Goal: Task Accomplishment & Management: Complete application form

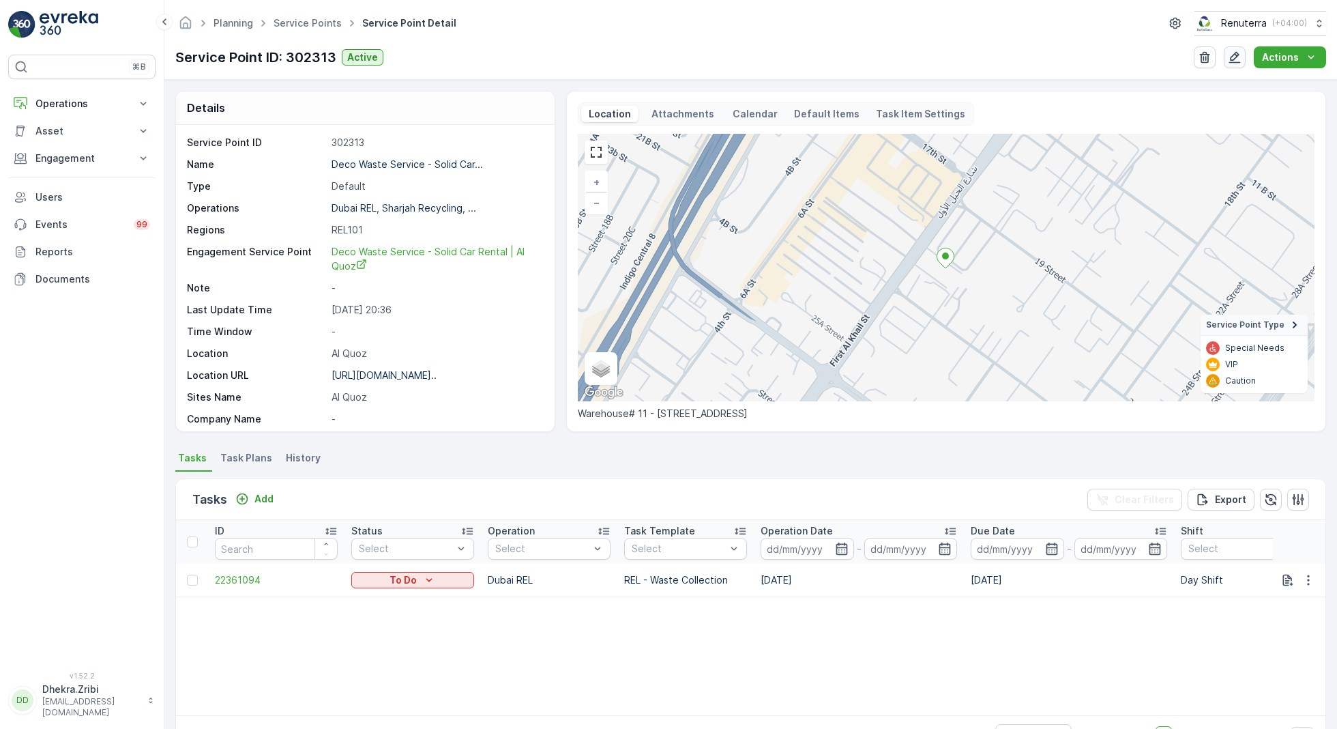
click at [1230, 55] on icon "button" at bounding box center [1235, 57] width 14 height 14
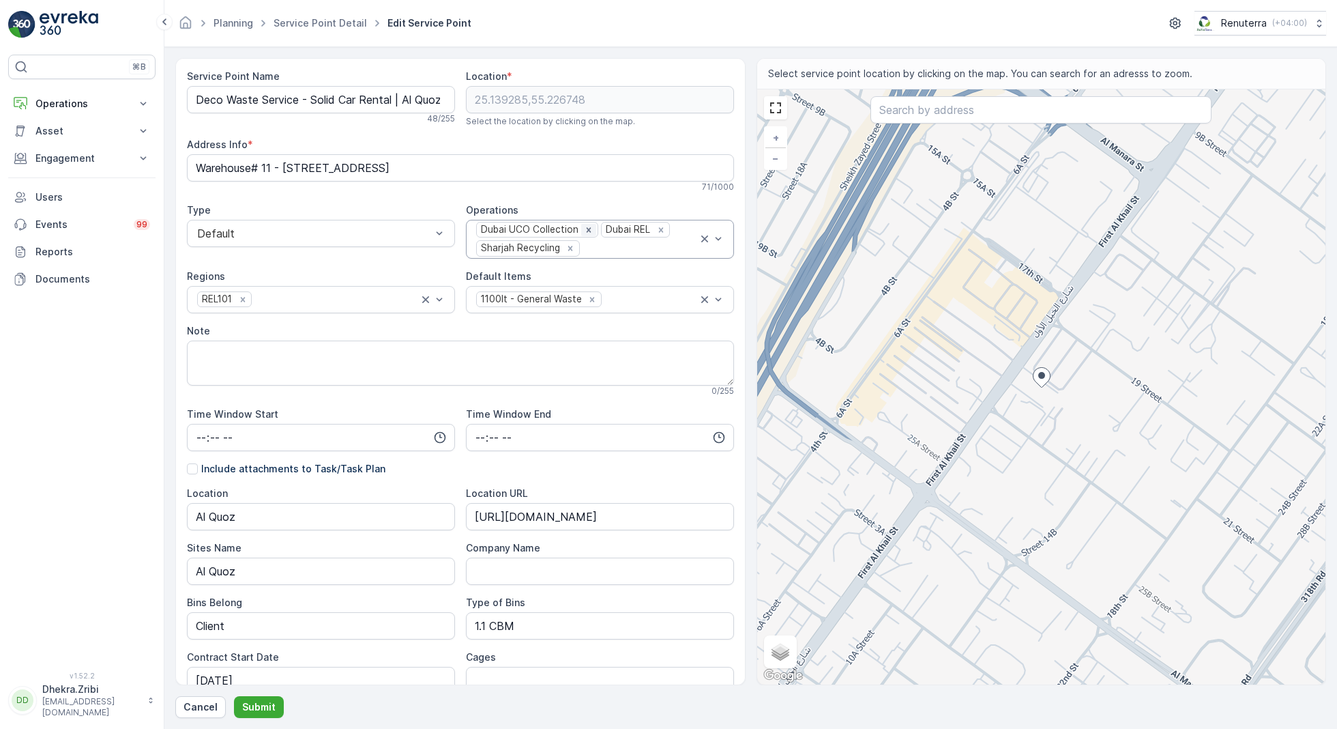
click at [587, 229] on icon "Remove Dubai UCO Collection" at bounding box center [589, 229] width 5 height 5
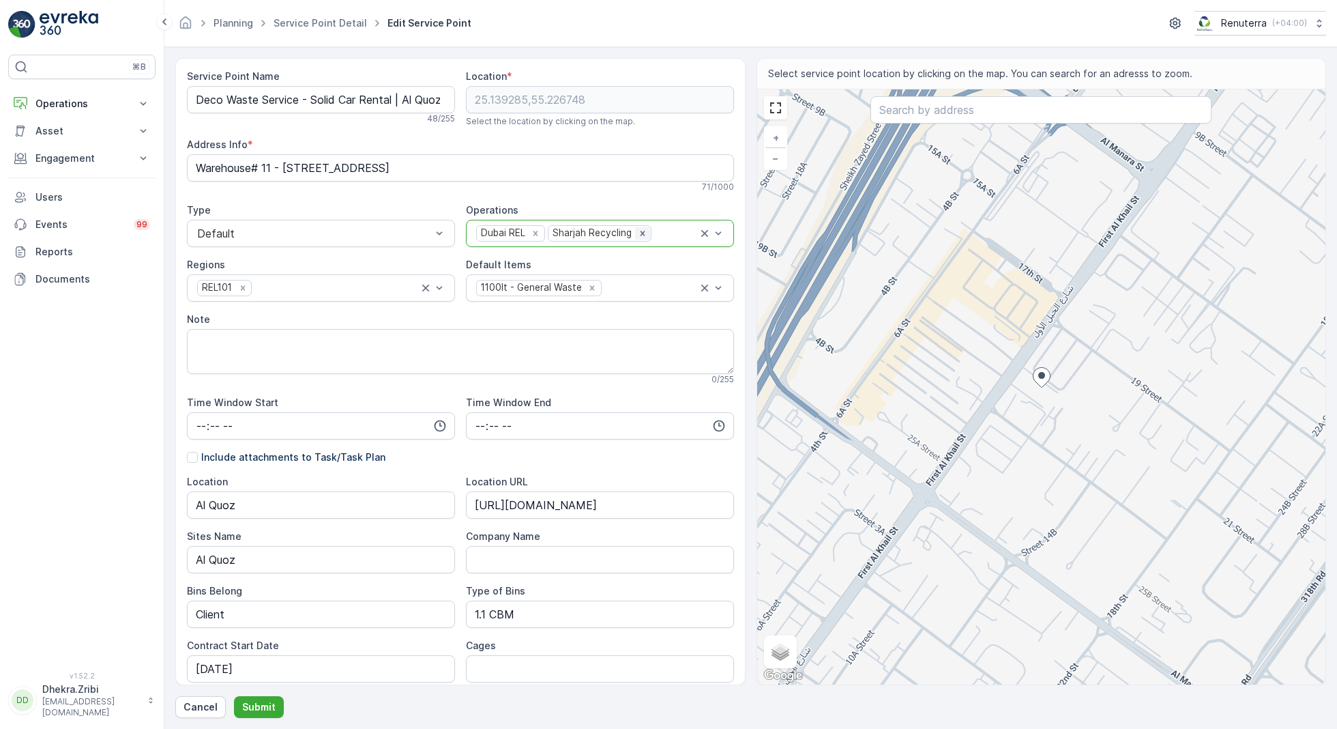
click at [640, 233] on icon "Remove Sharjah Recycling" at bounding box center [642, 233] width 5 height 5
click at [257, 704] on p "Submit" at bounding box center [258, 707] width 33 height 14
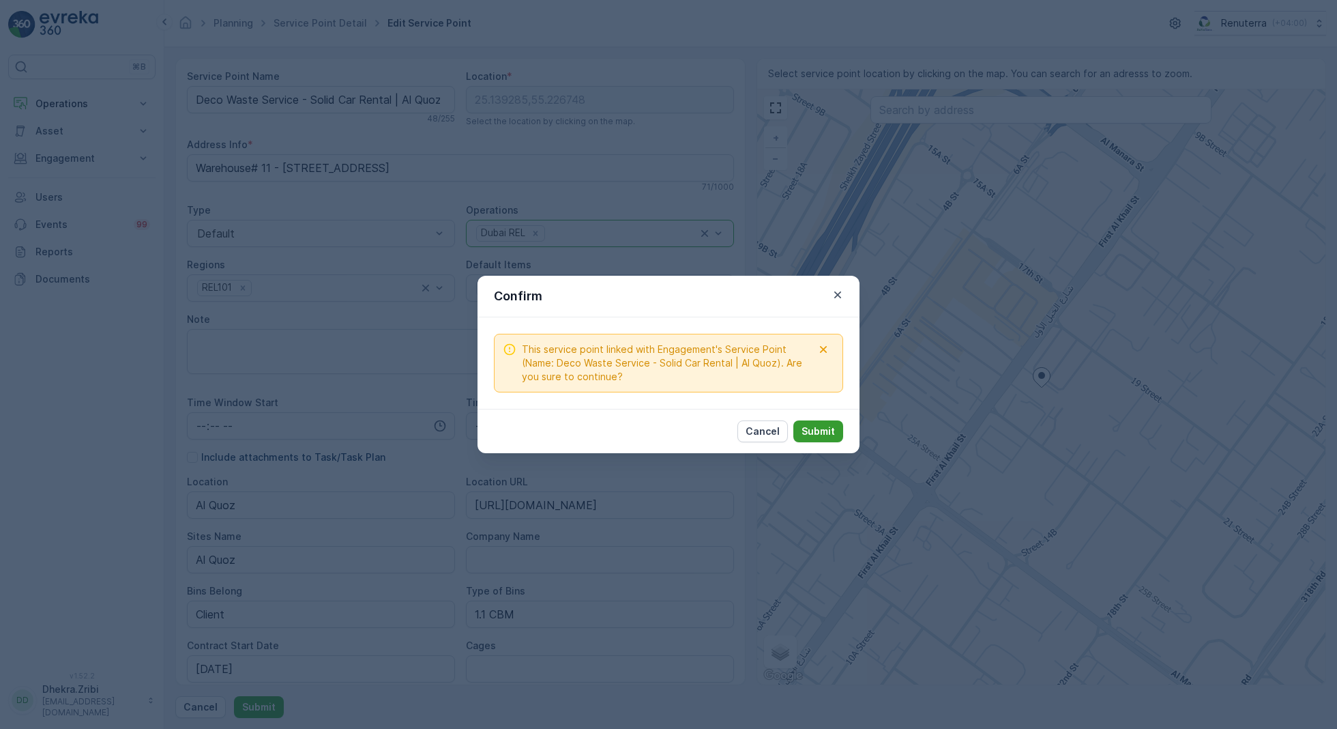
click at [822, 434] on p "Submit" at bounding box center [818, 431] width 33 height 14
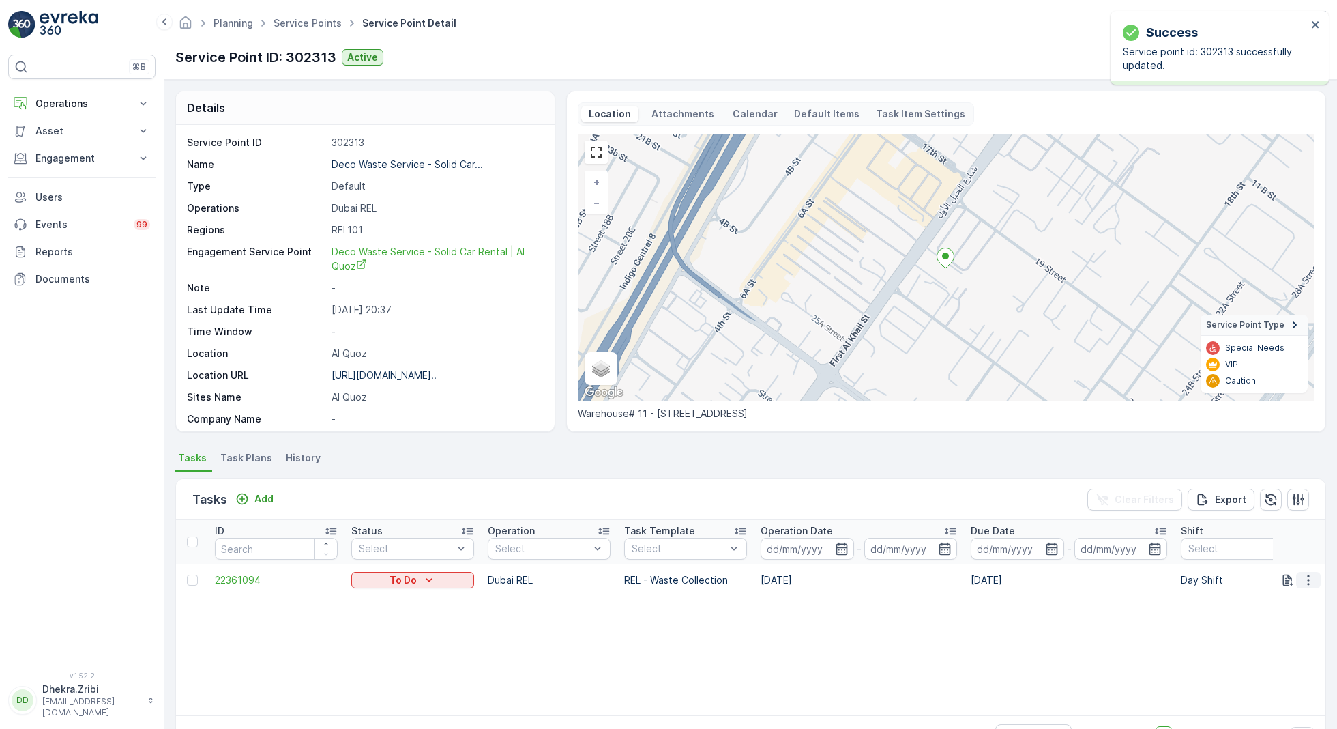
click at [1313, 583] on button "button" at bounding box center [1308, 580] width 25 height 16
click at [1264, 637] on span "Change Route" at bounding box center [1273, 638] width 66 height 14
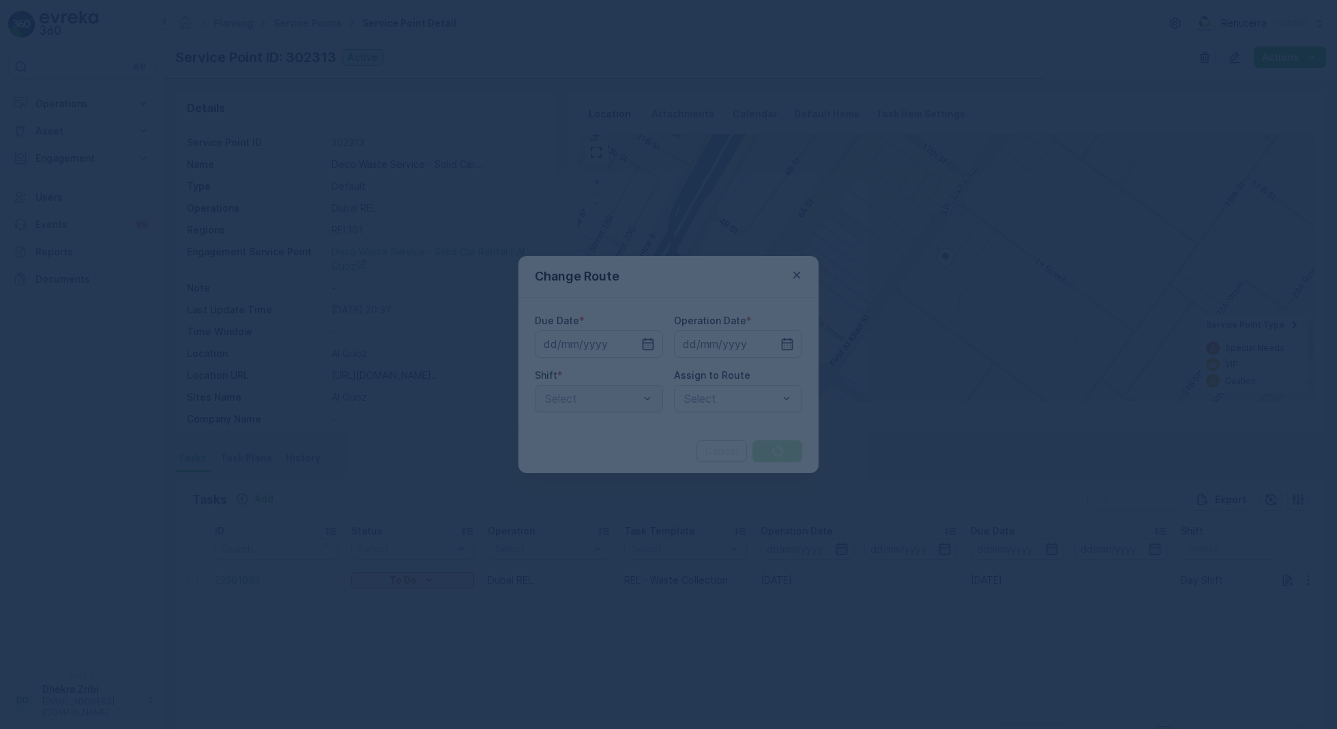
type input "[DATE]"
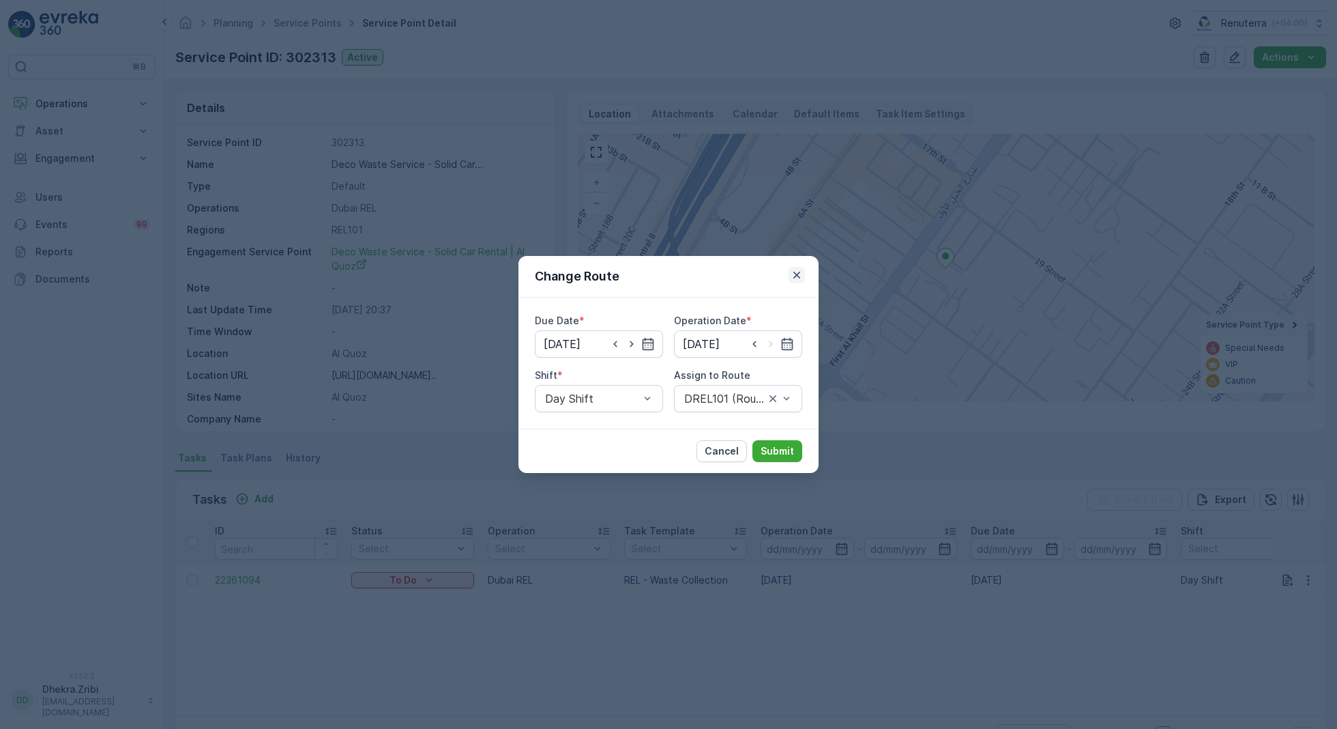
click at [800, 274] on icon "button" at bounding box center [797, 275] width 14 height 14
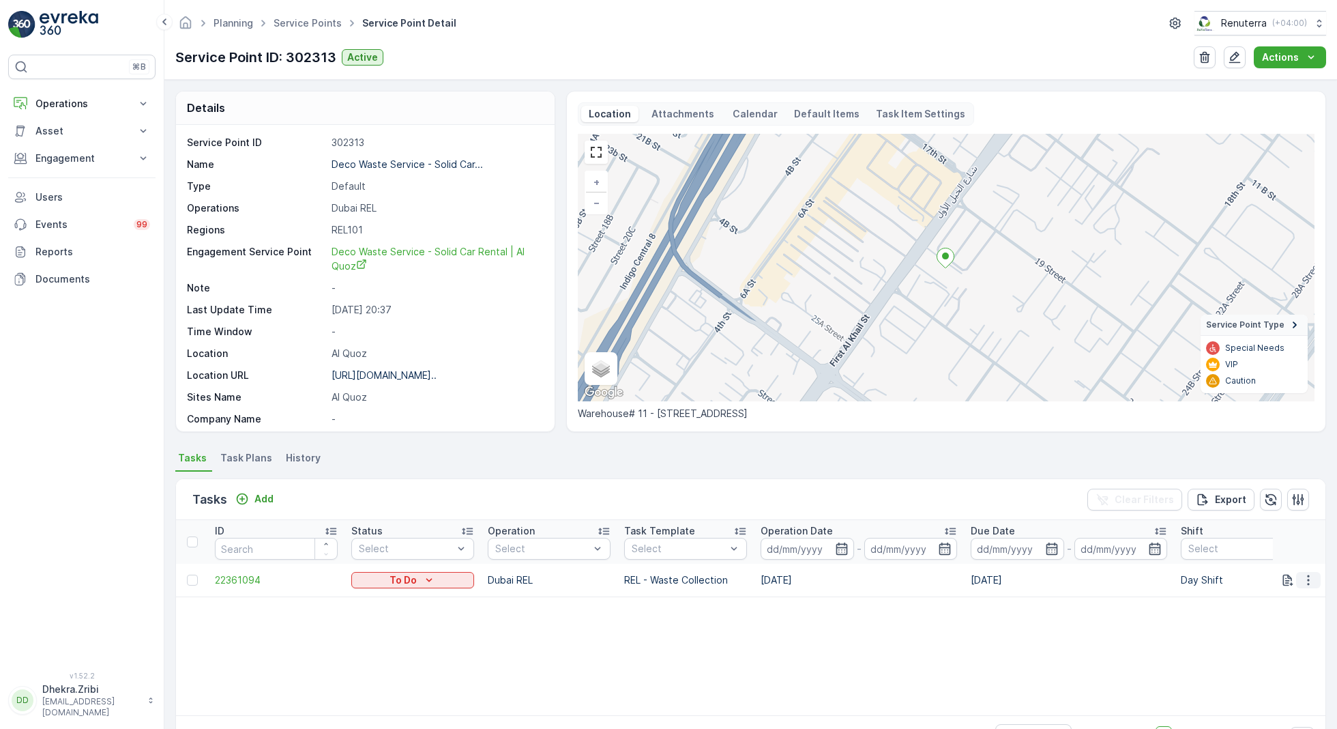
click at [1307, 578] on icon "button" at bounding box center [1309, 580] width 14 height 14
click at [1253, 641] on span "Change Route" at bounding box center [1273, 638] width 66 height 14
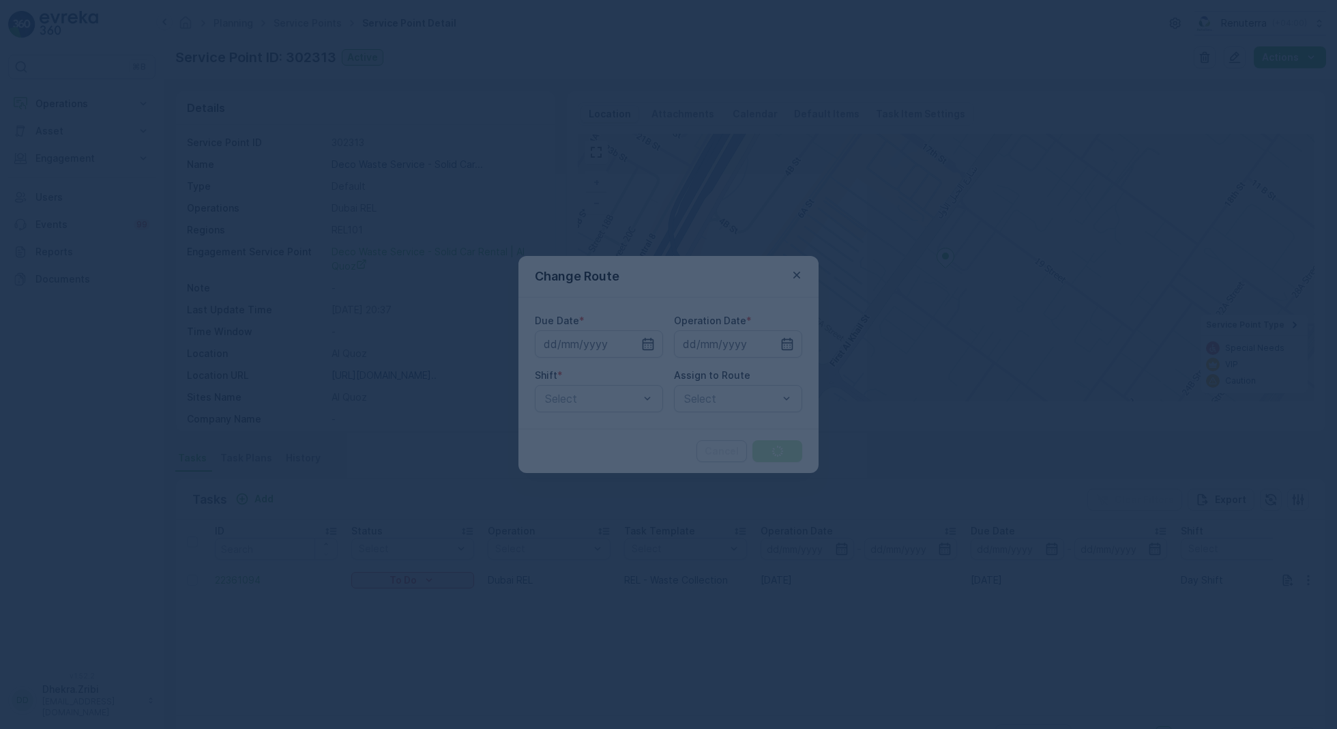
type input "[DATE]"
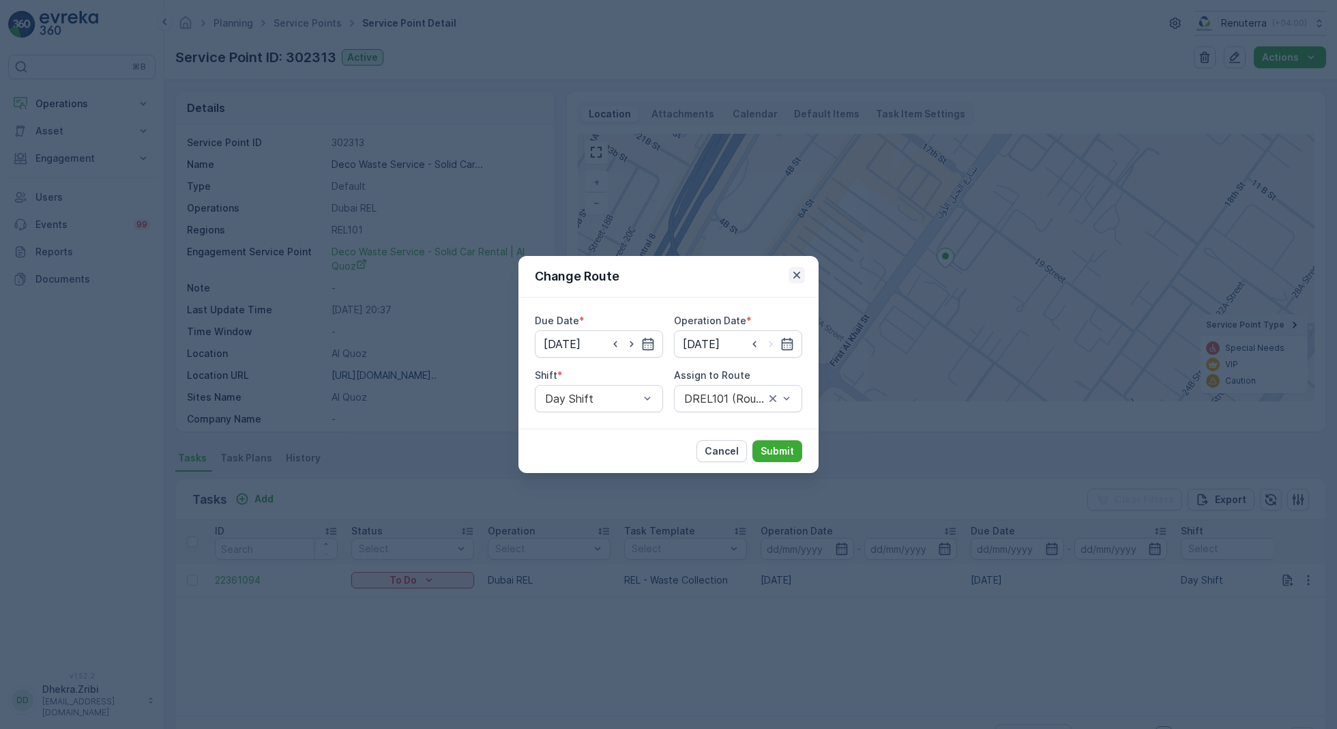
click at [798, 277] on icon "button" at bounding box center [797, 275] width 14 height 14
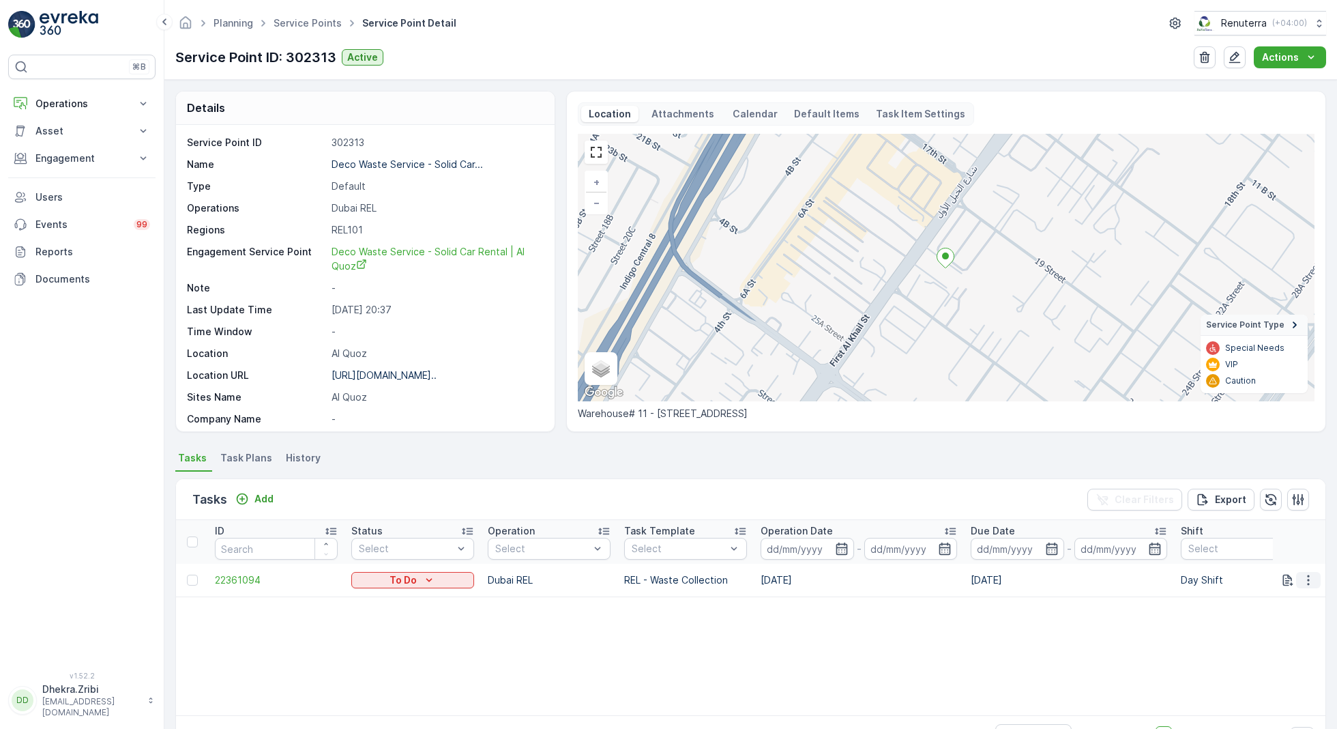
click at [1309, 581] on icon "button" at bounding box center [1309, 580] width 14 height 14
click at [1267, 637] on span "Change Route" at bounding box center [1273, 638] width 66 height 14
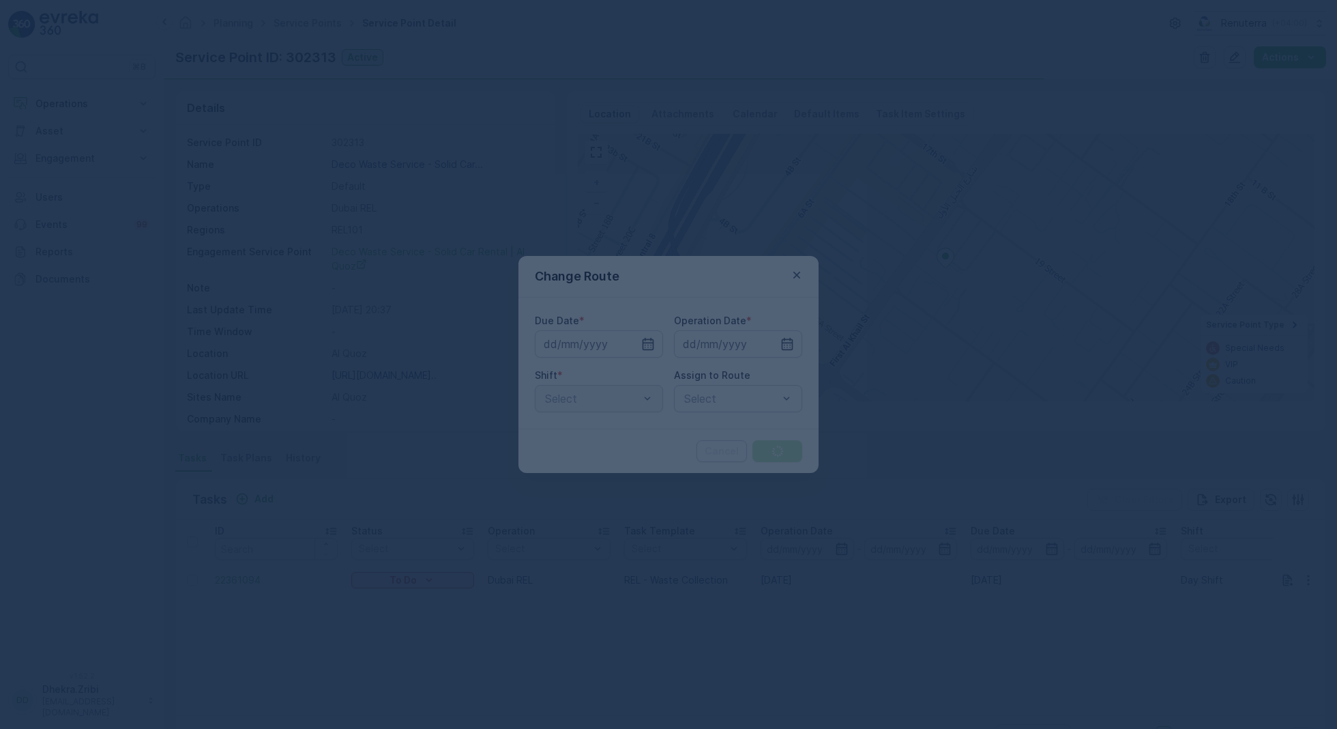
type input "[DATE]"
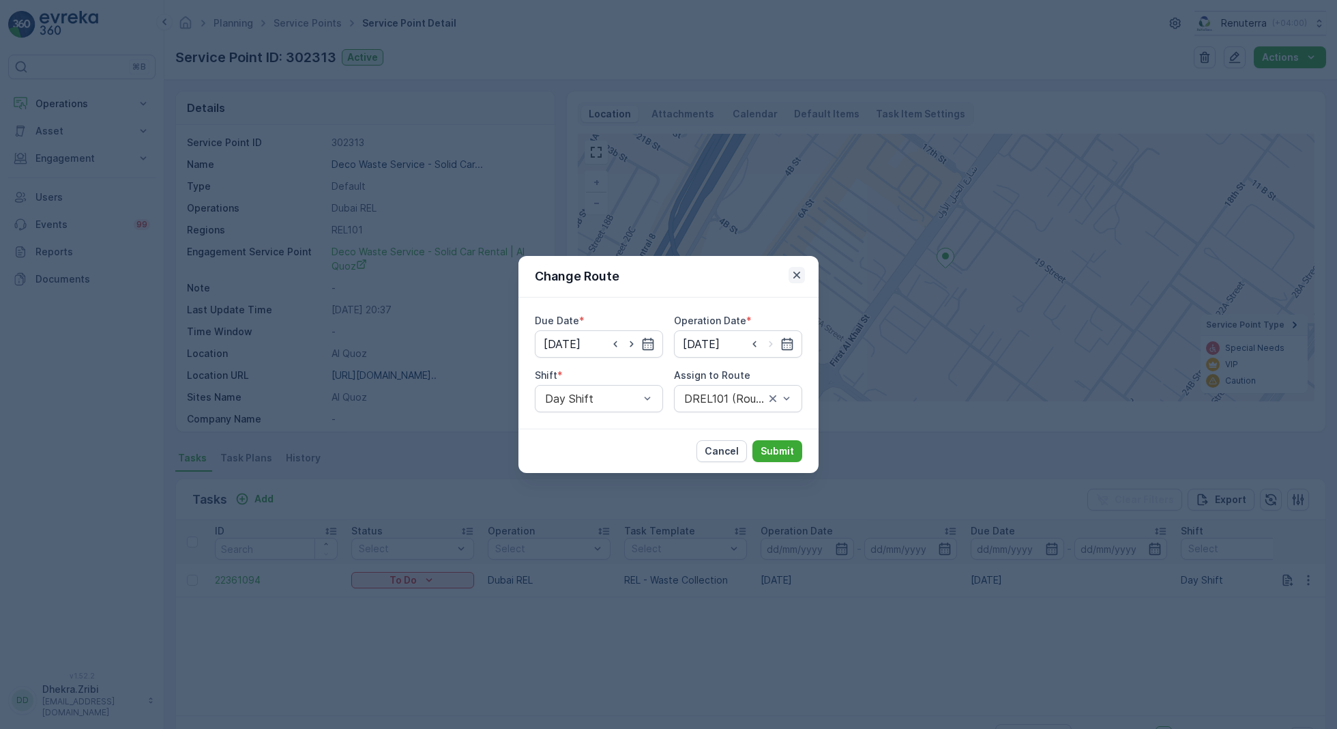
click at [801, 276] on icon "button" at bounding box center [797, 275] width 14 height 14
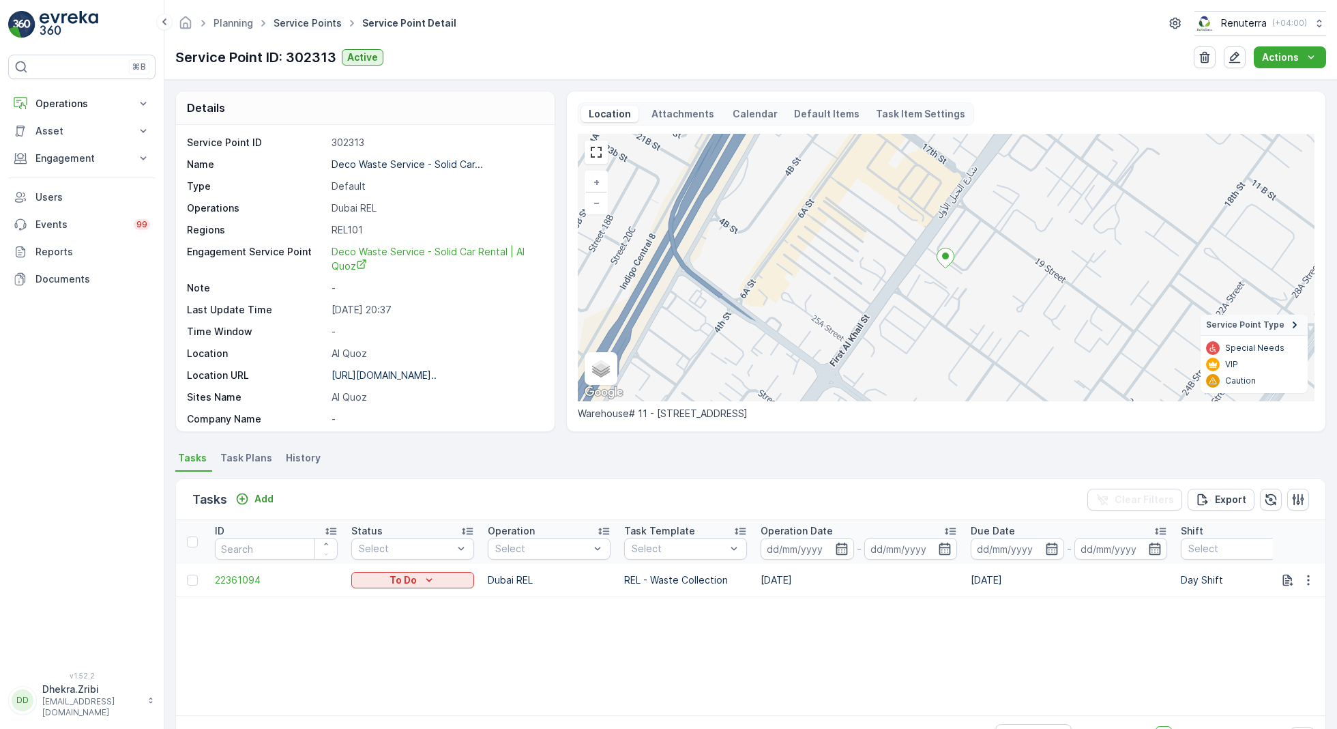
click at [310, 23] on link "Service Points" at bounding box center [308, 23] width 68 height 12
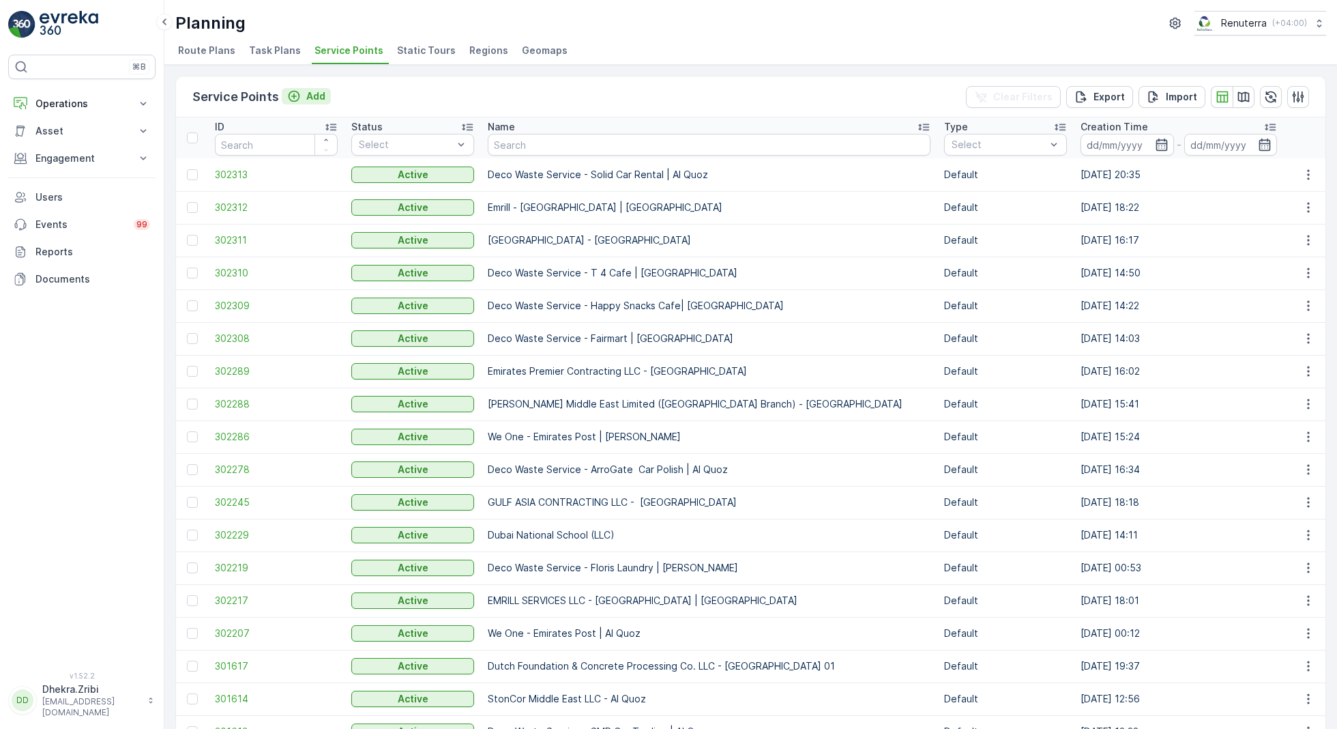
click at [310, 91] on p "Add" at bounding box center [315, 96] width 19 height 14
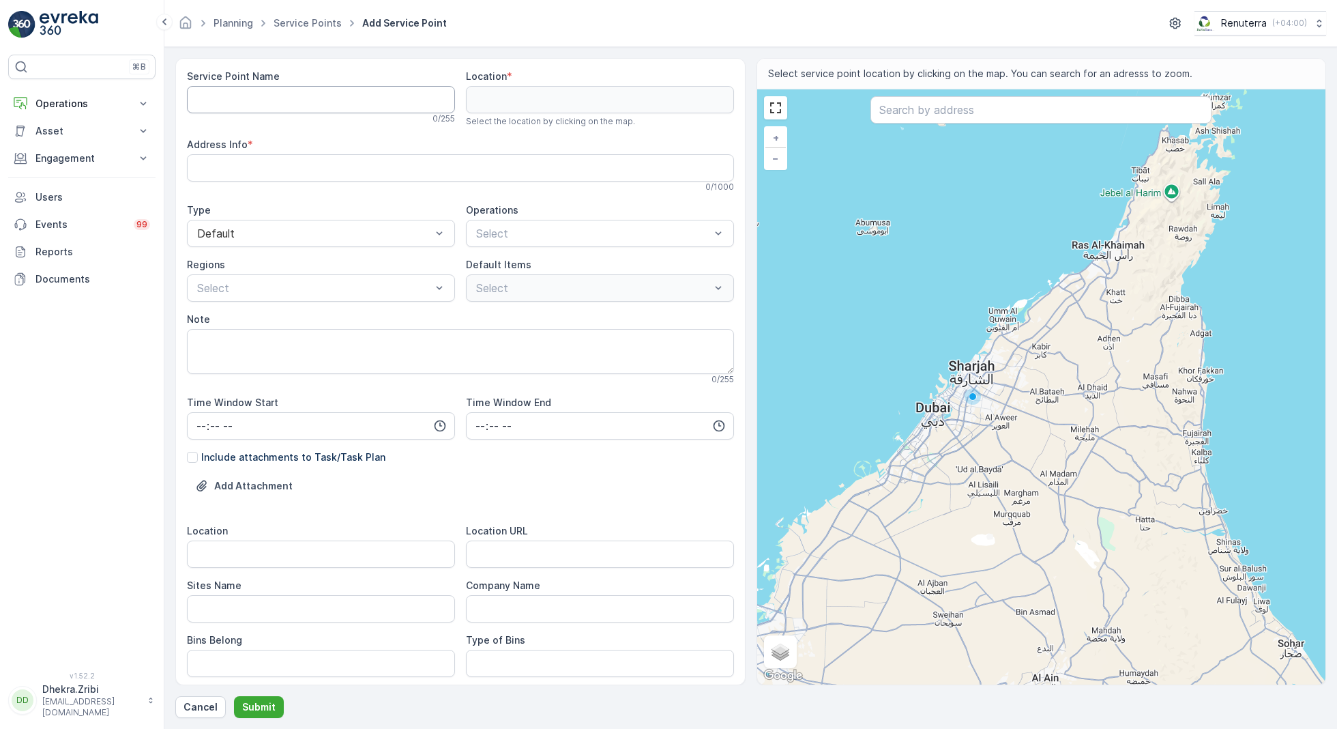
click at [328, 102] on Name "Service Point Name" at bounding box center [321, 99] width 268 height 27
paste Name "Deco Waste Service - KTS Auto Garage | Al Quoz"
type Name "Deco Waste Service - KTS Auto Garage | Al Quoz"
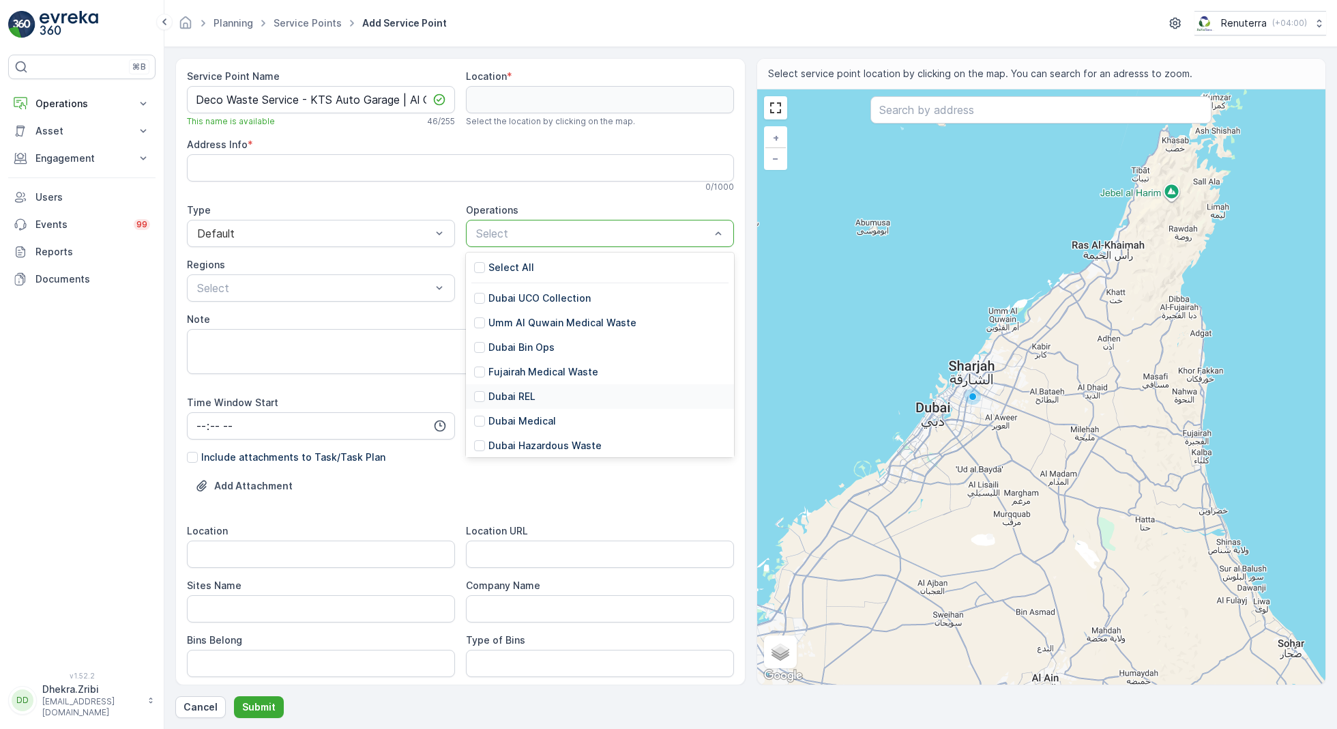
click at [517, 391] on p "Dubai REL" at bounding box center [512, 397] width 47 height 14
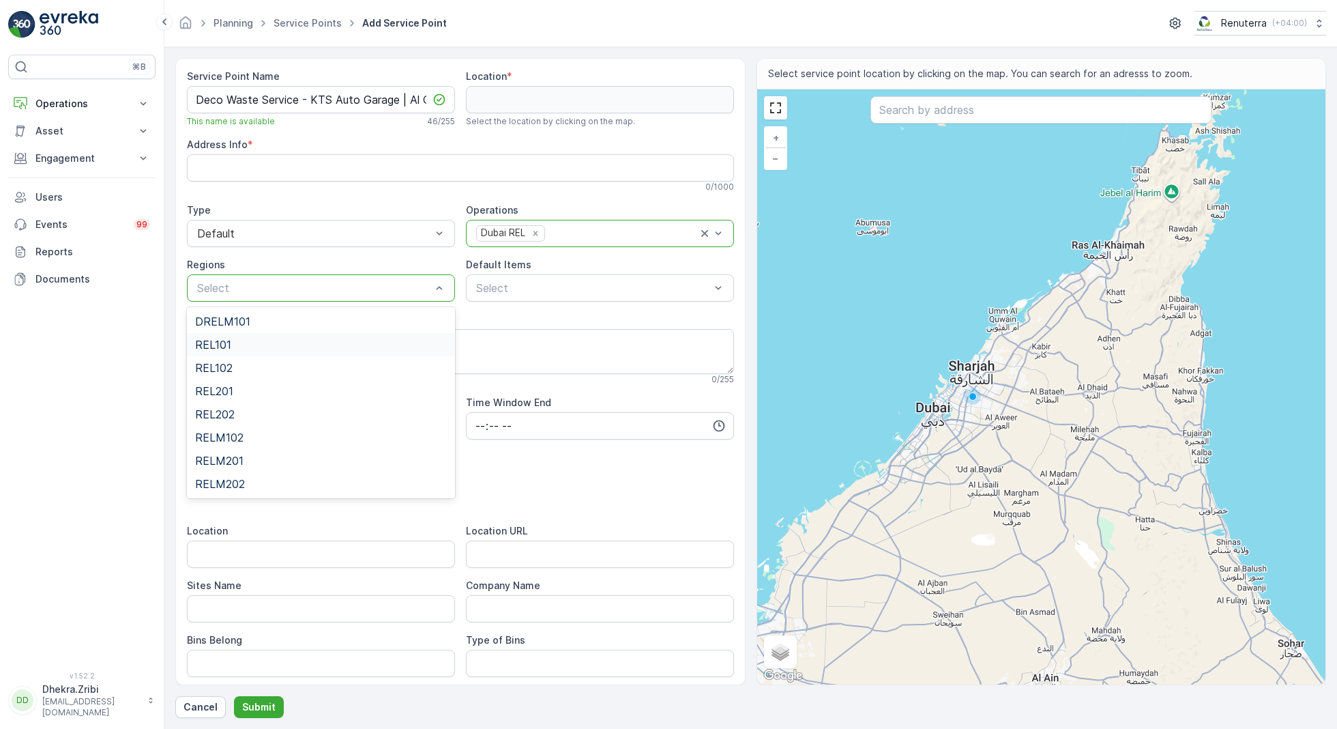
click at [242, 345] on div "REL101" at bounding box center [321, 344] width 252 height 12
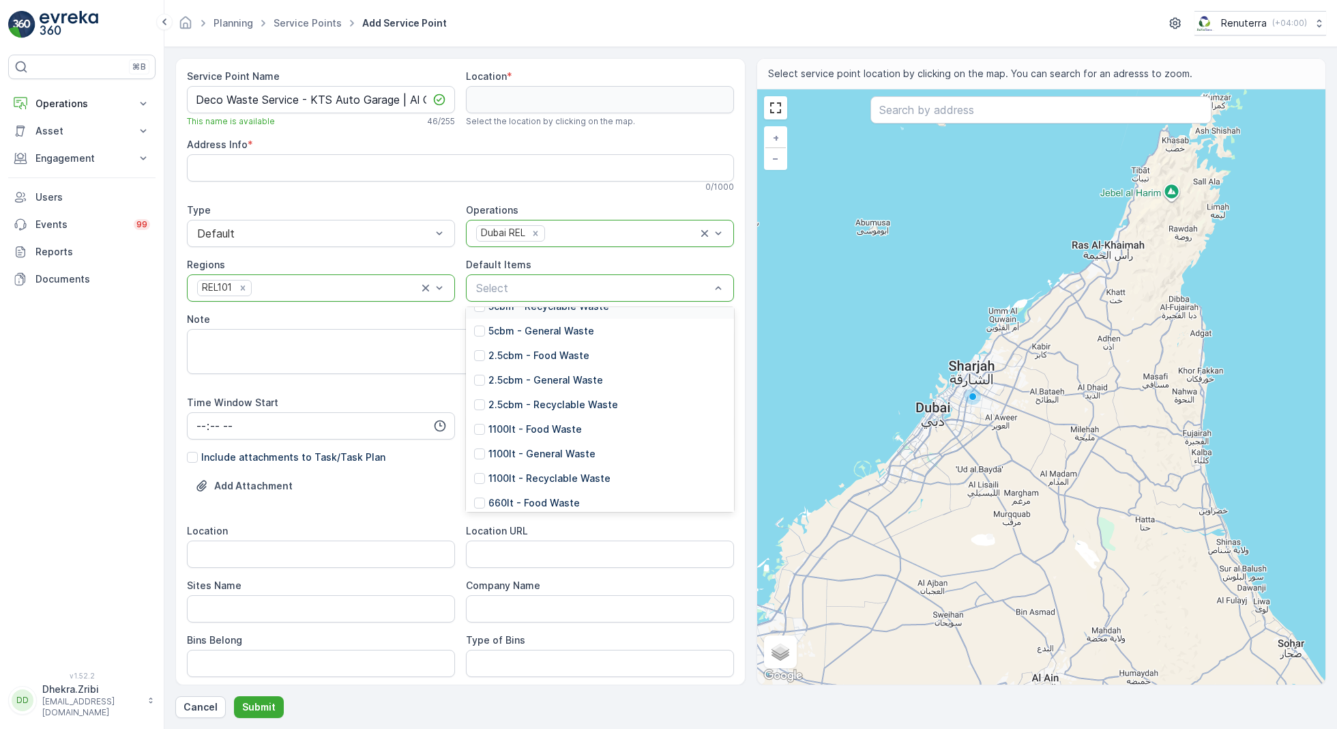
scroll to position [115, 0]
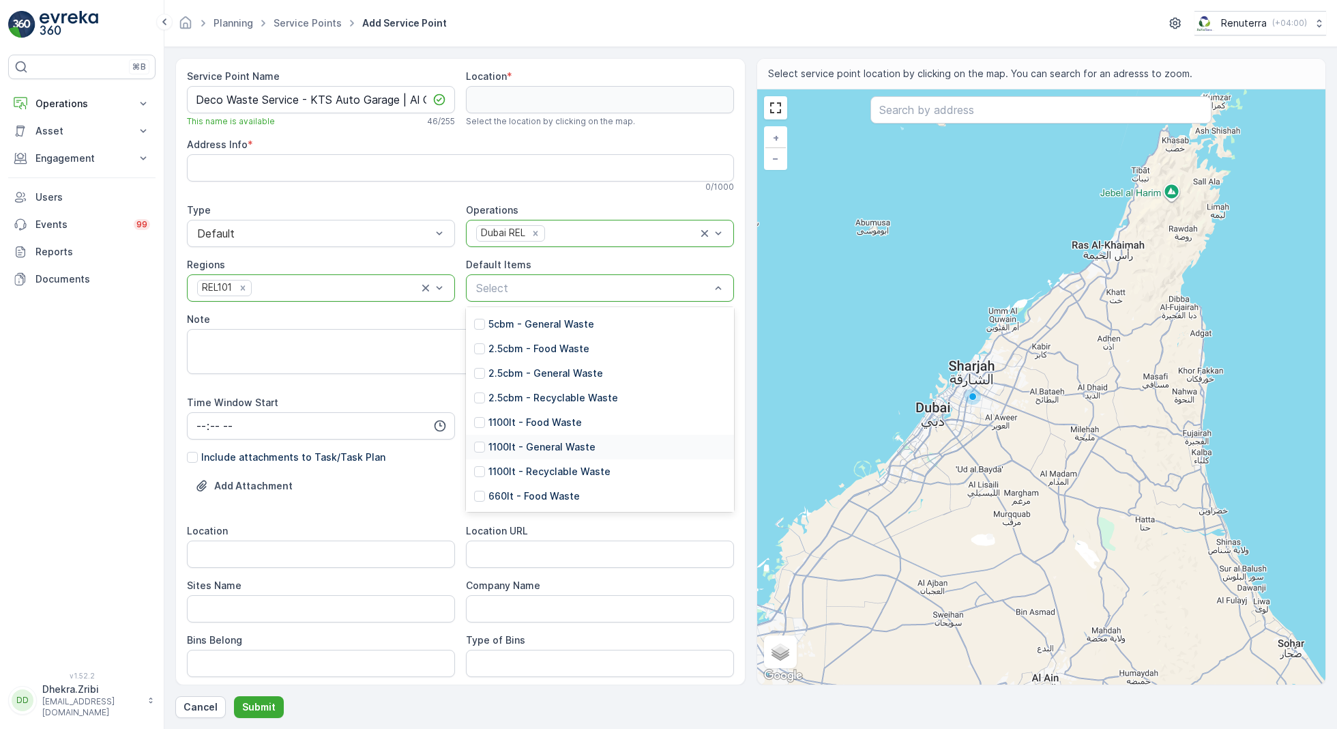
click at [560, 446] on p "1100lt - General Waste" at bounding box center [542, 447] width 107 height 14
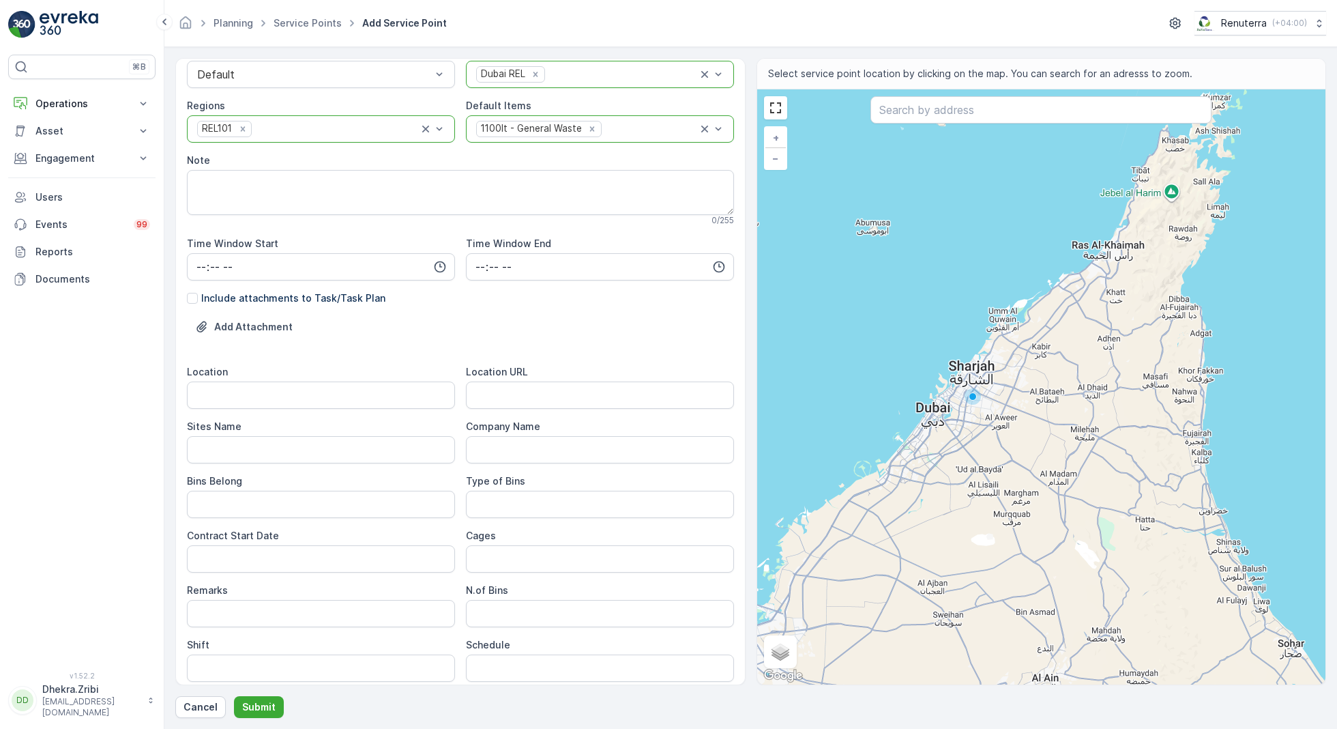
scroll to position [164, 0]
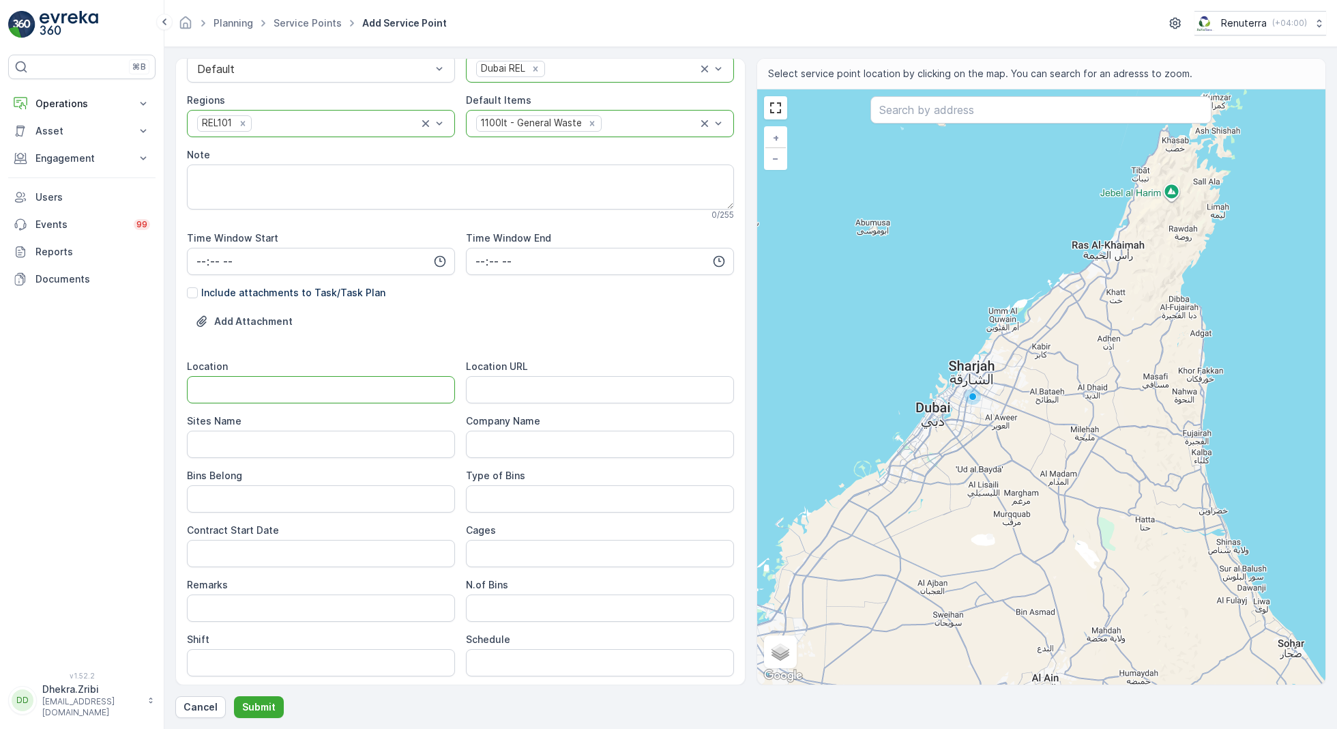
click at [266, 389] on input "Location" at bounding box center [321, 389] width 268 height 27
paste input "Al Quoz"
type input "Al Quoz"
click at [244, 441] on Name "Sites Name" at bounding box center [321, 444] width 268 height 27
paste Name "Al Quoz"
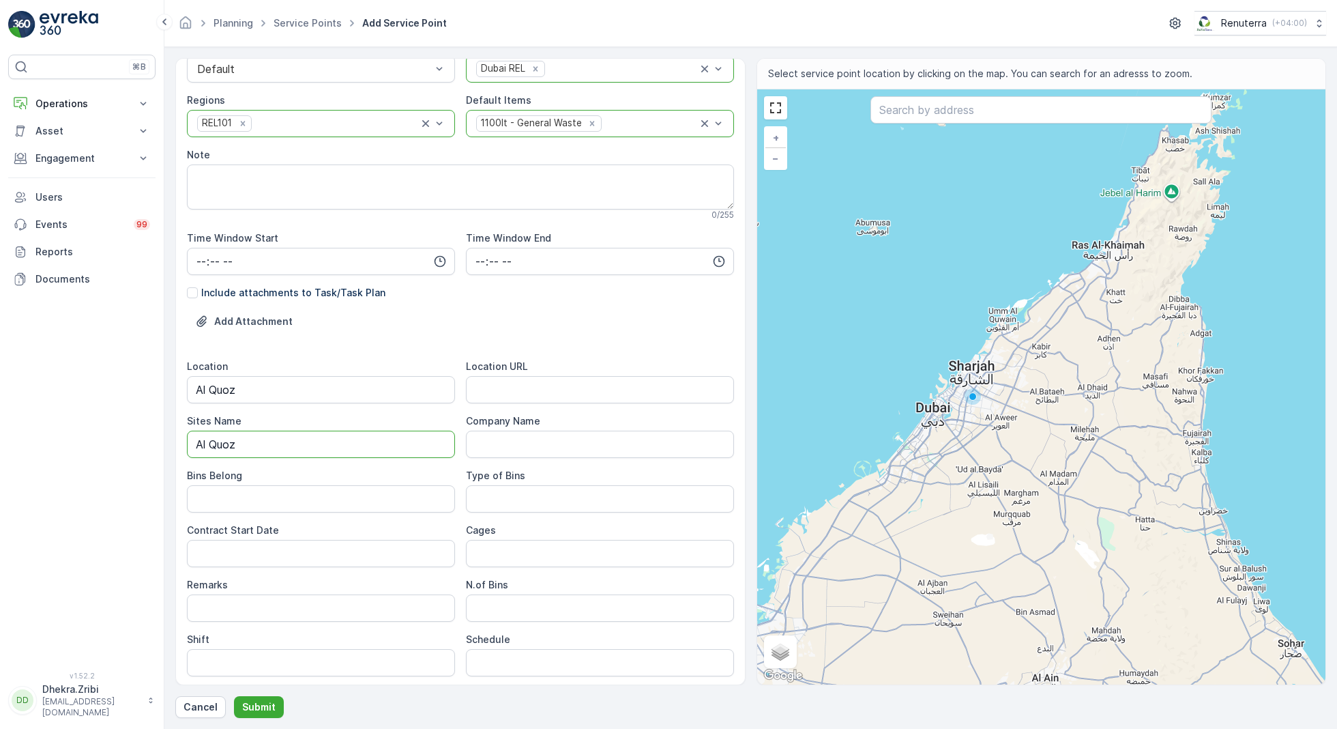
type Name "Al Quoz"
click at [493, 379] on URL "Location URL" at bounding box center [600, 389] width 268 height 27
paste URL "[URL][DOMAIN_NAME]"
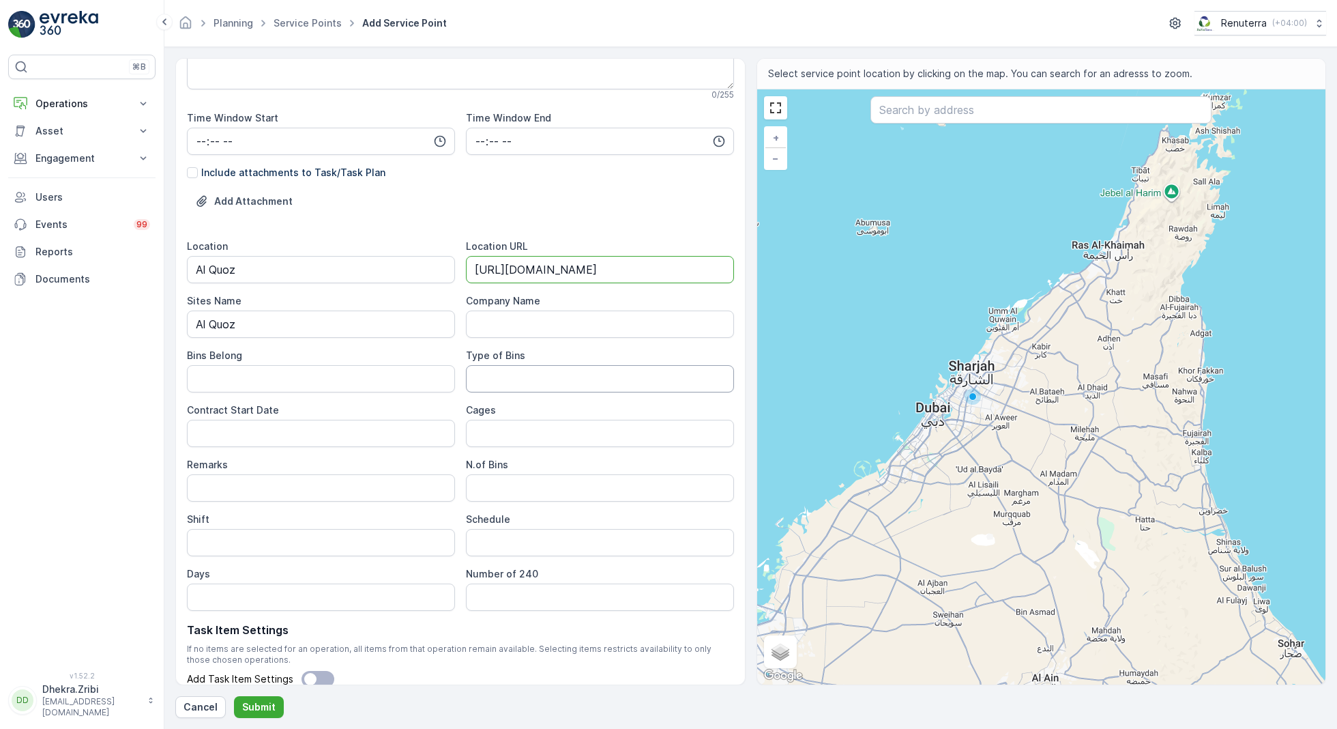
scroll to position [340, 0]
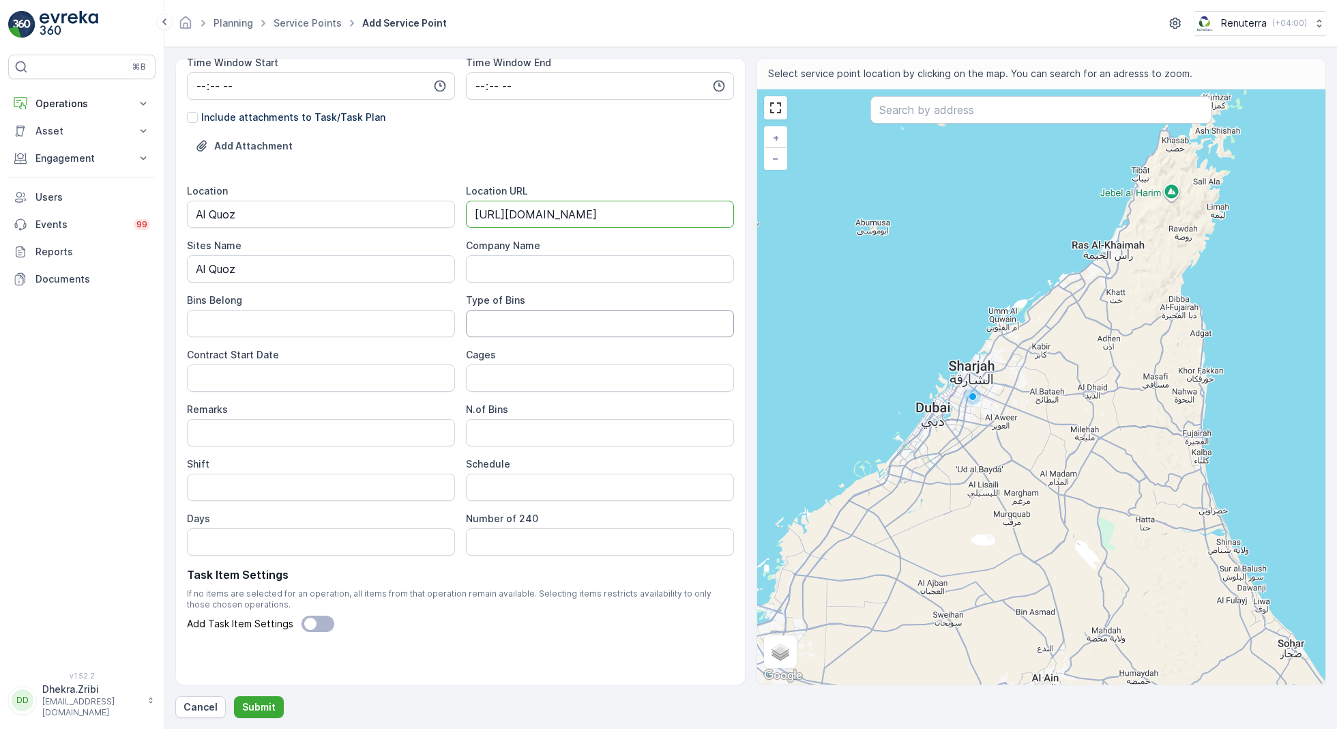
type URL "[URL][DOMAIN_NAME]"
click at [515, 312] on Bins "Type of Bins" at bounding box center [600, 323] width 268 height 27
type Bins "1.1 CBM"
click at [419, 371] on Date "Contract Start Date" at bounding box center [321, 377] width 268 height 27
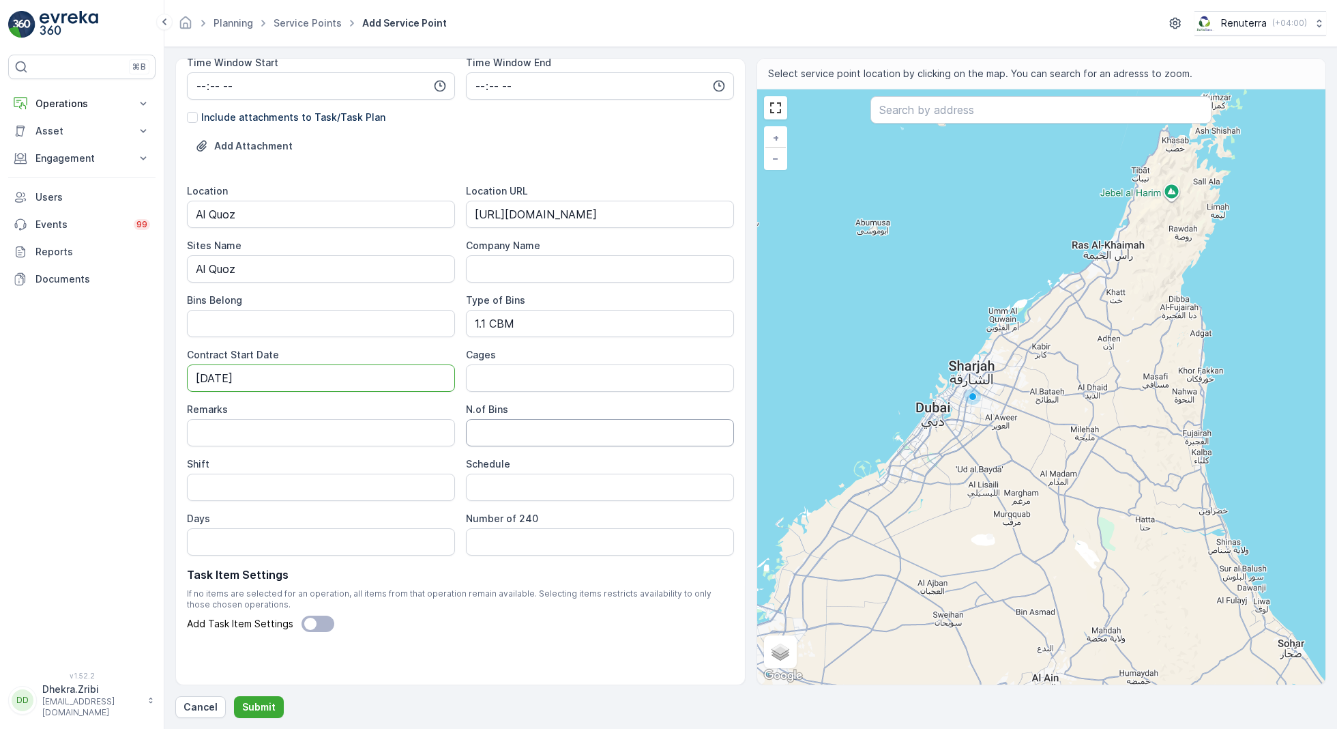
type Date "[DATE]"
click at [495, 424] on Bins "N.of Bins" at bounding box center [600, 432] width 268 height 27
type Bins "1"
click at [307, 489] on input "Shift" at bounding box center [321, 487] width 268 height 27
type input "Day Shift"
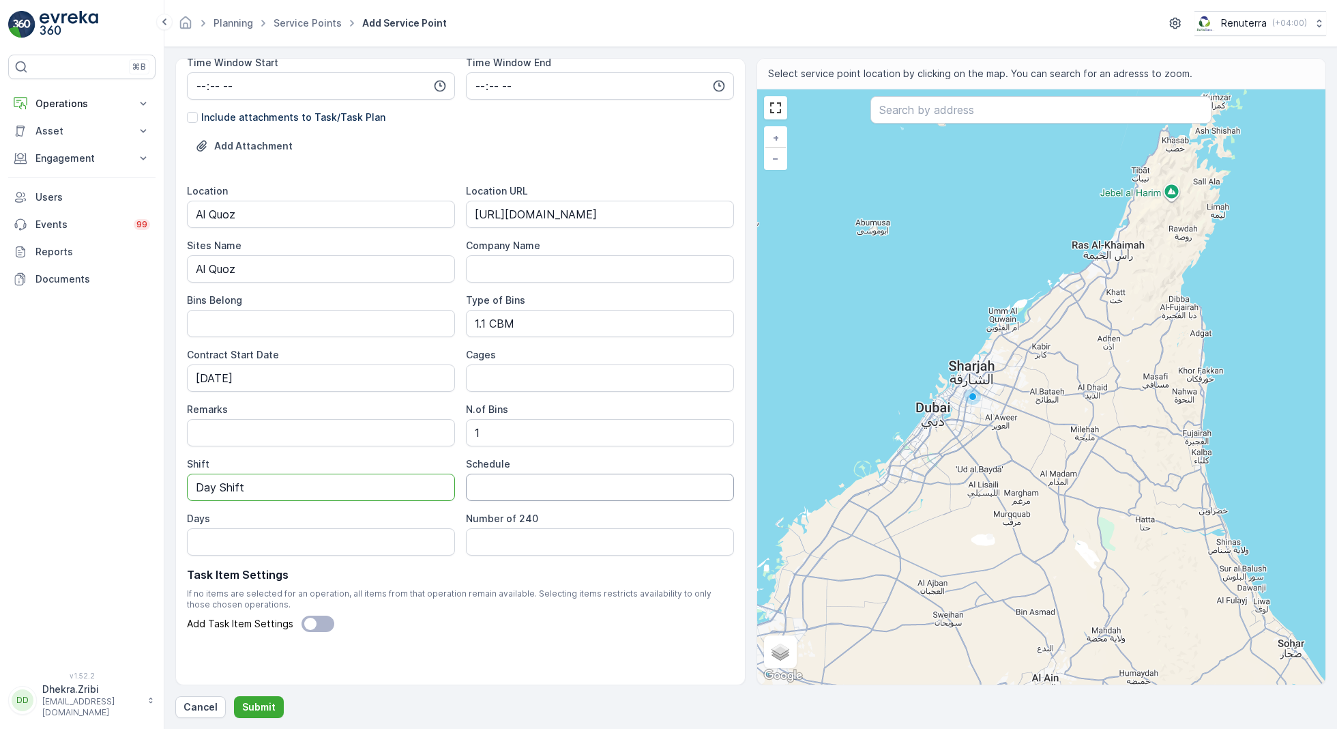
click at [497, 480] on input "Schedule" at bounding box center [600, 487] width 268 height 27
type input "Weekly 1 Time"
click at [366, 536] on input "Days" at bounding box center [321, 541] width 268 height 27
type input "Mon"
click at [611, 295] on div "Type of Bins" at bounding box center [600, 300] width 268 height 14
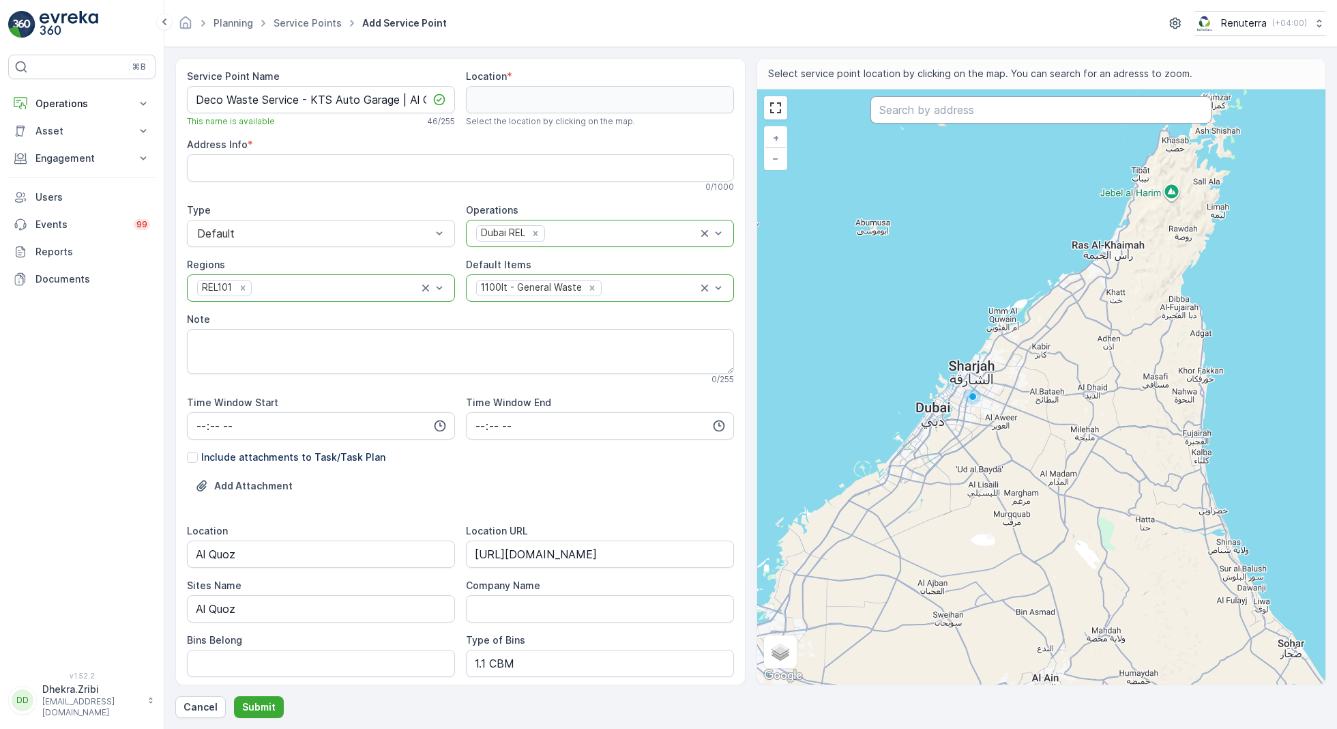
click at [907, 108] on input "text" at bounding box center [1041, 109] width 341 height 27
paste input "KTS AUTO GARAGE"
type input "KTS AUTO GARAGE"
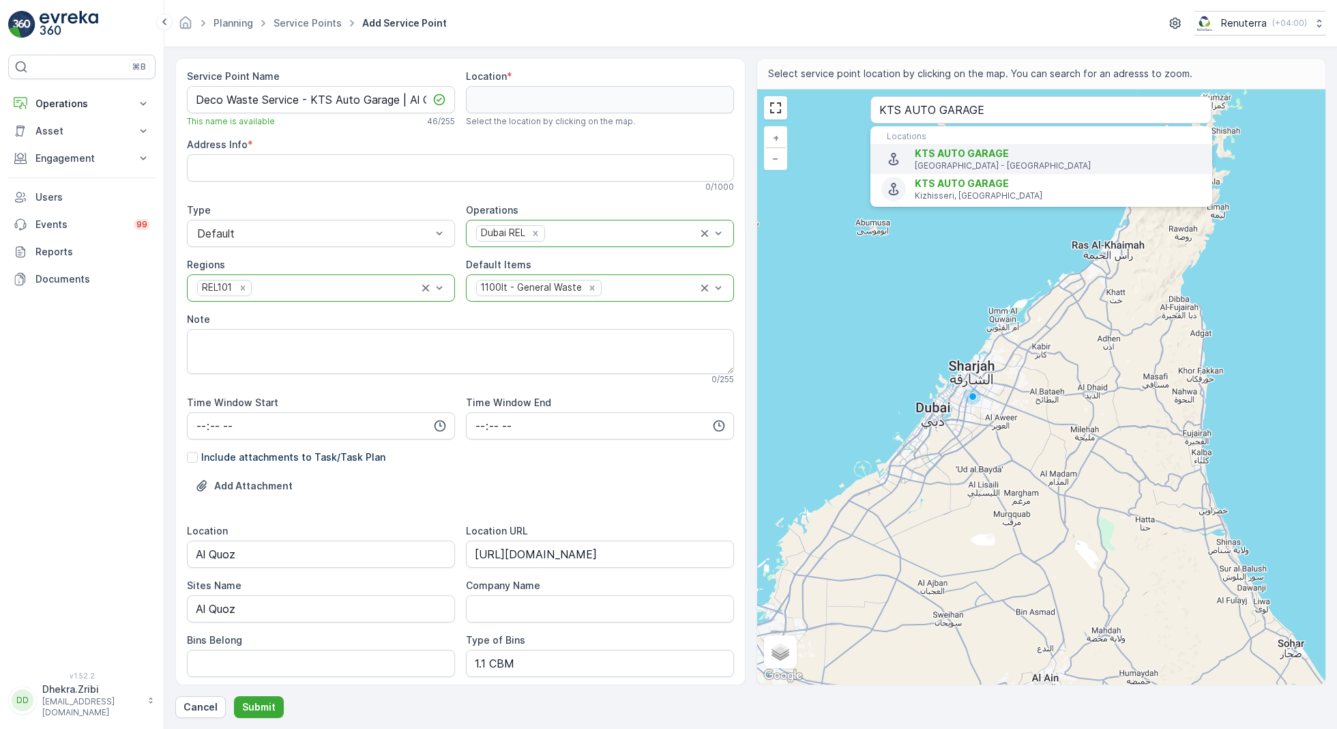
click at [955, 155] on span "KTS AUTO GARAGE" at bounding box center [962, 153] width 94 height 12
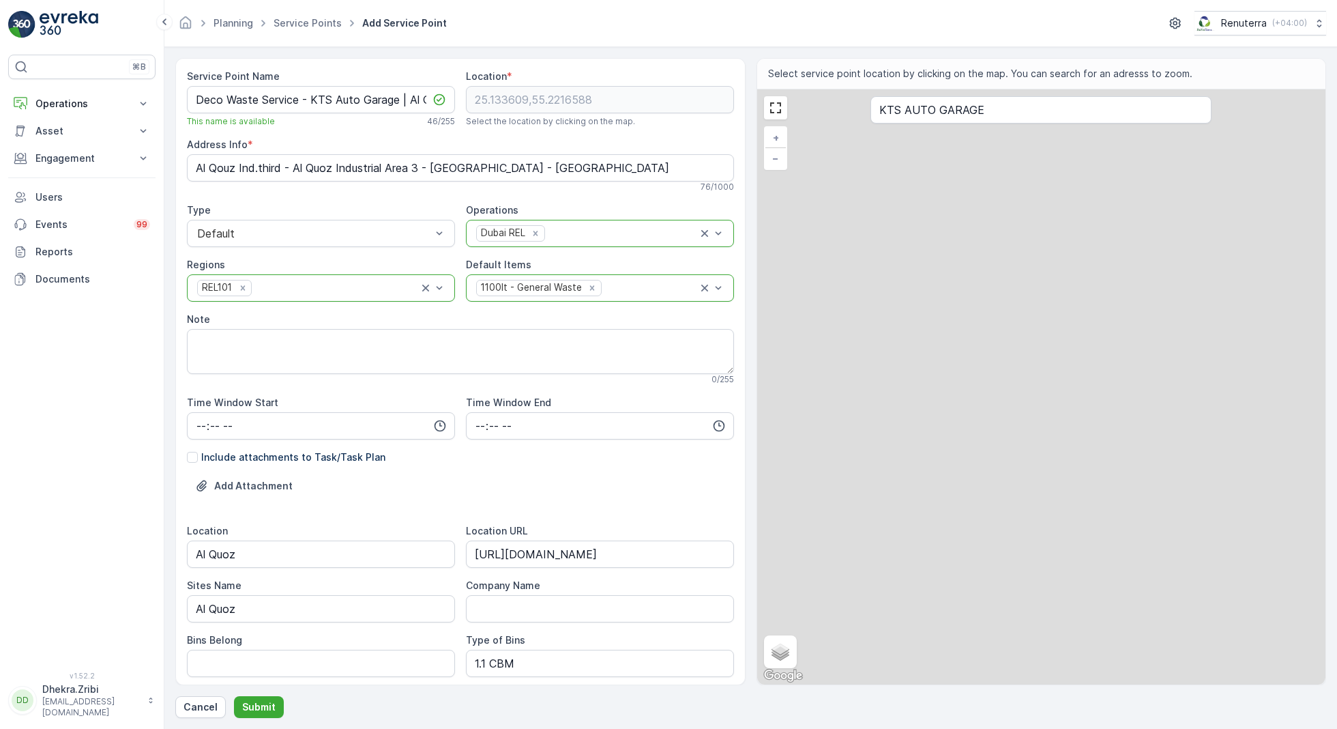
type input "25.133609,55.2216588"
type Info "Al Qouz Ind.third - Al Quoz Industrial Area 3 - [GEOGRAPHIC_DATA] - [GEOGRAPHIC…"
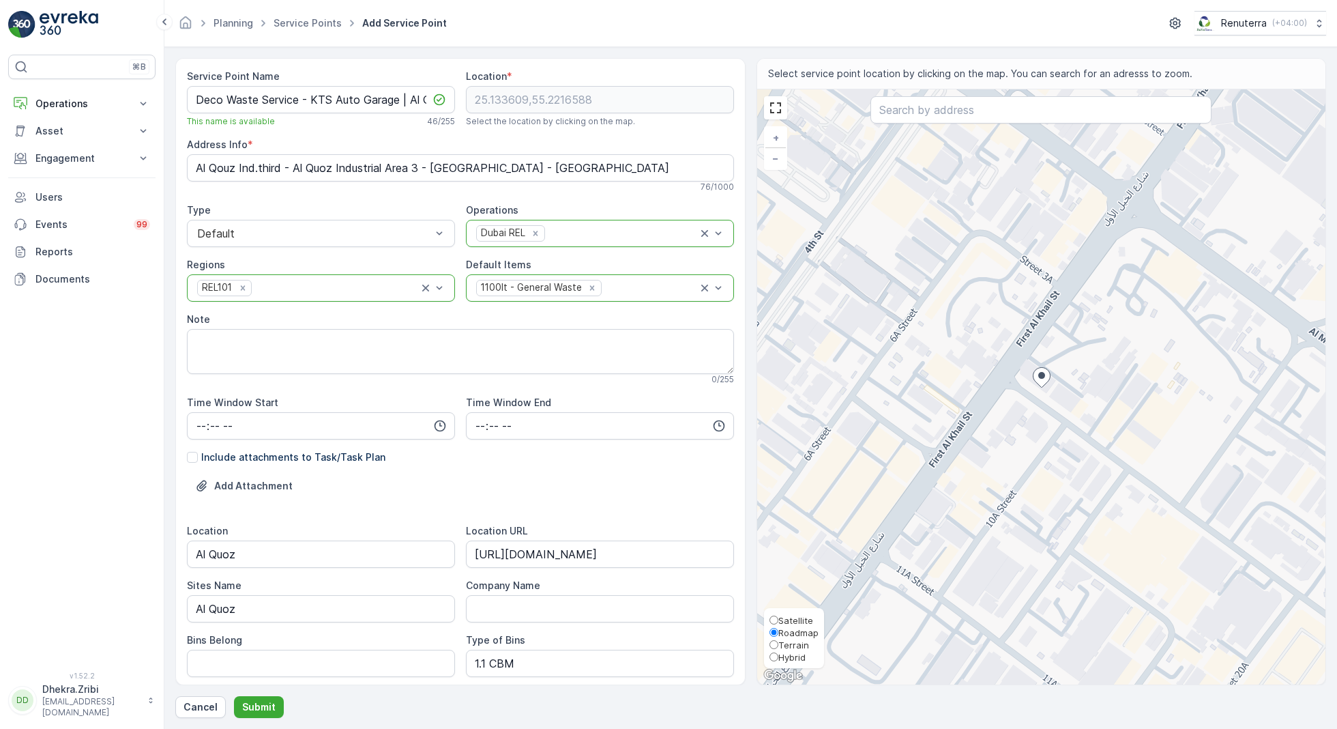
click at [790, 618] on span "Satellite" at bounding box center [796, 620] width 35 height 11
click at [779, 618] on input "Satellite" at bounding box center [774, 619] width 9 height 9
radio input "true"
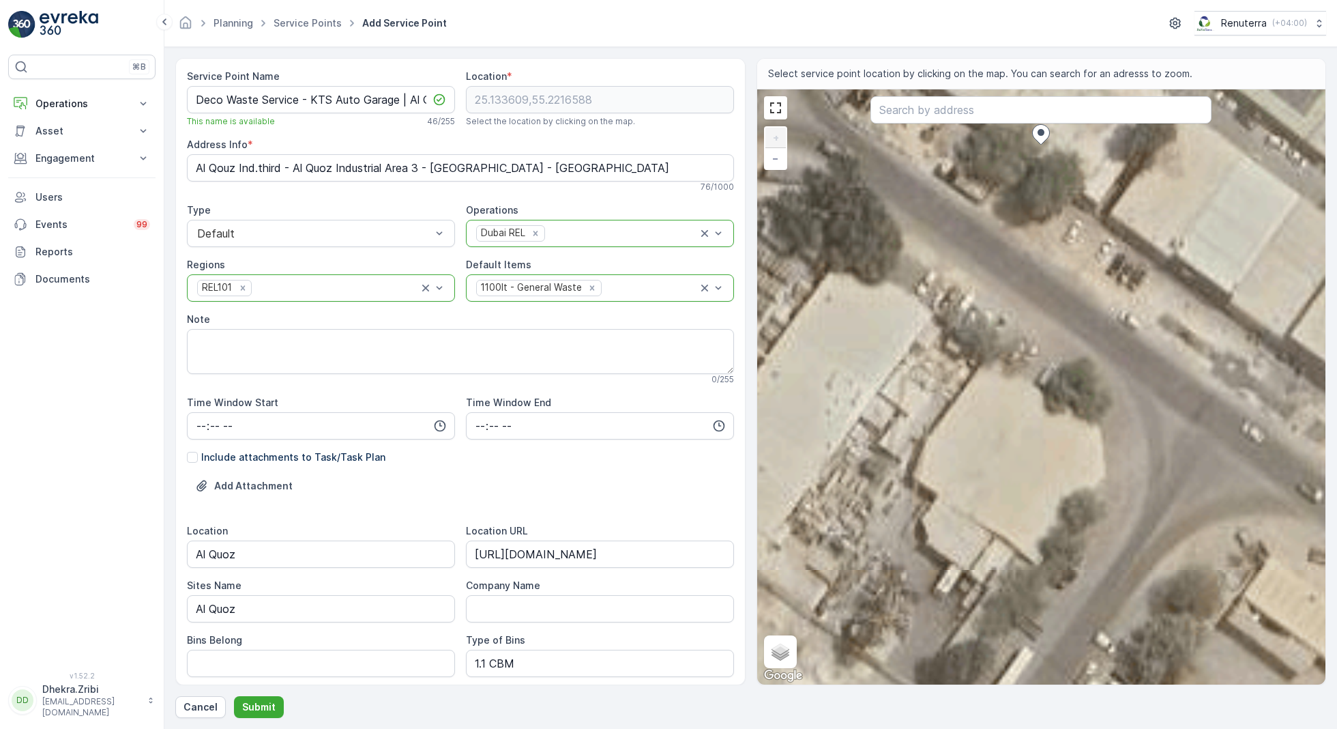
drag, startPoint x: 1043, startPoint y: 331, endPoint x: 928, endPoint y: 463, distance: 175.0
click at [929, 459] on div "+ − Satellite Roadmap Terrain Hybrid Leaflet Keyboard shortcuts Map Data Imager…" at bounding box center [1041, 386] width 569 height 595
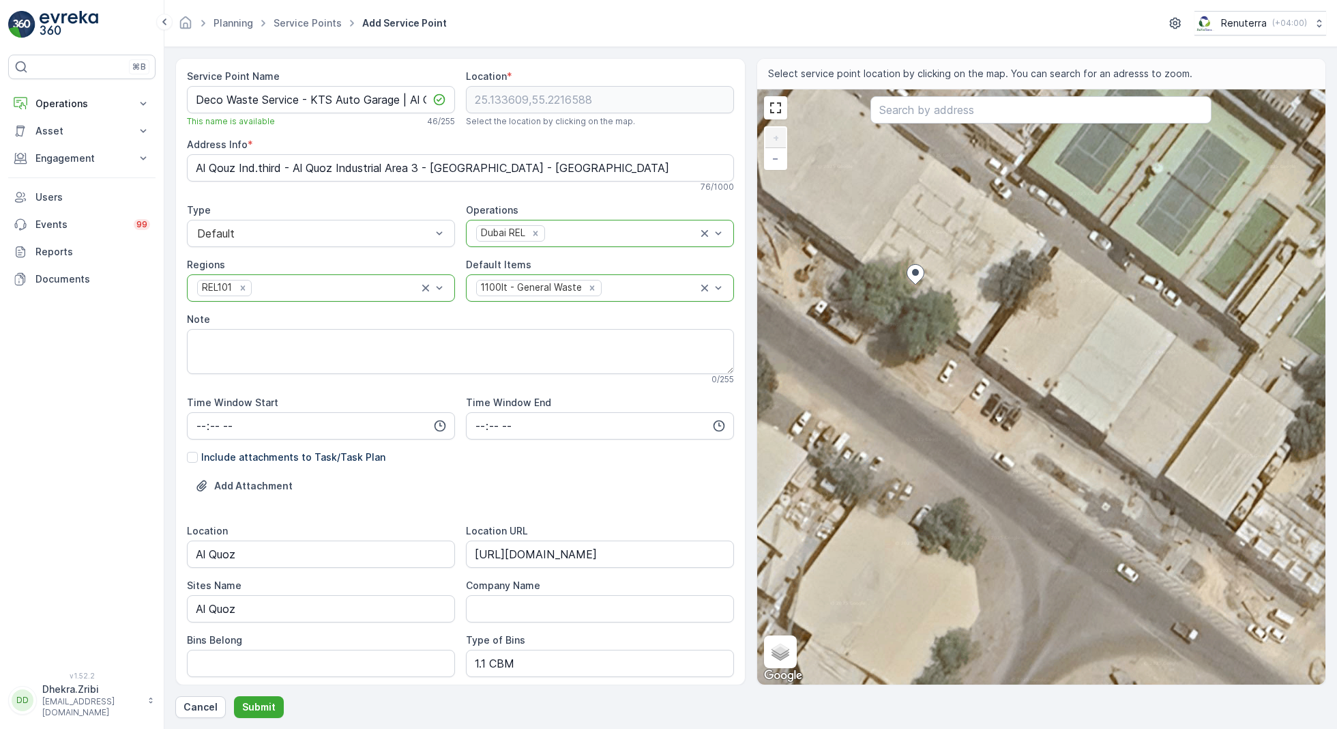
click at [1090, 237] on div "+ − Satellite Roadmap Terrain Hybrid Leaflet Keyboard shortcuts Map Data Imager…" at bounding box center [1041, 386] width 569 height 595
type input "25.13369186072853,55.222001466443835"
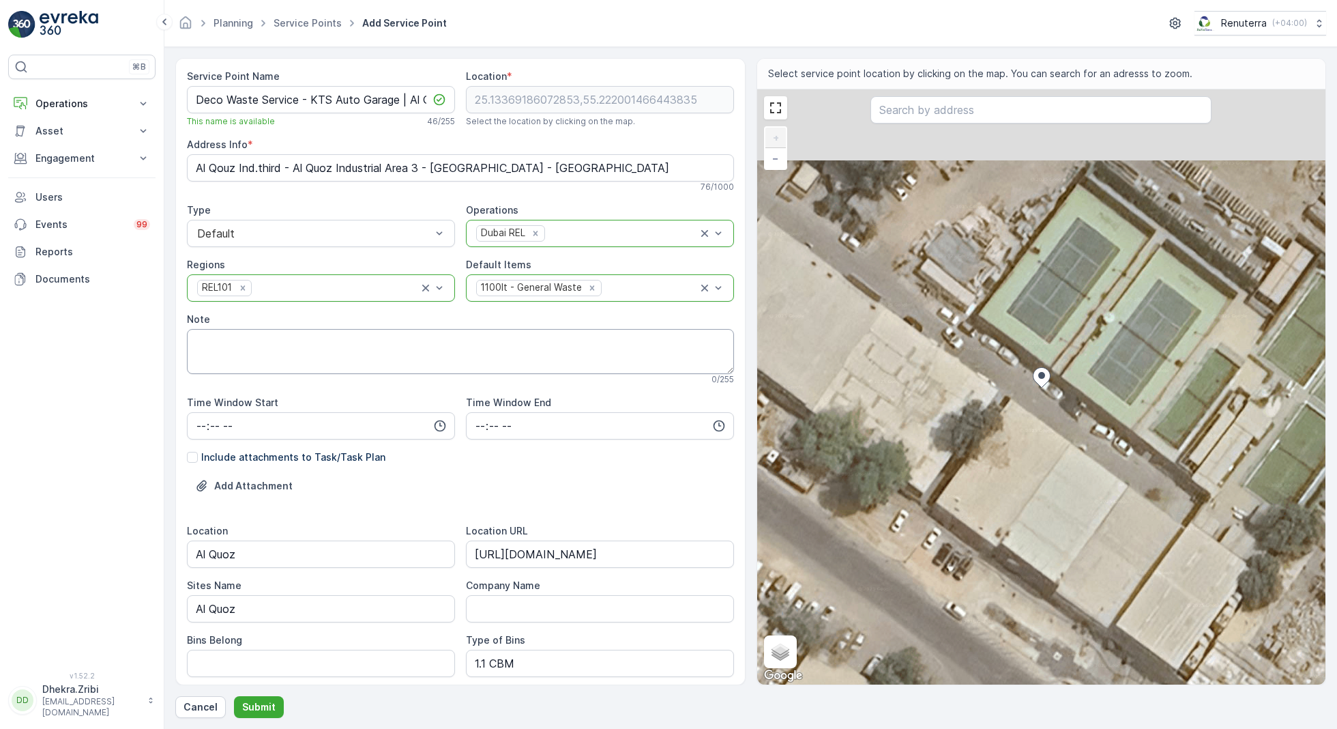
type Info "3 7 St - Al Quoz - Al Quoz Industrial Area 3 - [GEOGRAPHIC_DATA] - [GEOGRAPHIC_…"
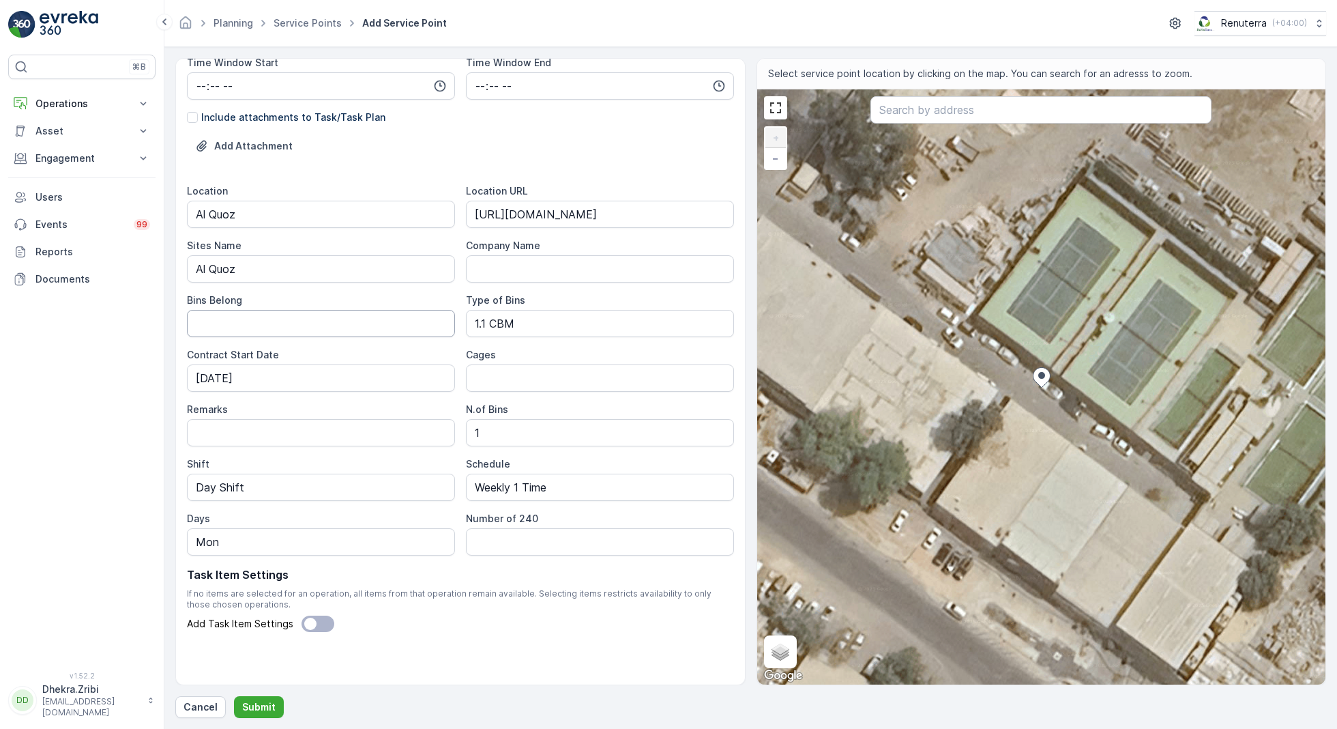
click at [299, 328] on Belong "Bins Belong" at bounding box center [321, 323] width 268 height 27
type Belong "Client"
click at [262, 701] on p "Submit" at bounding box center [258, 707] width 33 height 14
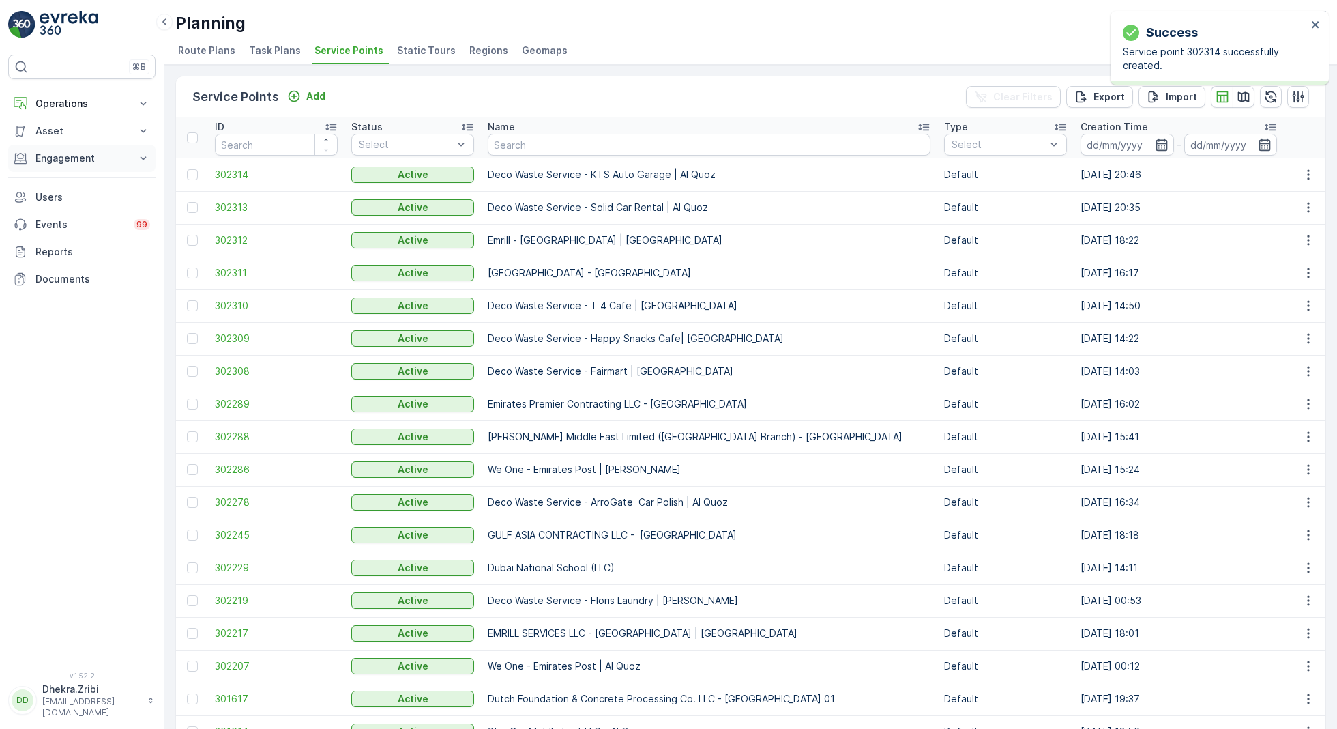
click at [88, 164] on button "Engagement" at bounding box center [81, 158] width 147 height 27
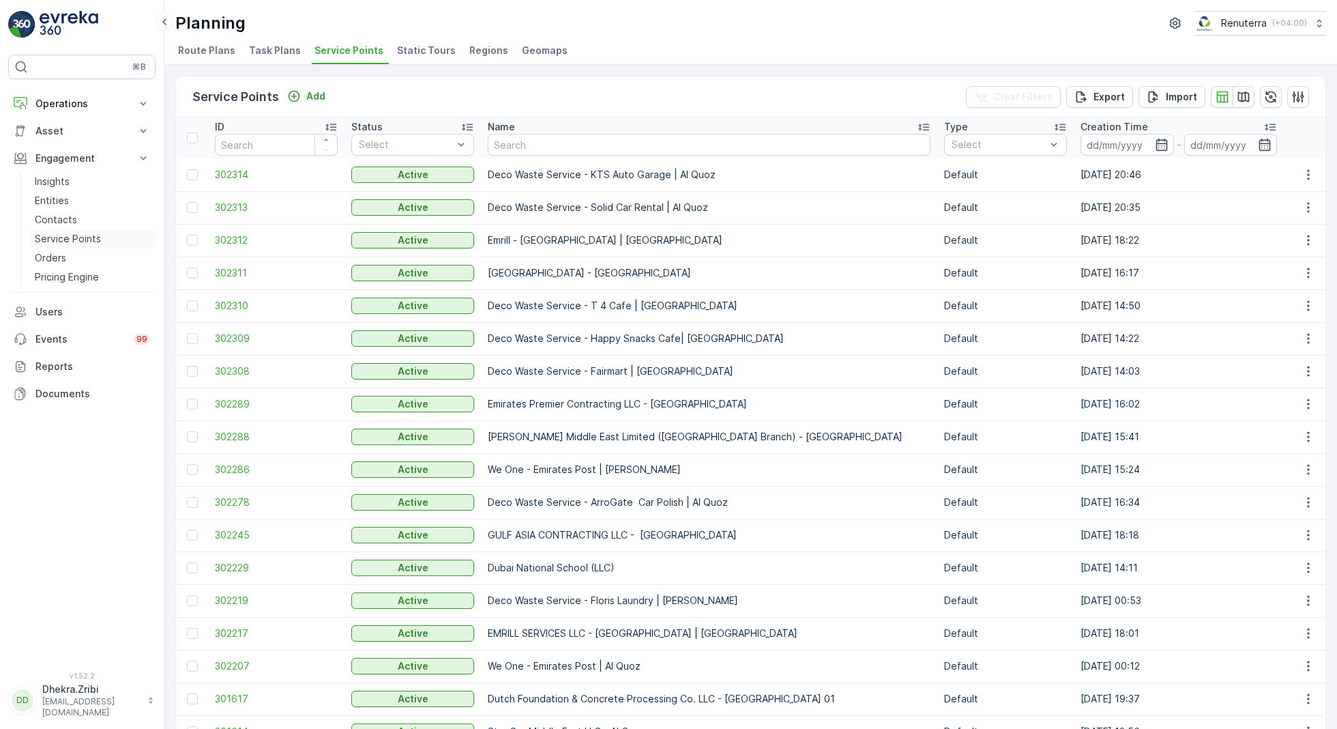
click at [74, 232] on p "Service Points" at bounding box center [68, 239] width 66 height 14
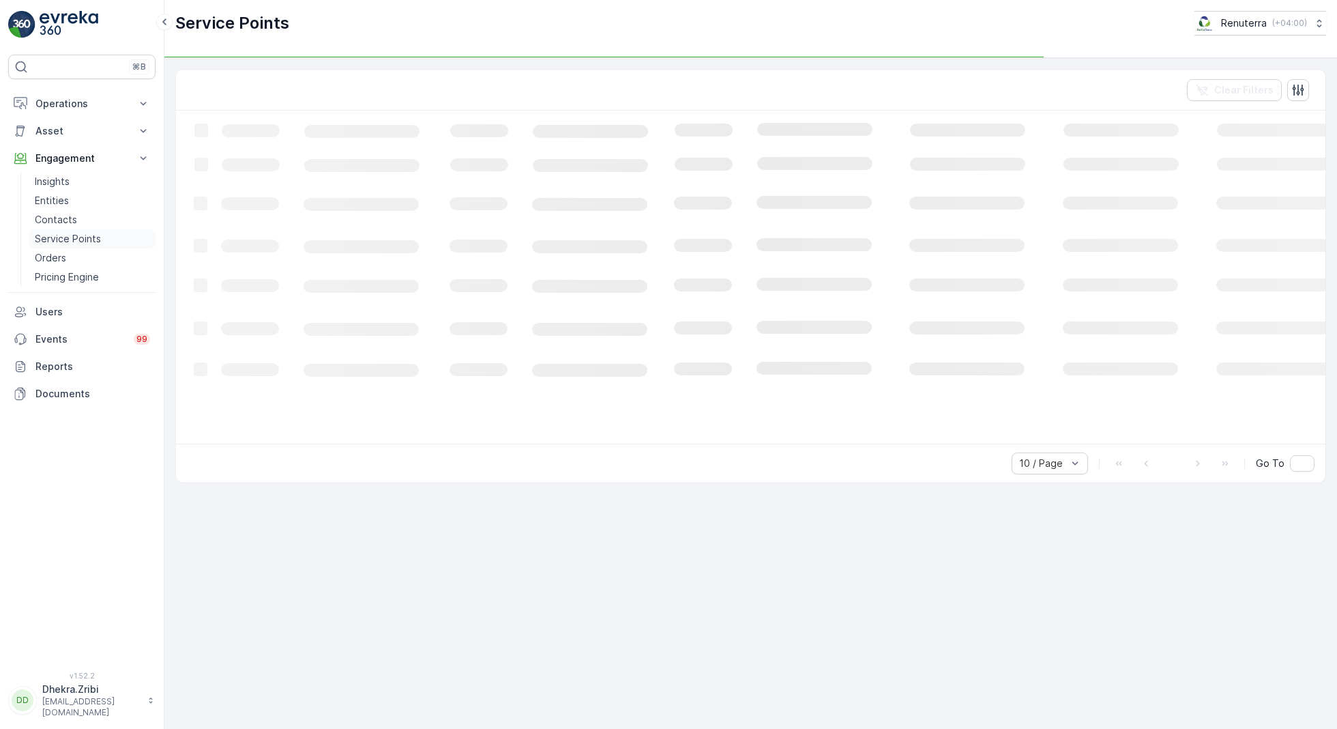
click at [76, 238] on p "Service Points" at bounding box center [68, 239] width 66 height 14
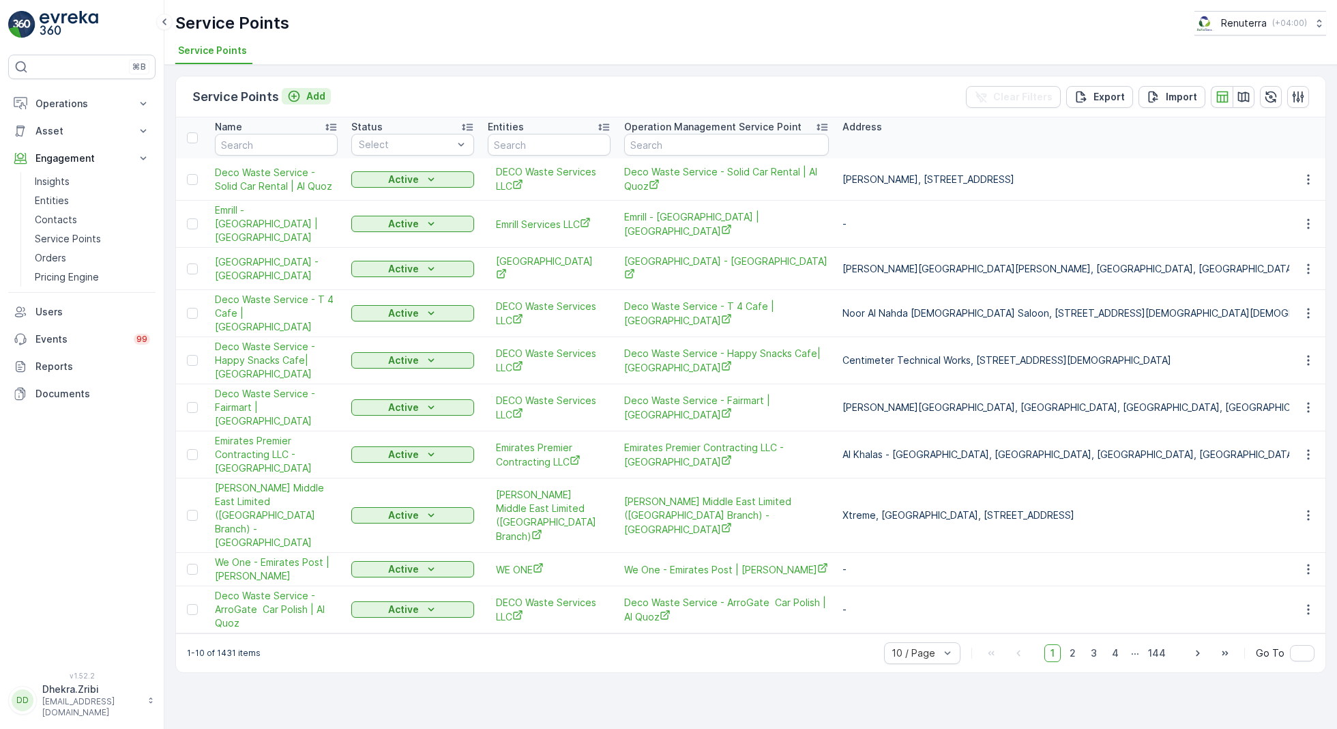
click at [312, 98] on p "Add" at bounding box center [315, 96] width 19 height 14
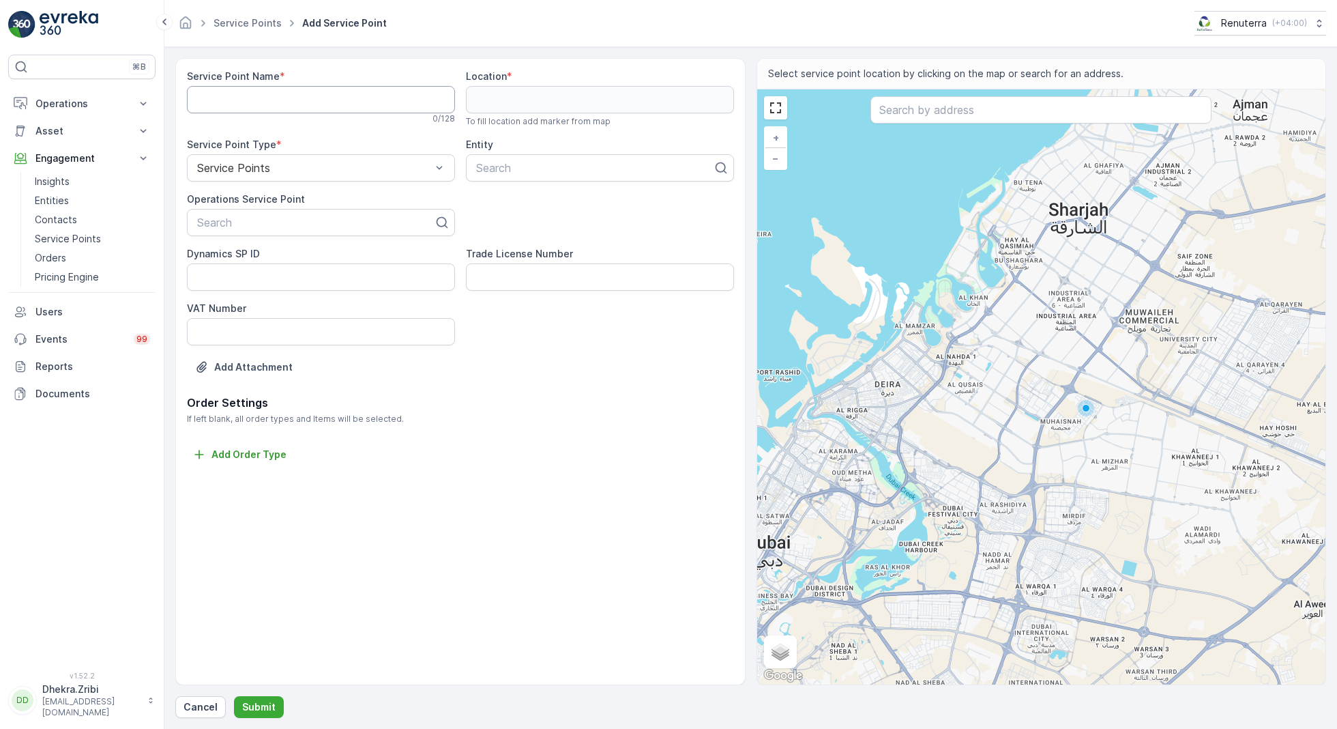
click at [298, 98] on Name "Service Point Name" at bounding box center [321, 99] width 268 height 27
paste Name "Deco Waste Service - KTS Auto Garage | Al Quoz"
type Name "Deco Waste Service - KTS Auto Garage | Al Quoz"
click at [265, 222] on div at bounding box center [316, 222] width 240 height 12
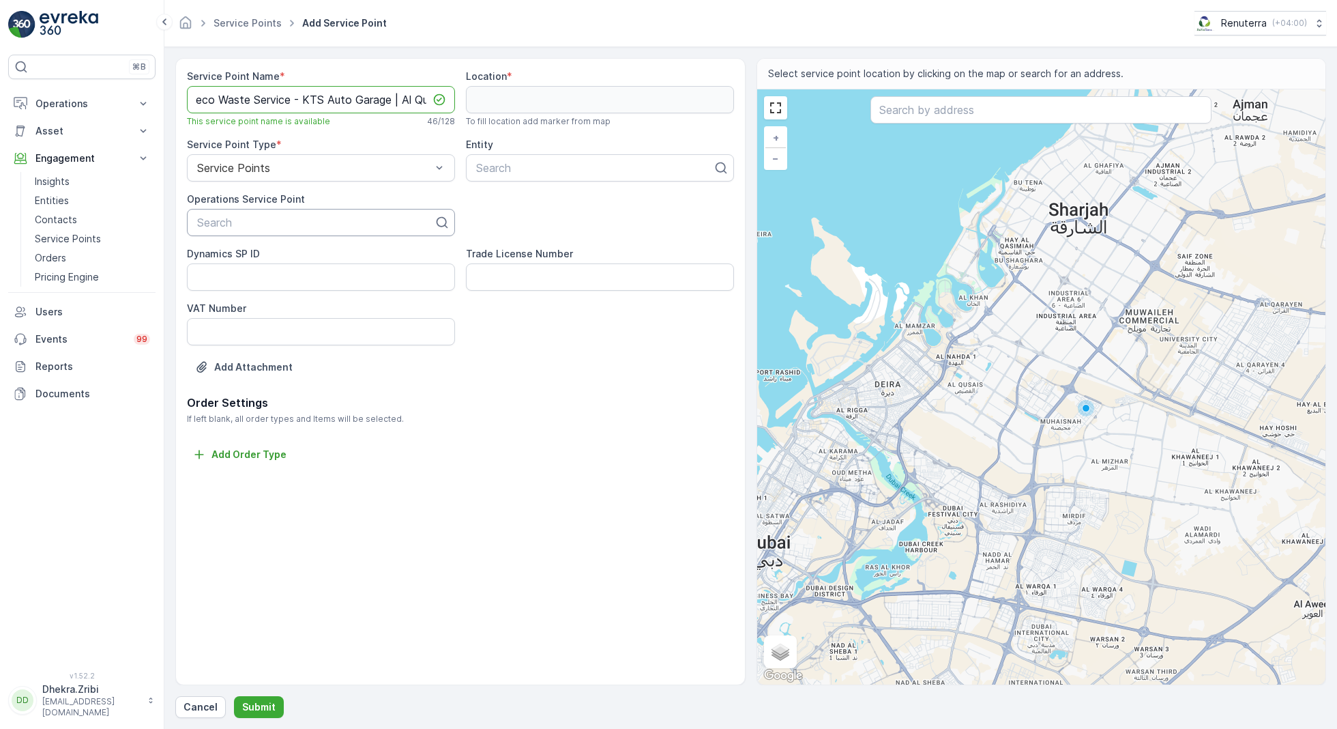
scroll to position [0, 0]
paste input "Deco Waste Service - KTS Auto Garage | Al Quoz"
type input "Deco Waste Service - KTS Auto Garage | Al Quoz"
click at [261, 255] on span "Deco Waste Service - KTS Auto Garage | Al Quoz" at bounding box center [321, 262] width 252 height 25
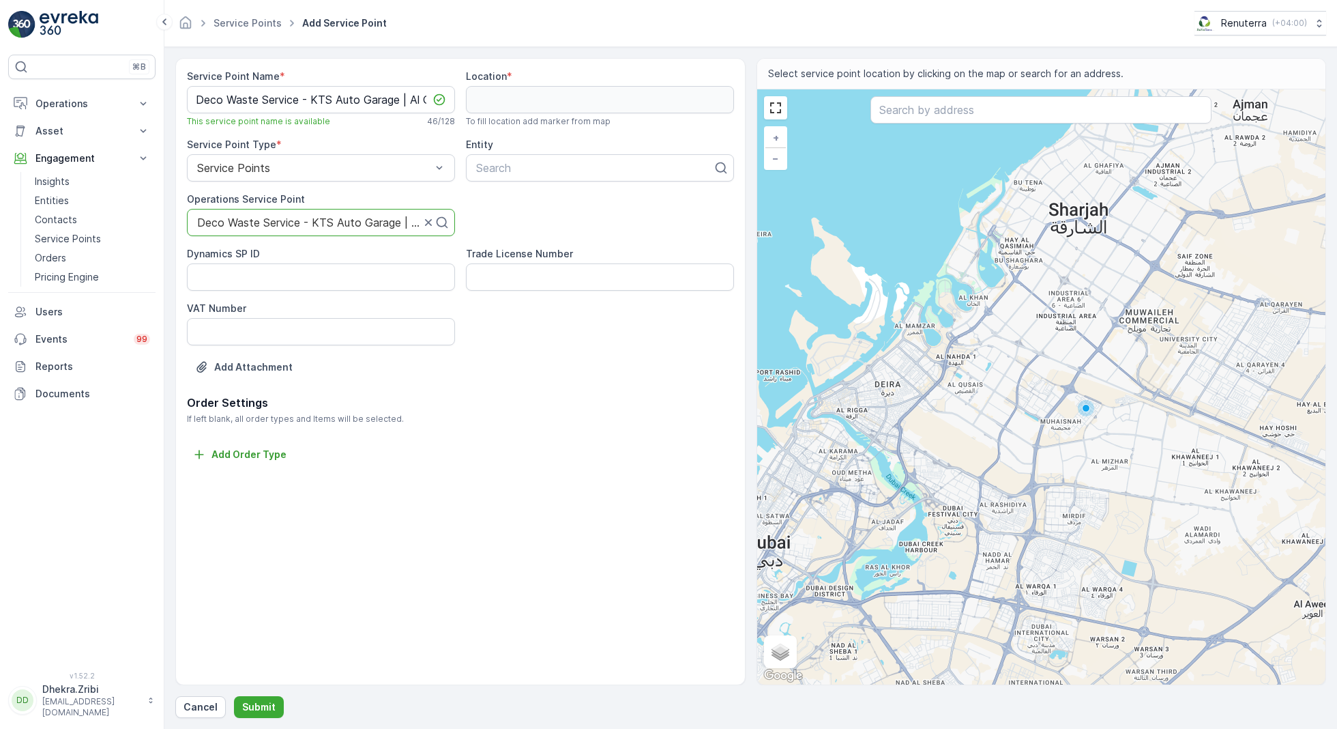
scroll to position [0, 0]
click at [531, 162] on div at bounding box center [595, 168] width 240 height 12
type input "deco"
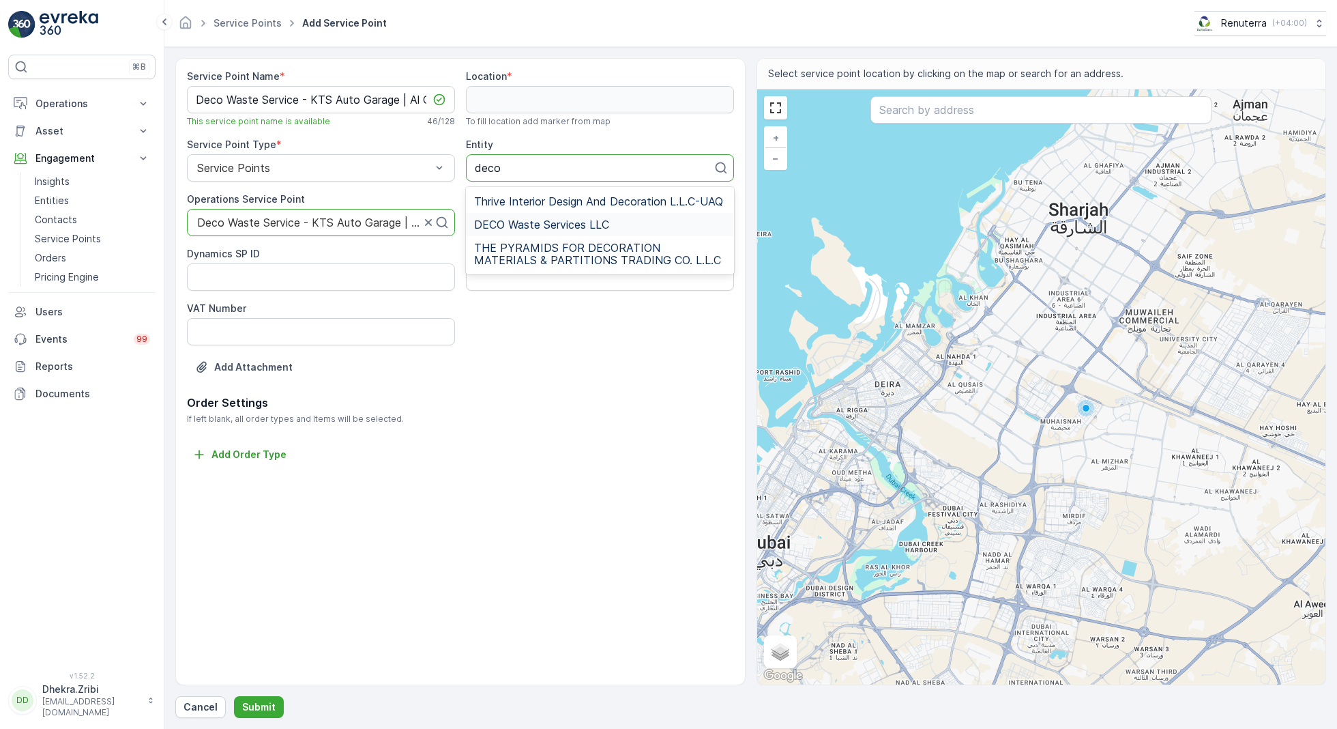
click at [549, 221] on span "DECO Waste Services LLC" at bounding box center [541, 224] width 135 height 12
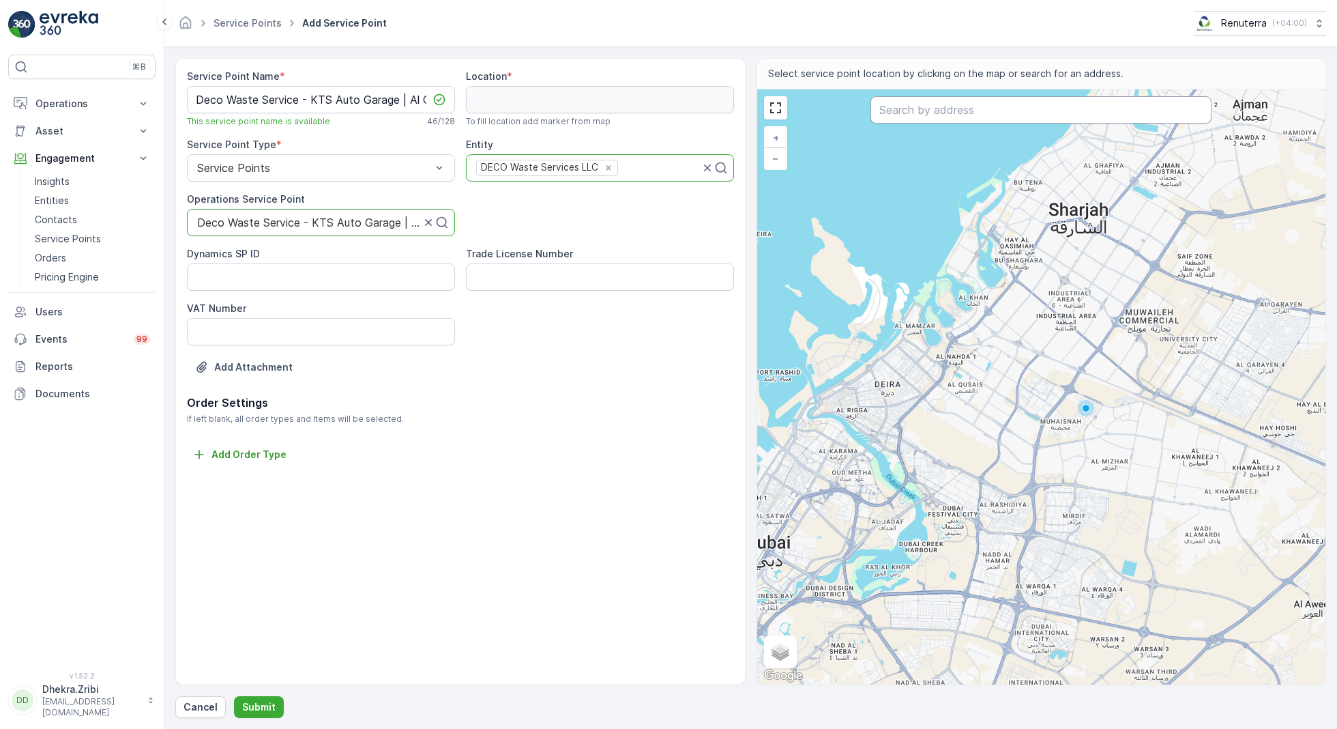
click at [950, 108] on input "text" at bounding box center [1041, 109] width 341 height 27
paste input "KTS AUTO GARAGE"
type input "KTS AUTO GARAGE"
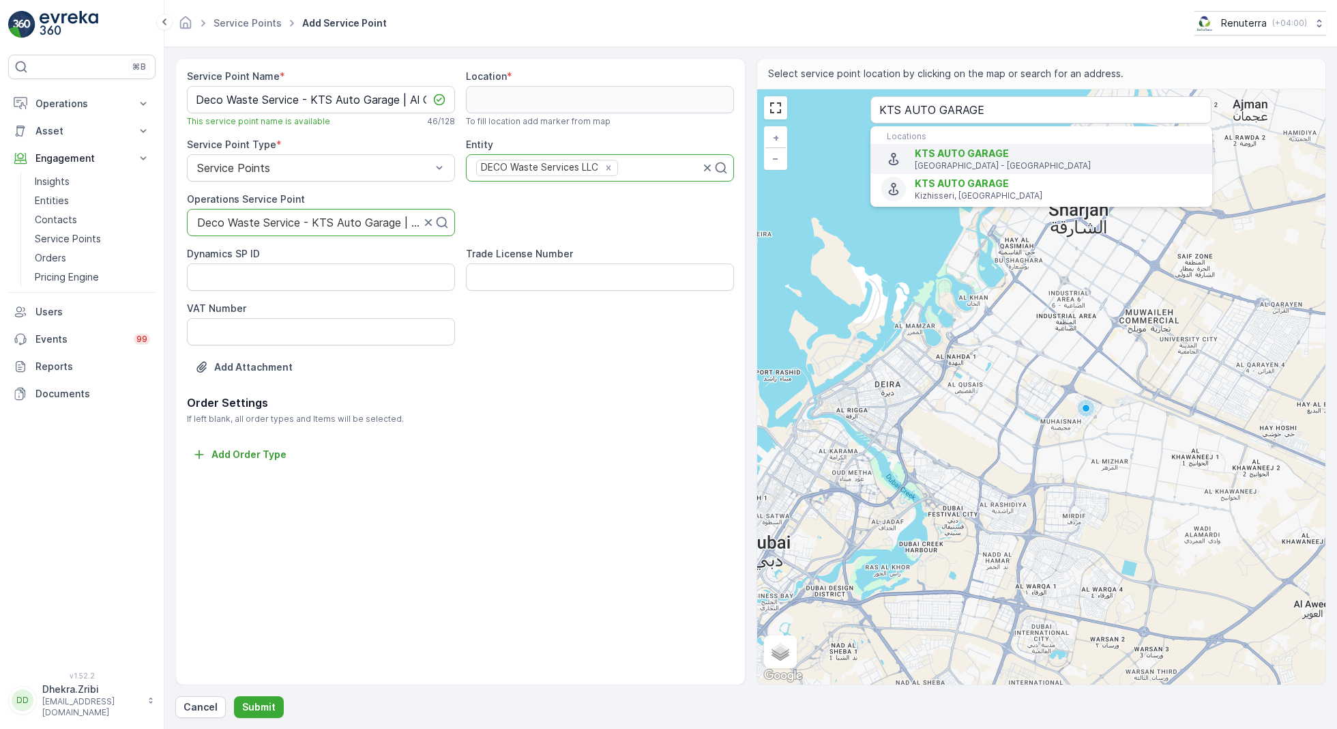
click at [968, 157] on span "KTS AUTO GARAGE" at bounding box center [962, 153] width 94 height 12
type input "25.133609,55.2216588"
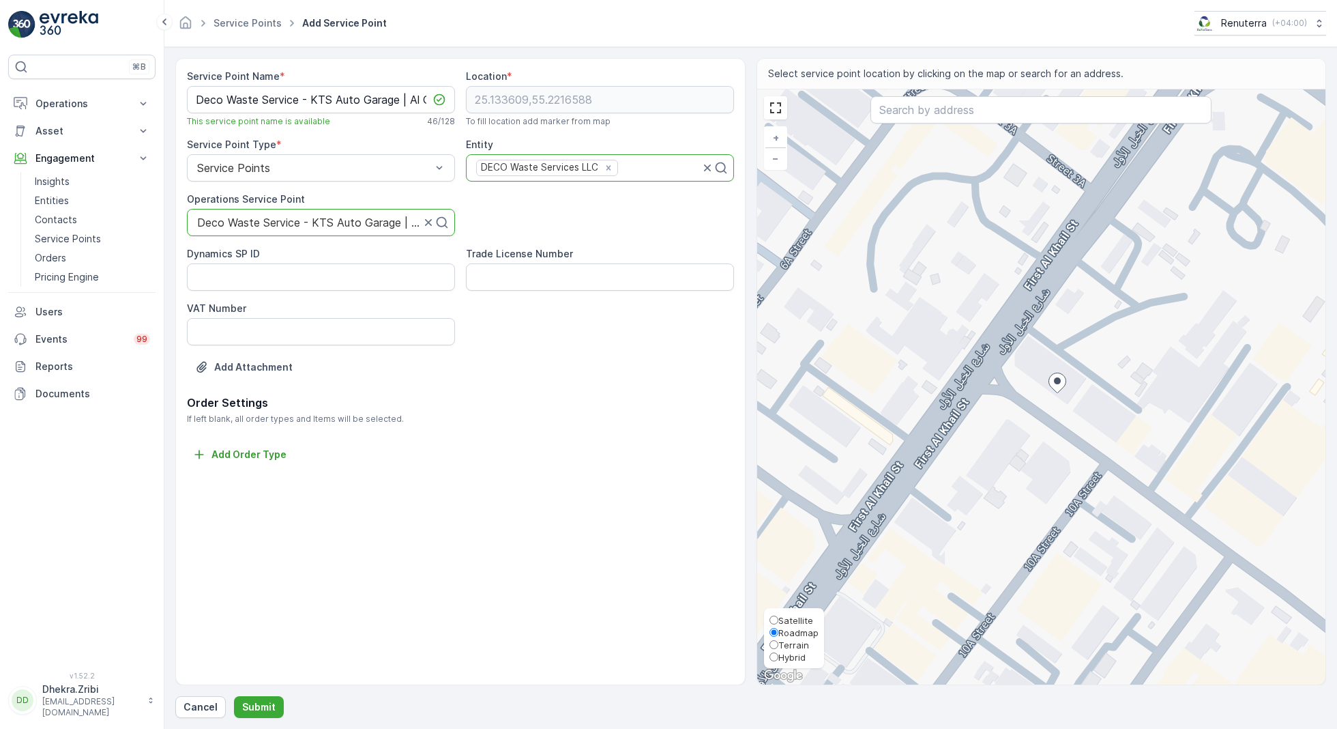
click at [791, 620] on span "Satellite" at bounding box center [796, 620] width 35 height 11
click at [779, 620] on input "Satellite" at bounding box center [774, 619] width 9 height 9
radio input "true"
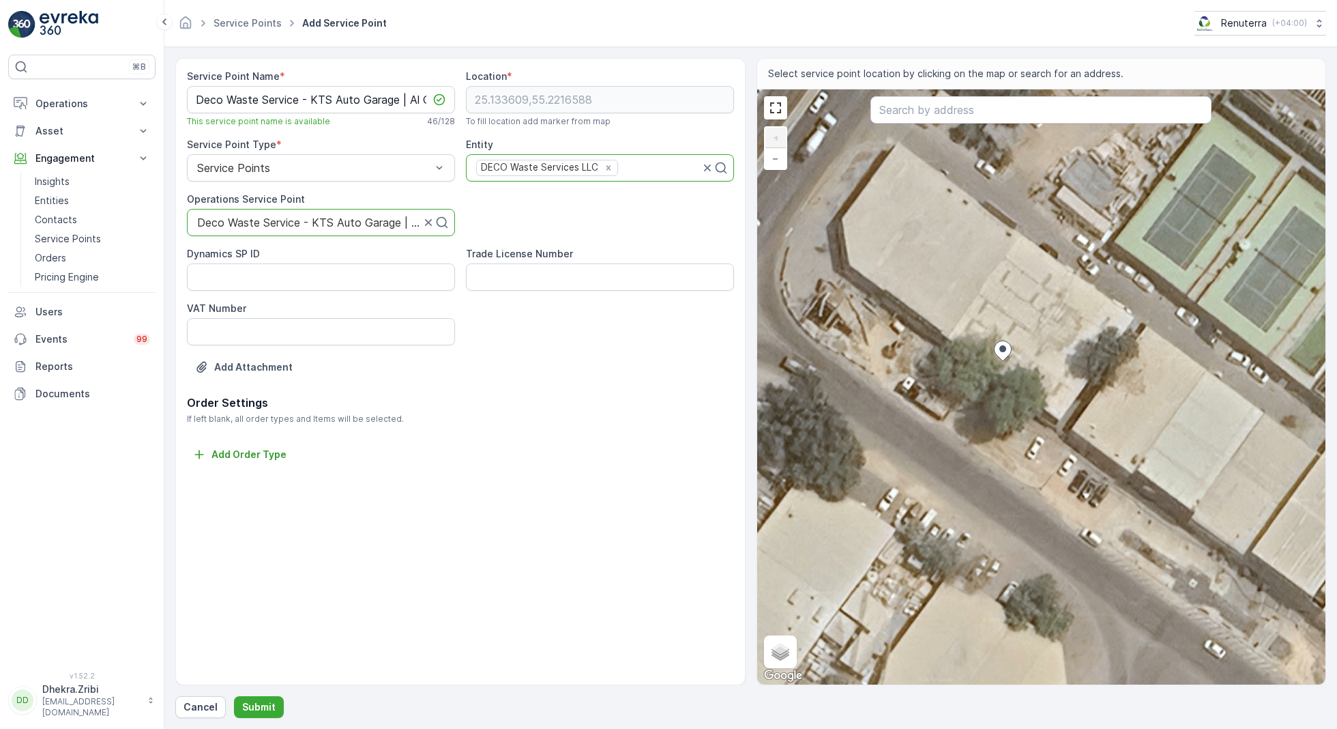
click at [1174, 311] on div "+ − Satellite Roadmap Terrain Hybrid Leaflet Keyboard shortcuts Map Data Imager…" at bounding box center [1041, 386] width 569 height 595
type input "25.133695503111458,55.22199606879559"
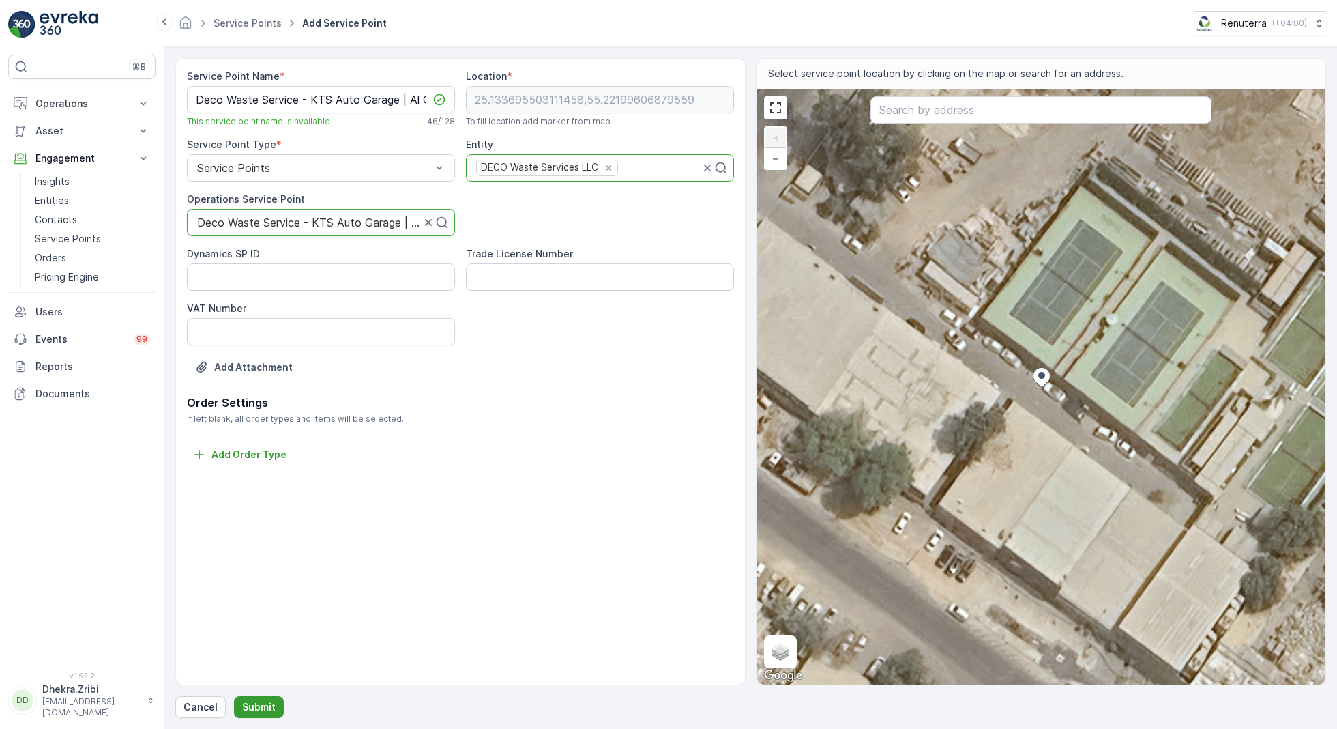
click at [261, 698] on button "Submit" at bounding box center [259, 707] width 50 height 22
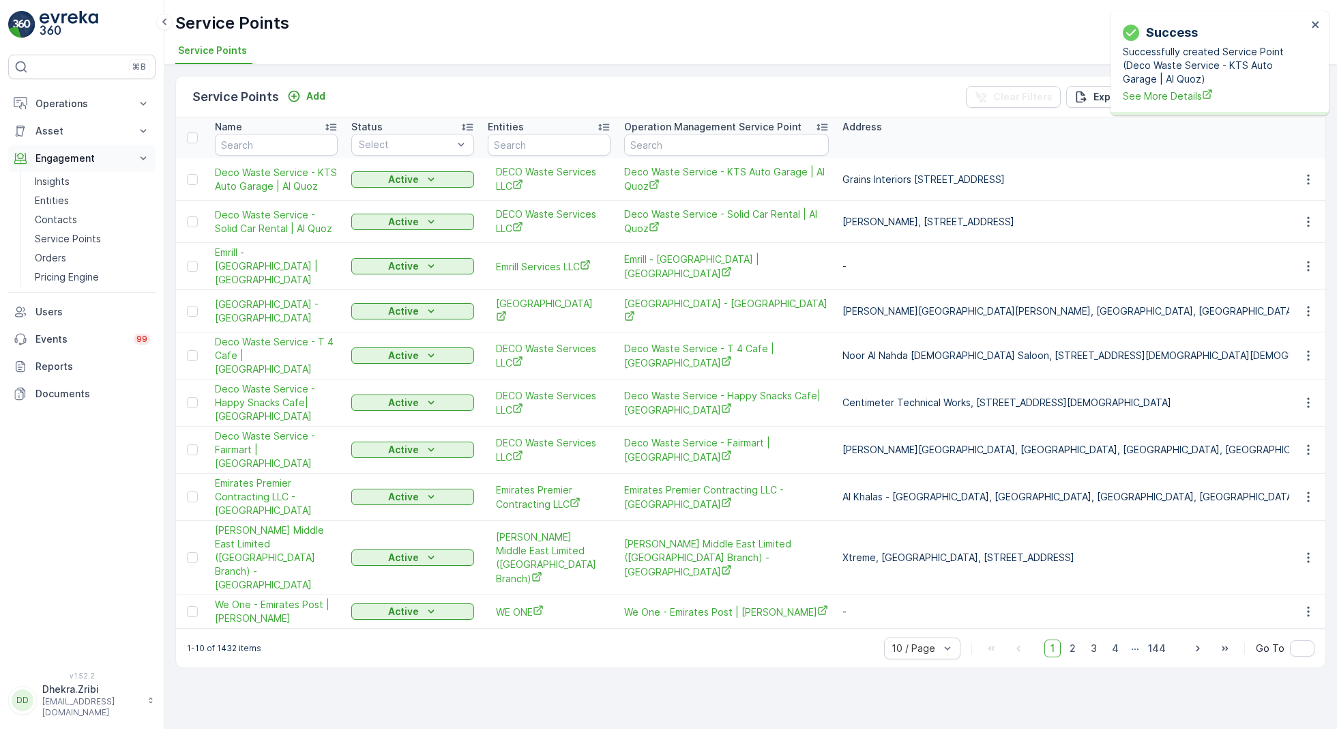
click at [143, 159] on icon at bounding box center [143, 158] width 14 height 14
click at [105, 108] on p "Operations" at bounding box center [81, 104] width 93 height 14
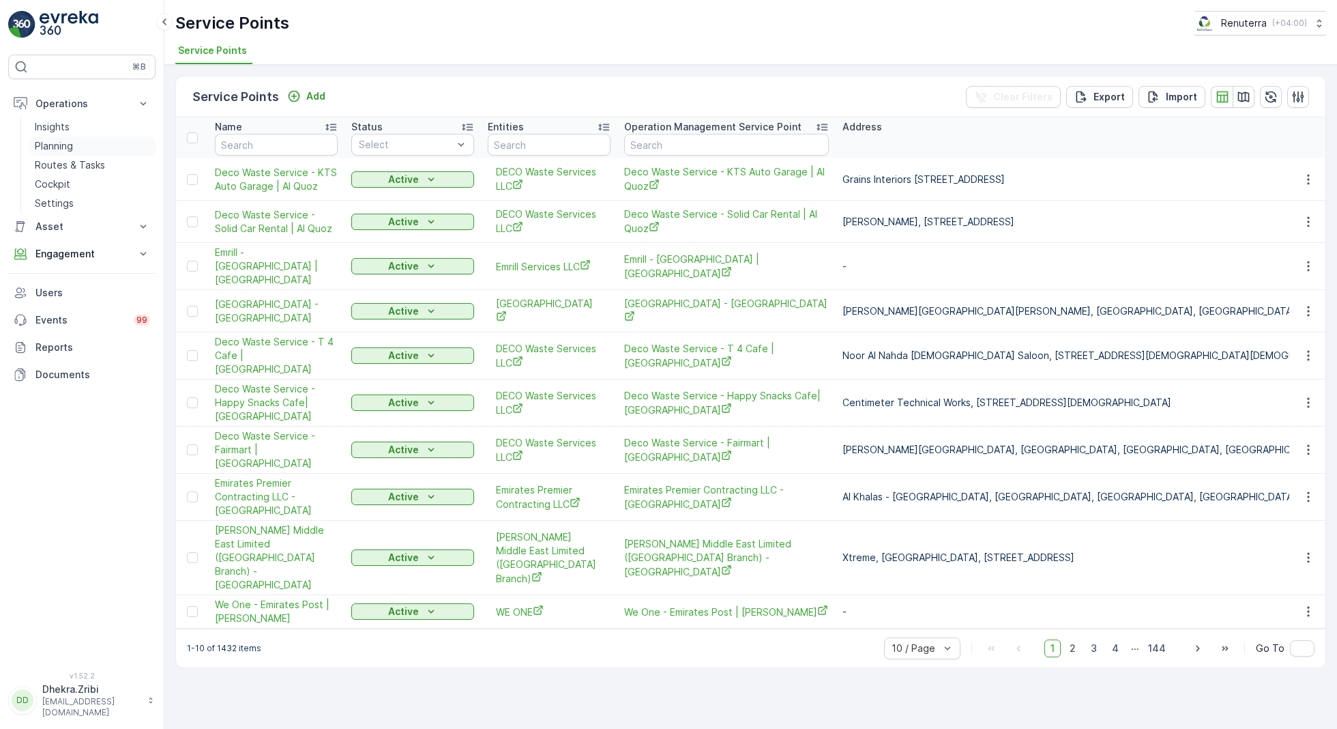
click at [76, 143] on link "Planning" at bounding box center [92, 145] width 126 height 19
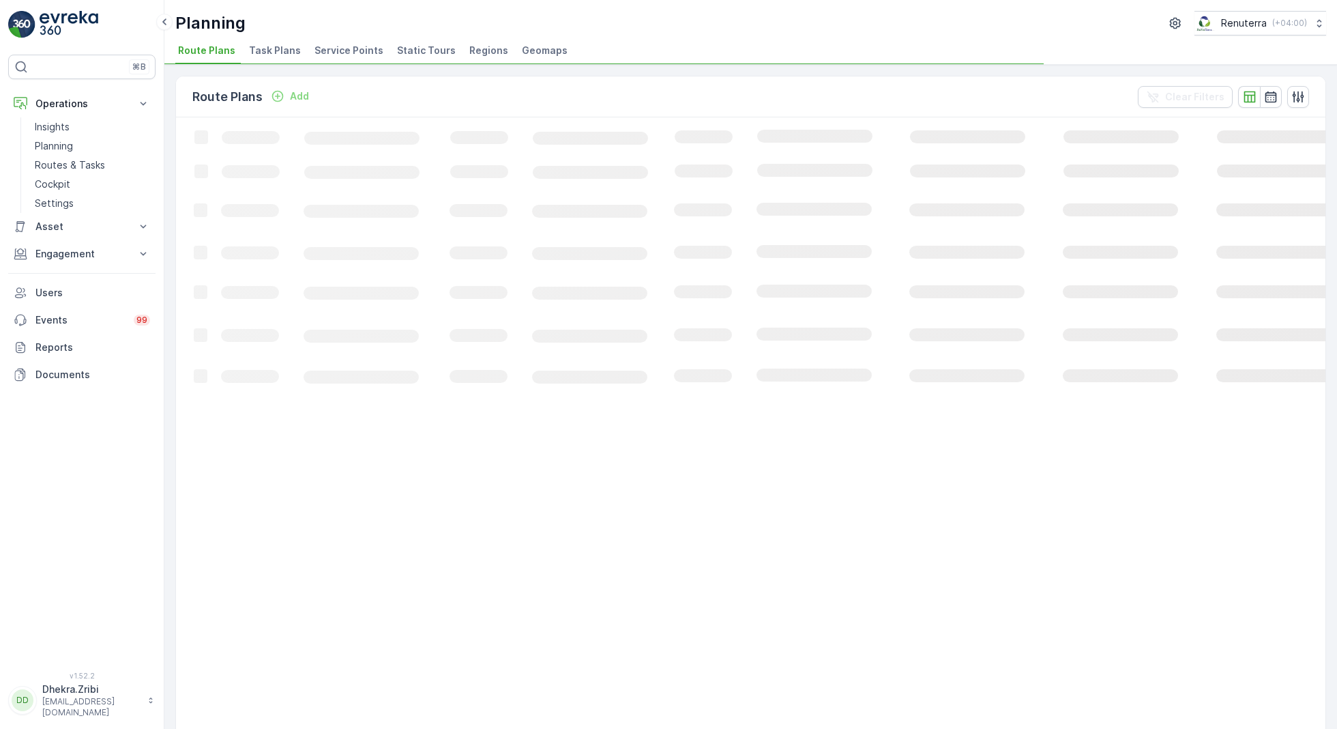
click at [336, 53] on span "Service Points" at bounding box center [349, 51] width 69 height 14
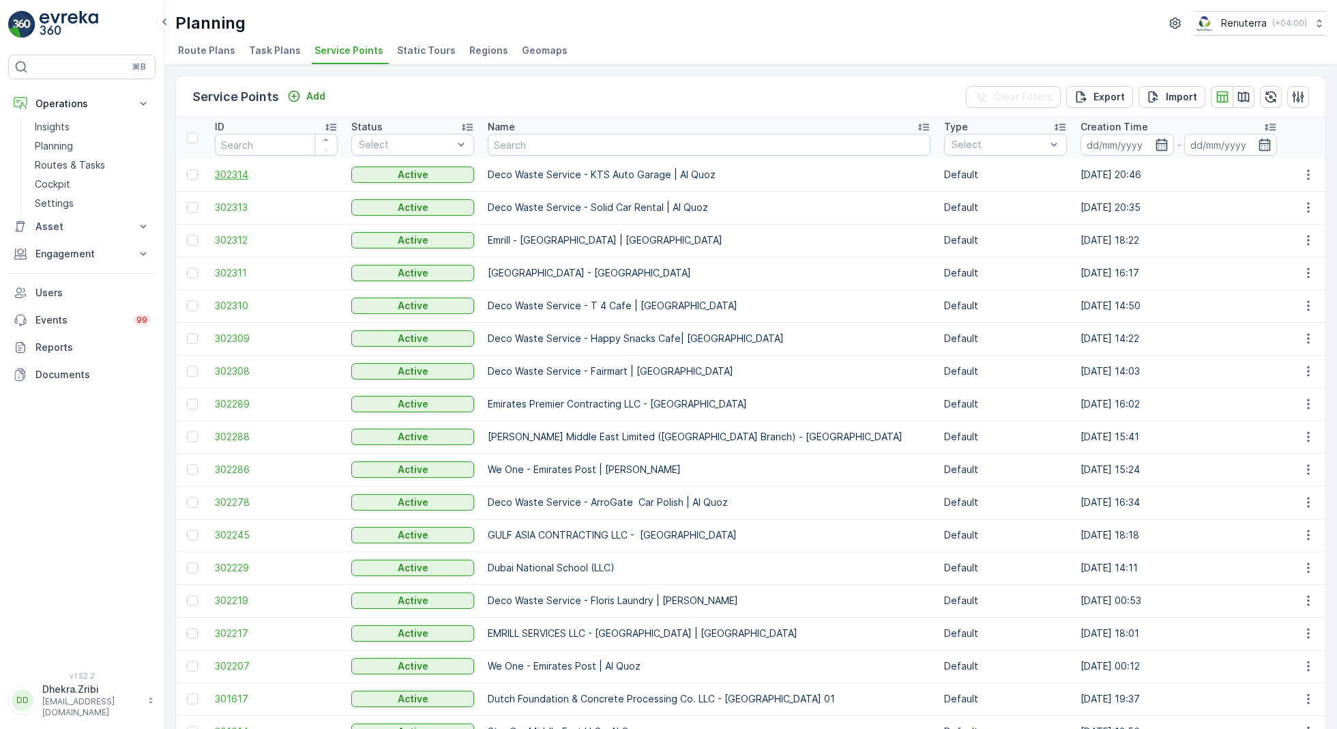
click at [235, 175] on span "302314" at bounding box center [276, 175] width 123 height 14
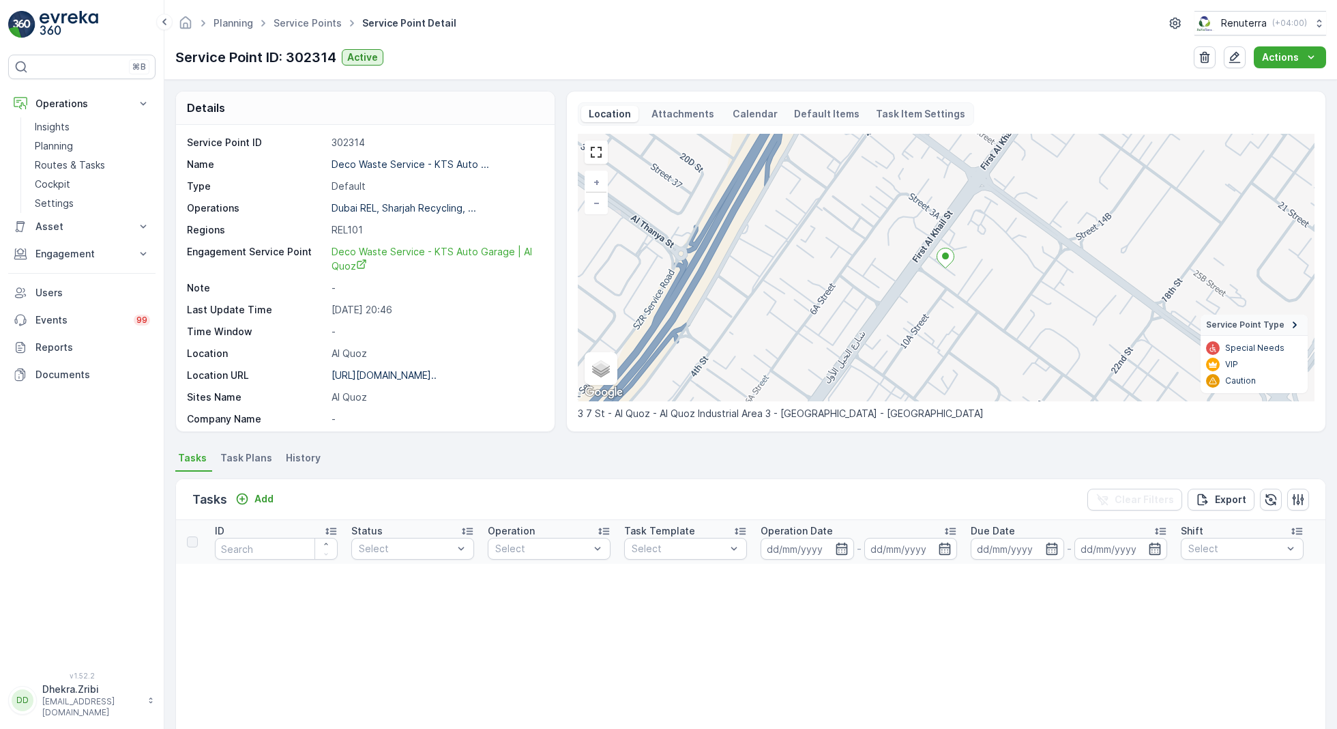
click at [246, 454] on span "Task Plans" at bounding box center [246, 458] width 52 height 14
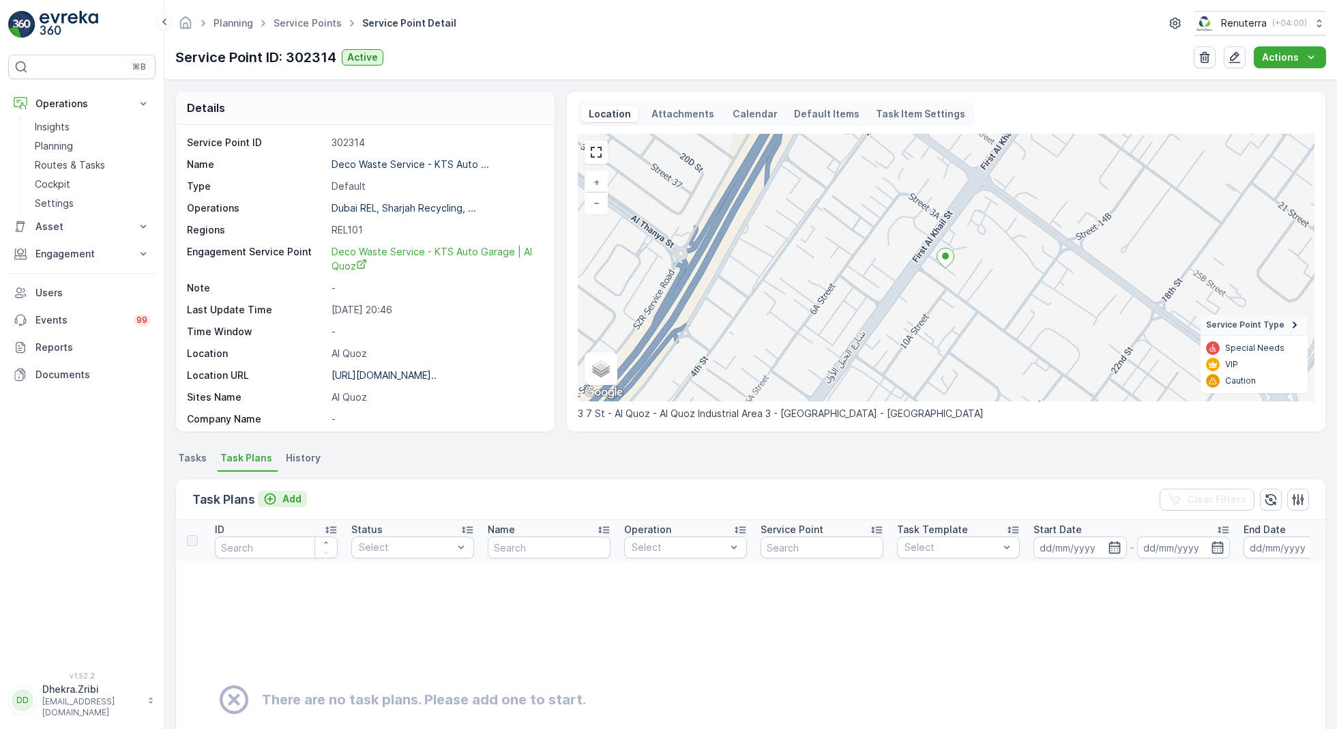
click at [290, 496] on p "Add" at bounding box center [291, 499] width 19 height 14
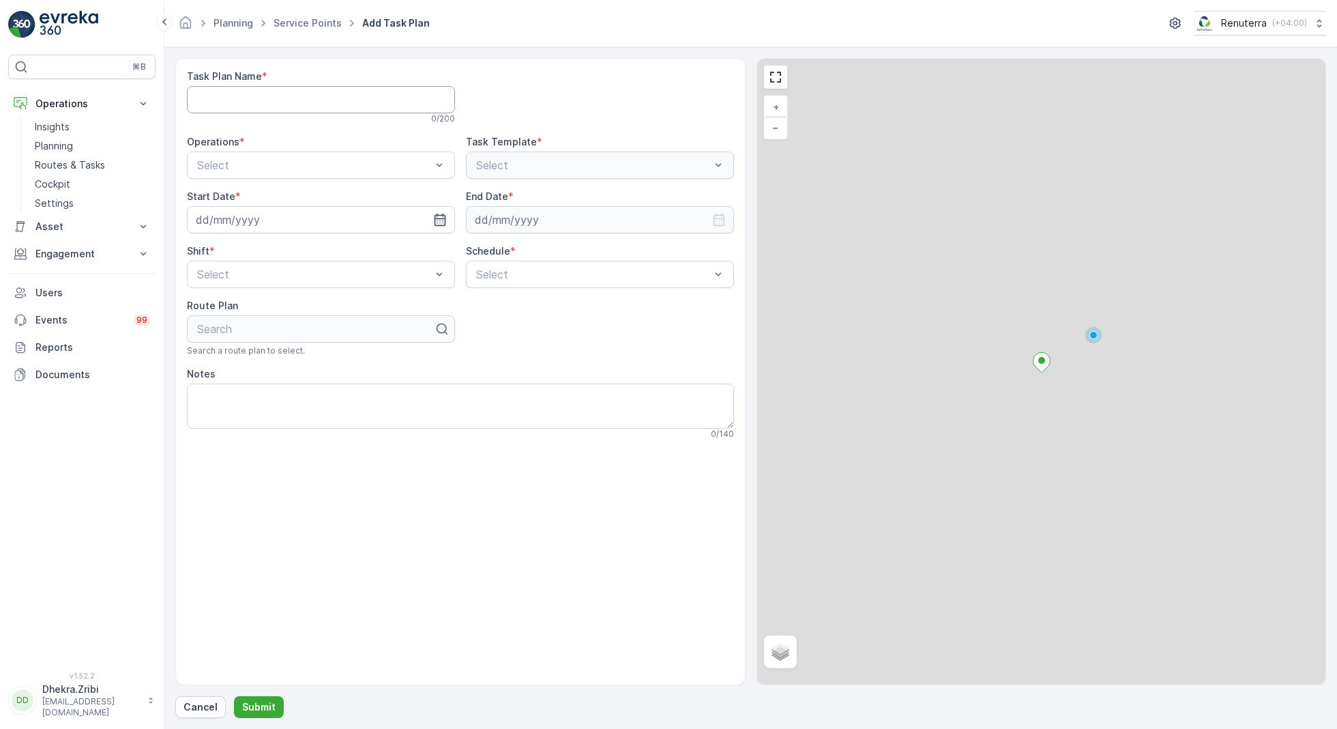
click at [295, 102] on Name "Task Plan Name" at bounding box center [321, 99] width 268 height 27
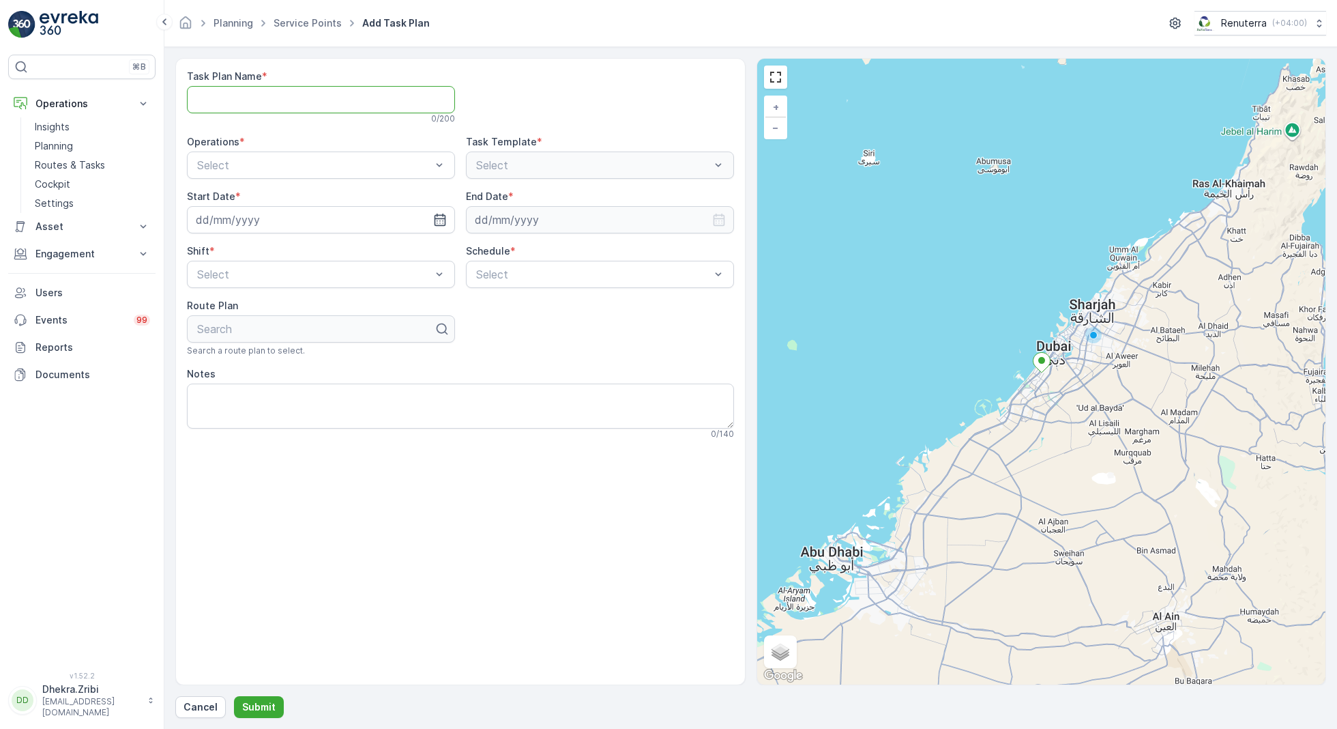
type Name "DREL001"
click at [267, 222] on div "Dubai REL" at bounding box center [321, 222] width 252 height 12
click at [448, 218] on input at bounding box center [321, 219] width 268 height 27
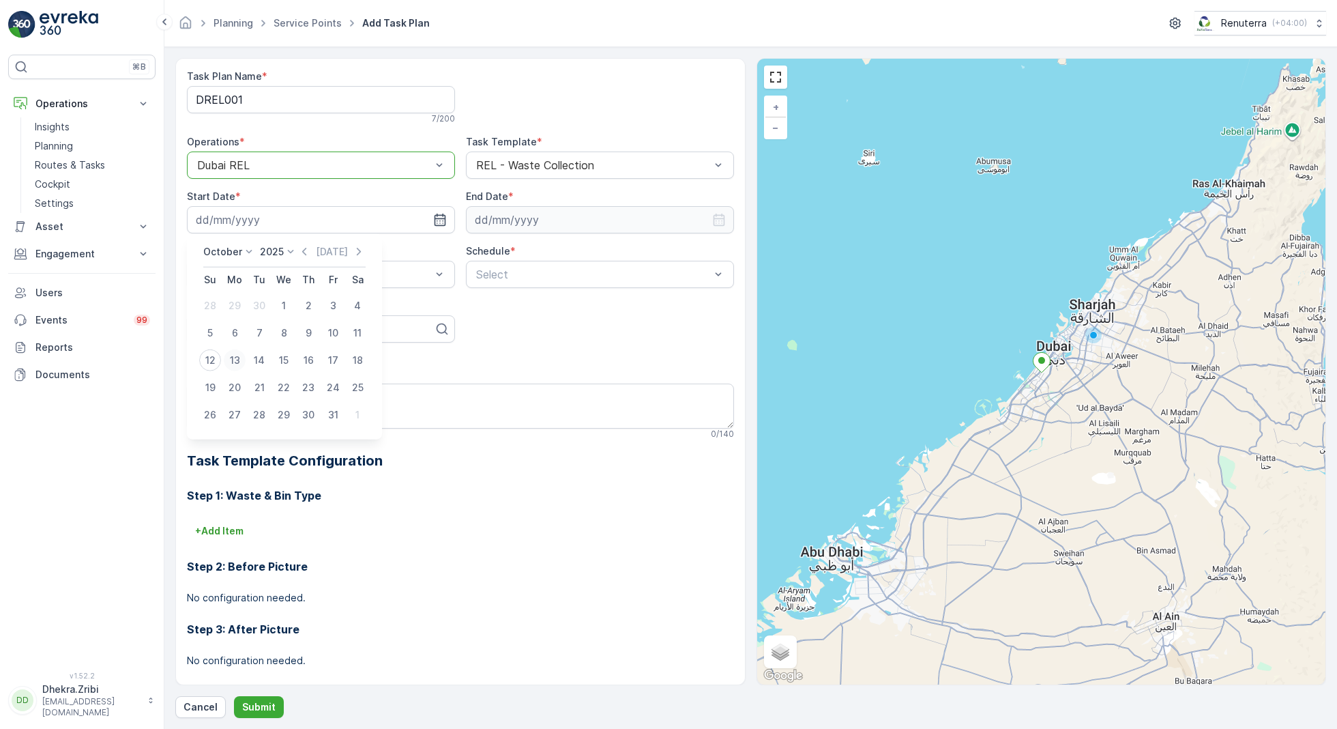
click at [228, 358] on div "13" at bounding box center [235, 360] width 22 height 22
type input "[DATE]"
click at [582, 210] on input at bounding box center [600, 219] width 268 height 27
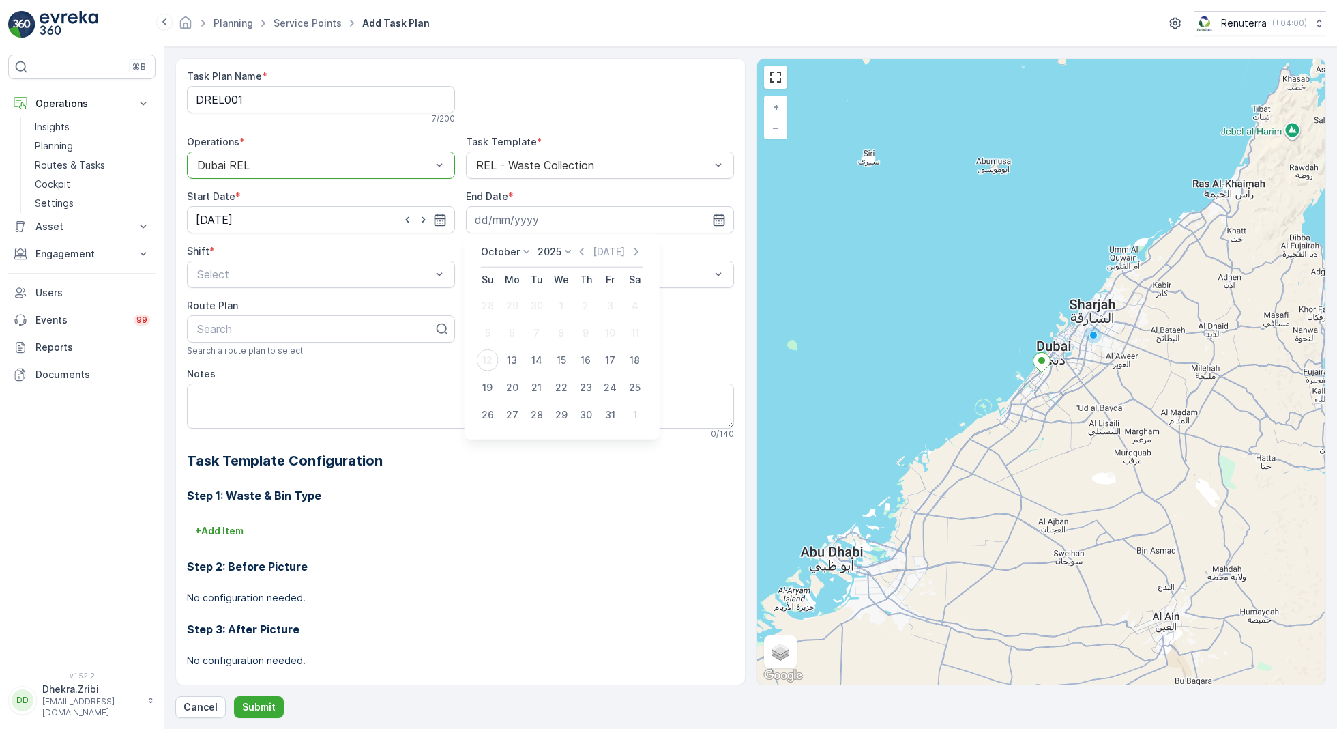
click at [520, 252] on icon at bounding box center [527, 252] width 14 height 14
click at [513, 377] on span "December" at bounding box center [513, 378] width 48 height 14
click at [568, 253] on p "2025" at bounding box center [560, 252] width 24 height 14
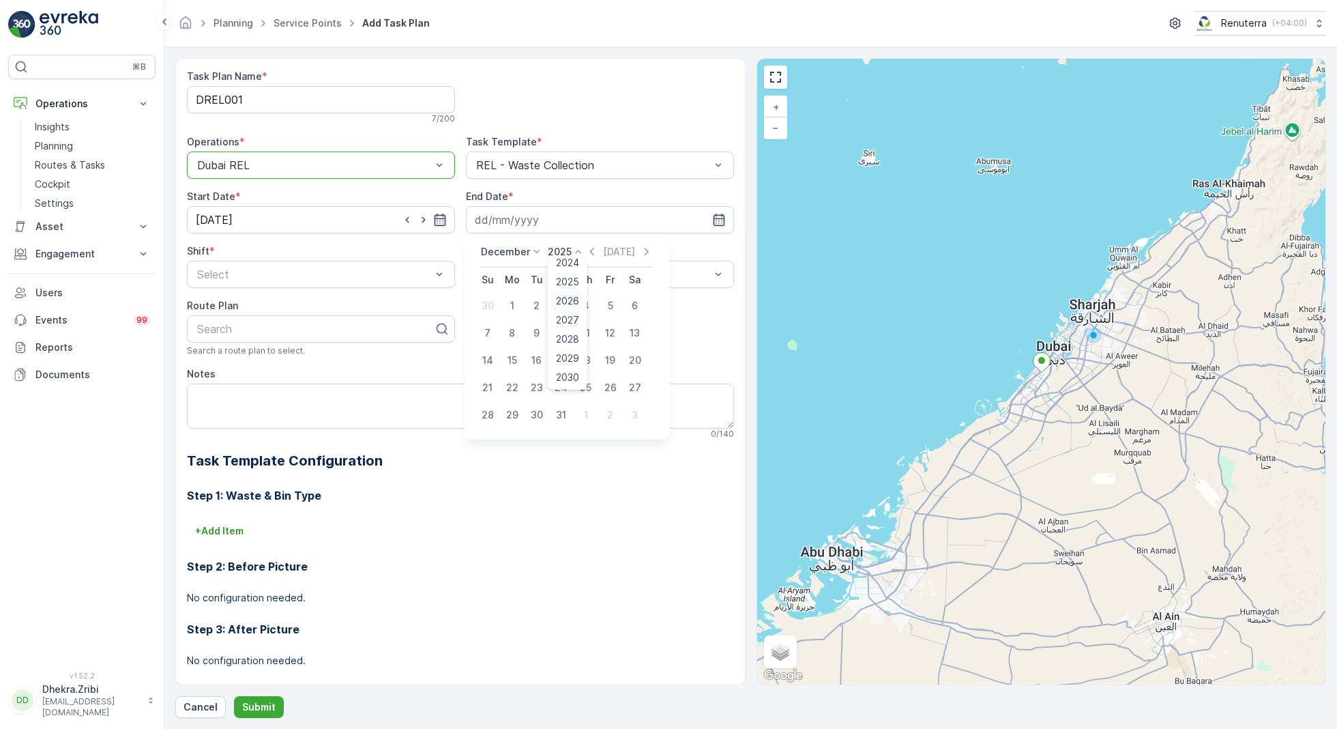
click at [567, 295] on span "2026" at bounding box center [567, 301] width 23 height 14
click at [588, 414] on div "31" at bounding box center [586, 415] width 22 height 22
type input "[DATE]"
click at [235, 307] on span "Day Shift" at bounding box center [219, 308] width 48 height 12
click at [493, 335] on span "Weekly" at bounding box center [491, 331] width 35 height 12
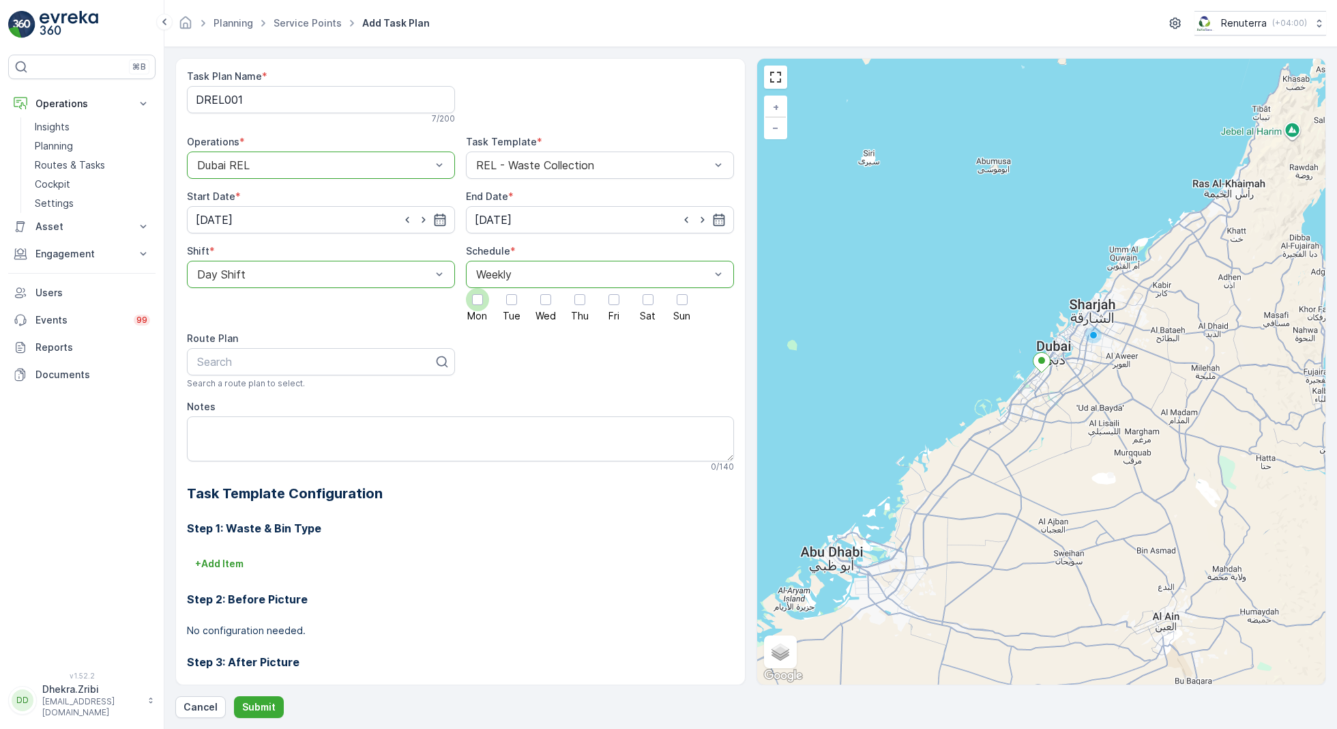
click at [478, 302] on div at bounding box center [477, 299] width 11 height 11
click at [478, 288] on input "Mon" at bounding box center [478, 288] width 0 height 0
click at [378, 373] on div "Search" at bounding box center [321, 361] width 268 height 27
type input "rel101"
click at [263, 393] on div "DREL101" at bounding box center [321, 395] width 252 height 12
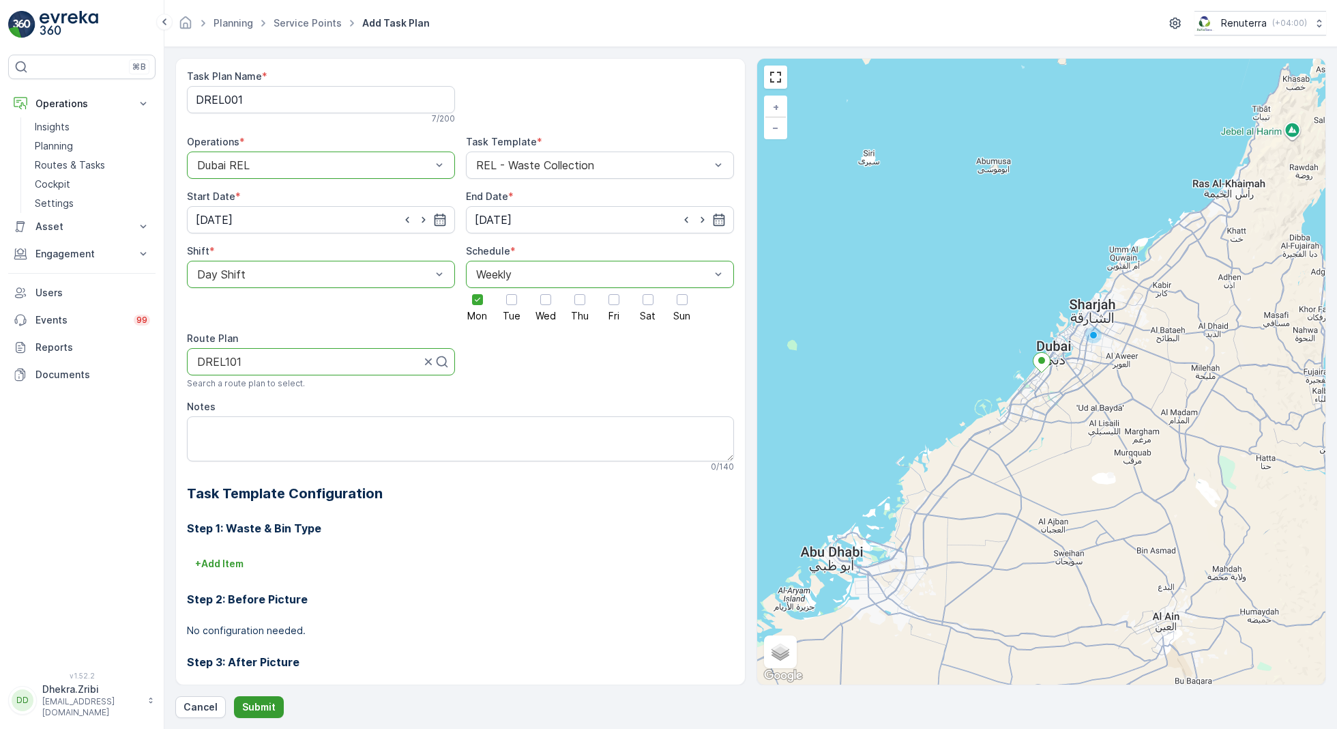
click at [251, 701] on p "Submit" at bounding box center [258, 707] width 33 height 14
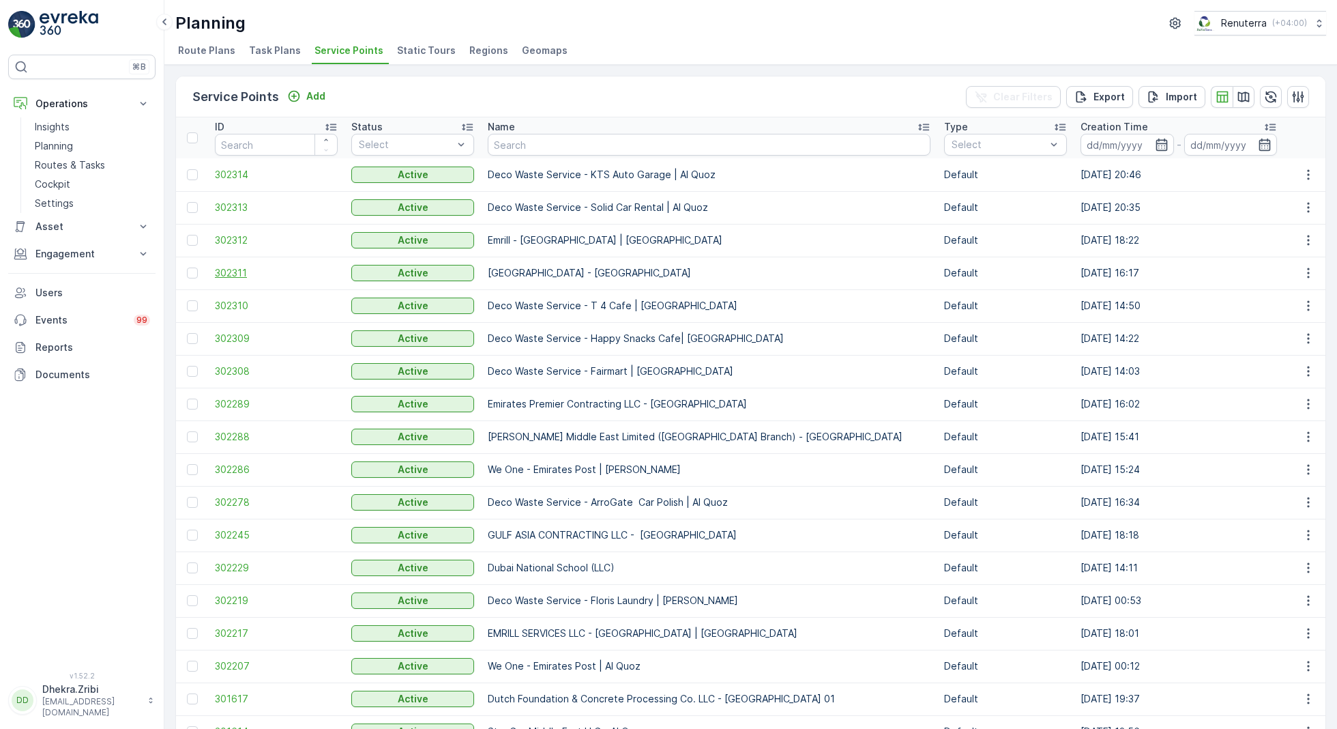
click at [236, 270] on span "302311" at bounding box center [276, 273] width 123 height 14
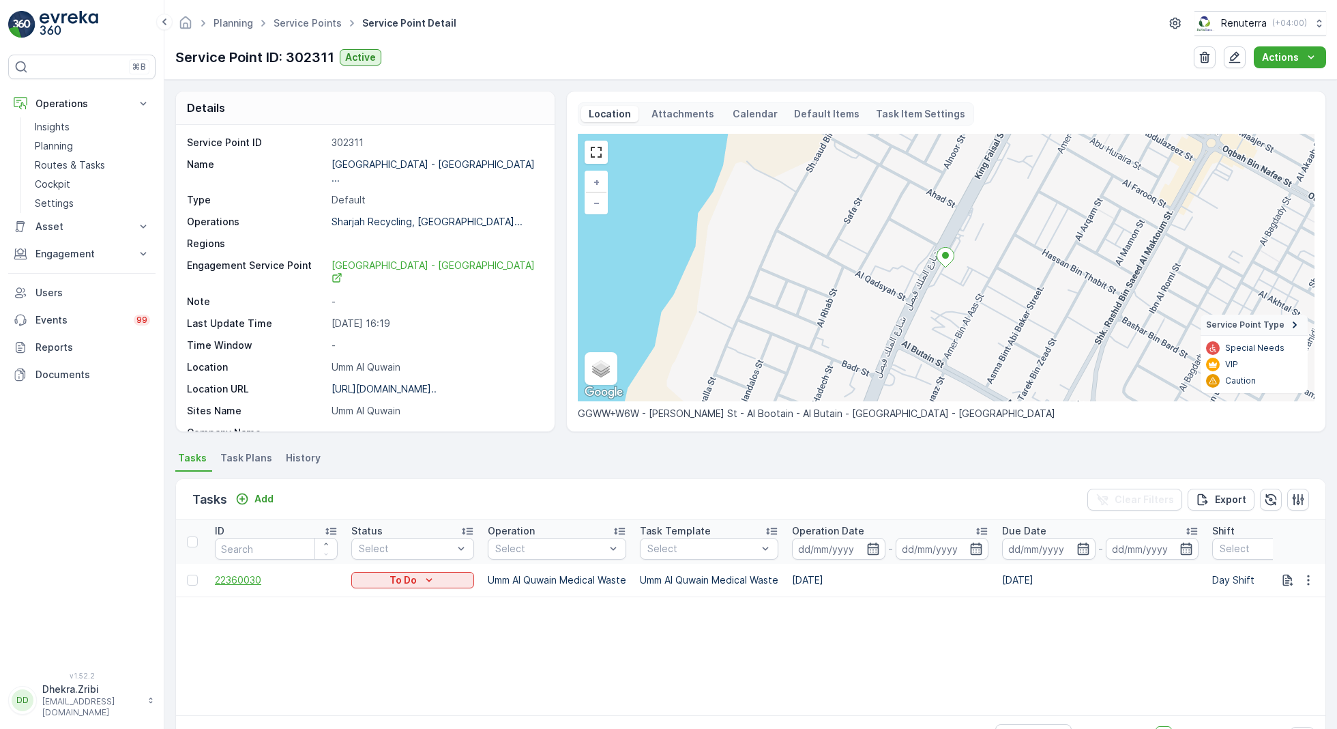
click at [244, 575] on span "22360030" at bounding box center [276, 580] width 123 height 14
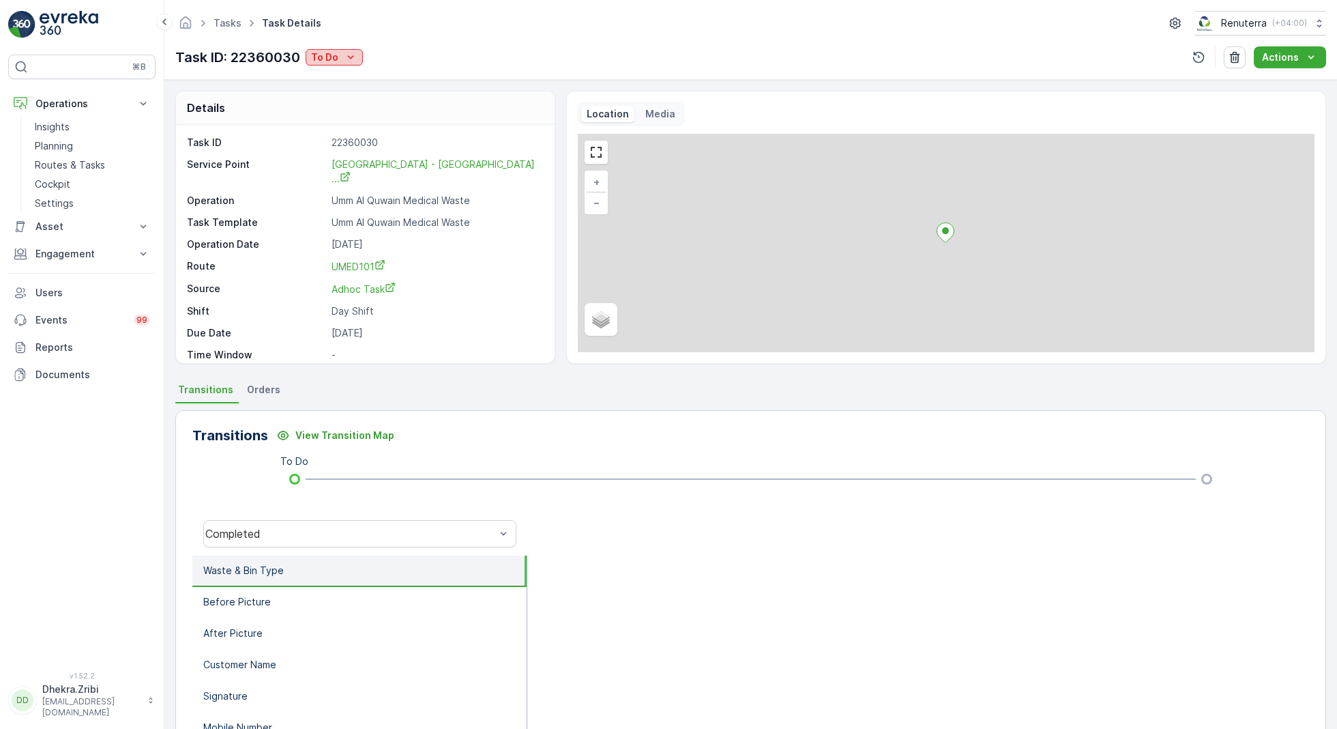
click at [347, 54] on icon "To Do" at bounding box center [351, 57] width 14 height 14
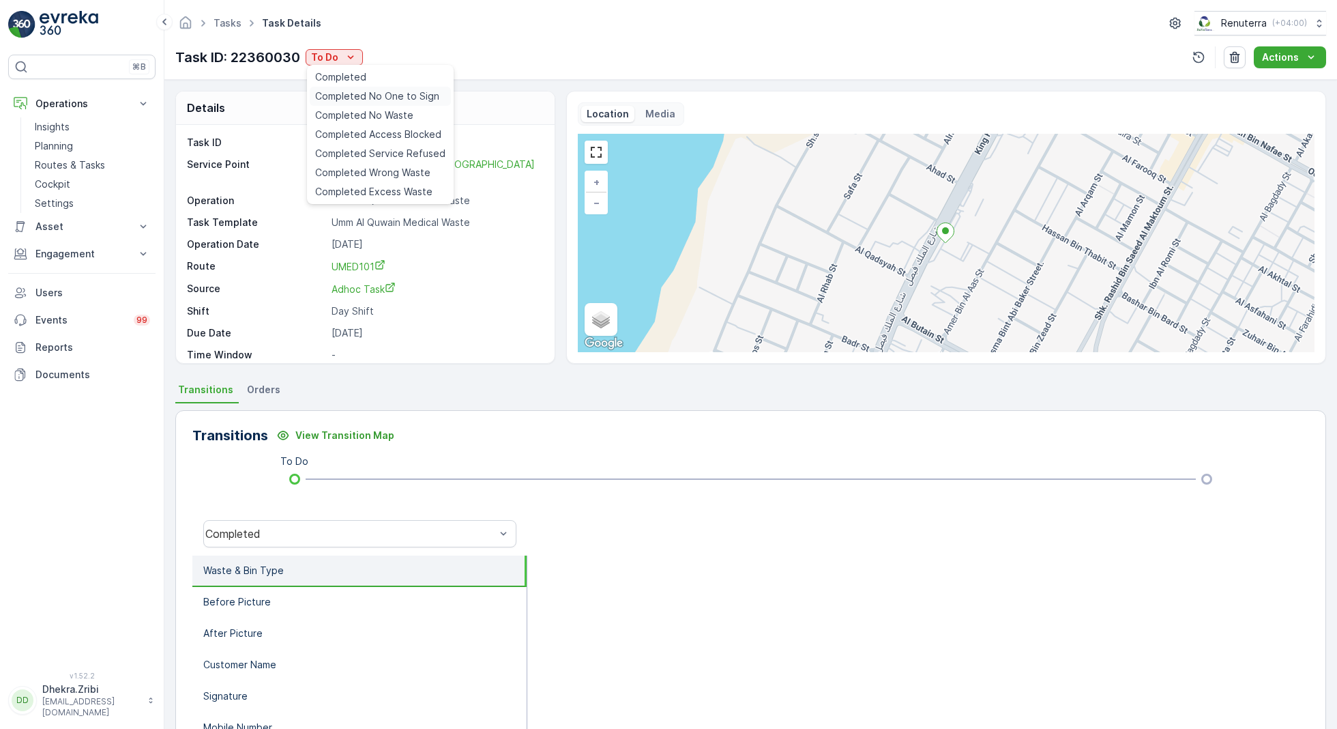
click at [378, 98] on span "Completed No One to Sign" at bounding box center [377, 96] width 124 height 14
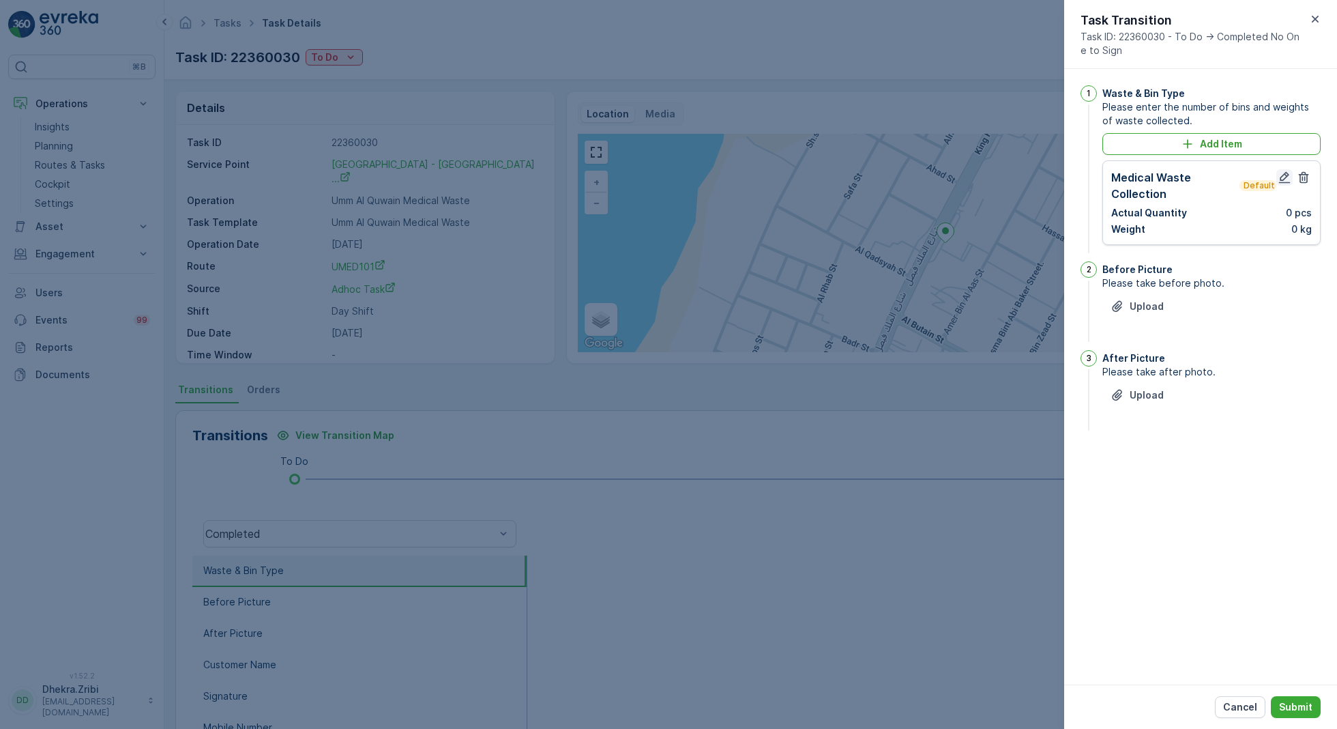
click at [1283, 175] on icon "button" at bounding box center [1285, 178] width 14 height 14
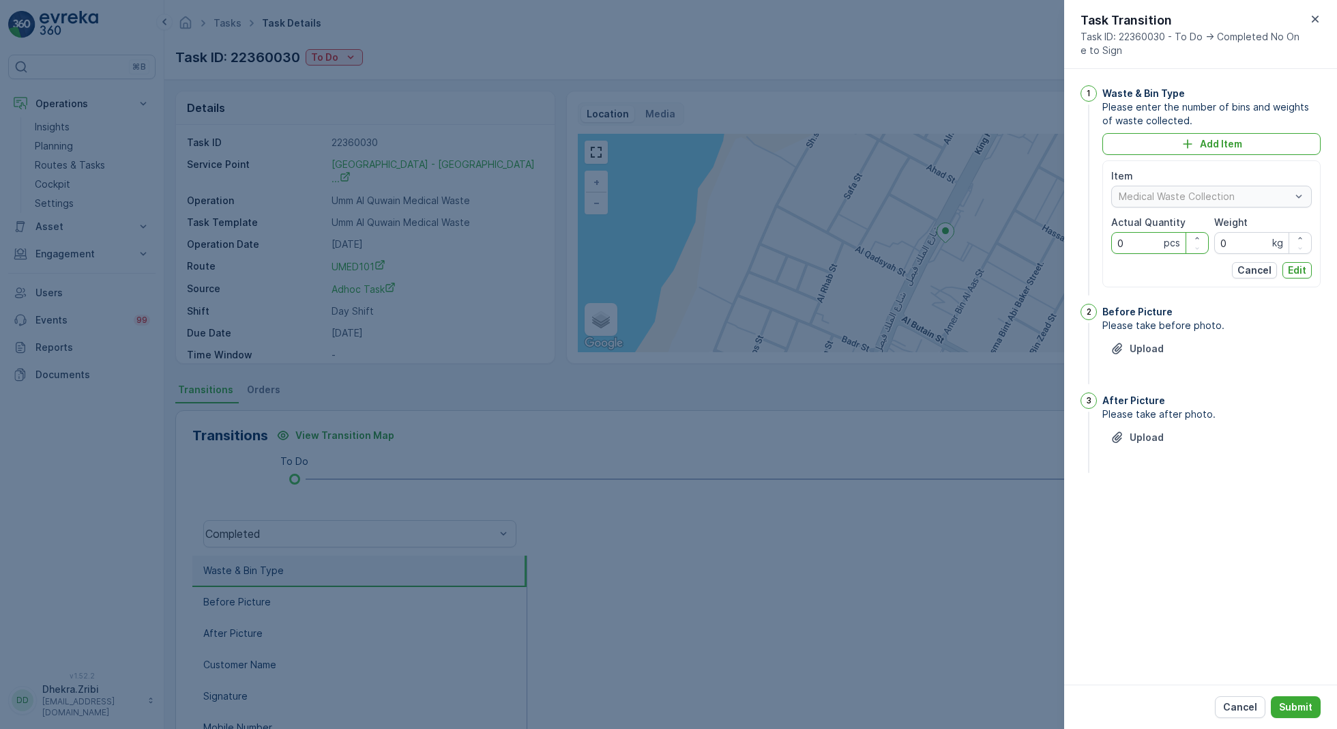
drag, startPoint x: 1143, startPoint y: 242, endPoint x: 1027, endPoint y: 232, distance: 116.4
click at [1027, 232] on div "Tasks Task Details Renuterra ( +04:00 ) Task ID: 22360030 To Do Actions Details…" at bounding box center [750, 364] width 1173 height 729
type Quantity "1"
drag, startPoint x: 1238, startPoint y: 244, endPoint x: 1200, endPoint y: 244, distance: 38.2
click at [1200, 244] on div "Item Medical Waste Collection Actual Quantity 1 pcs Weight 0 kg" at bounding box center [1212, 211] width 201 height 85
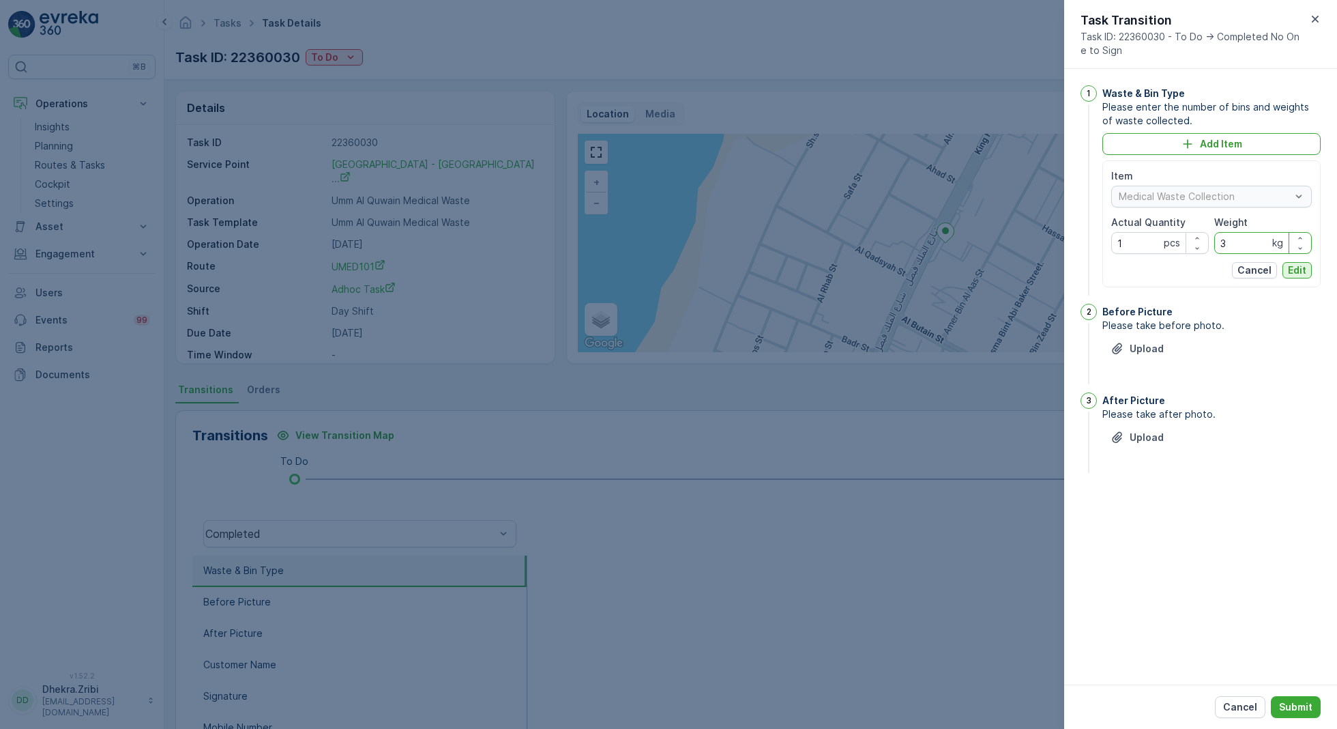
type input "3"
click at [1306, 274] on p "Edit" at bounding box center [1297, 270] width 18 height 14
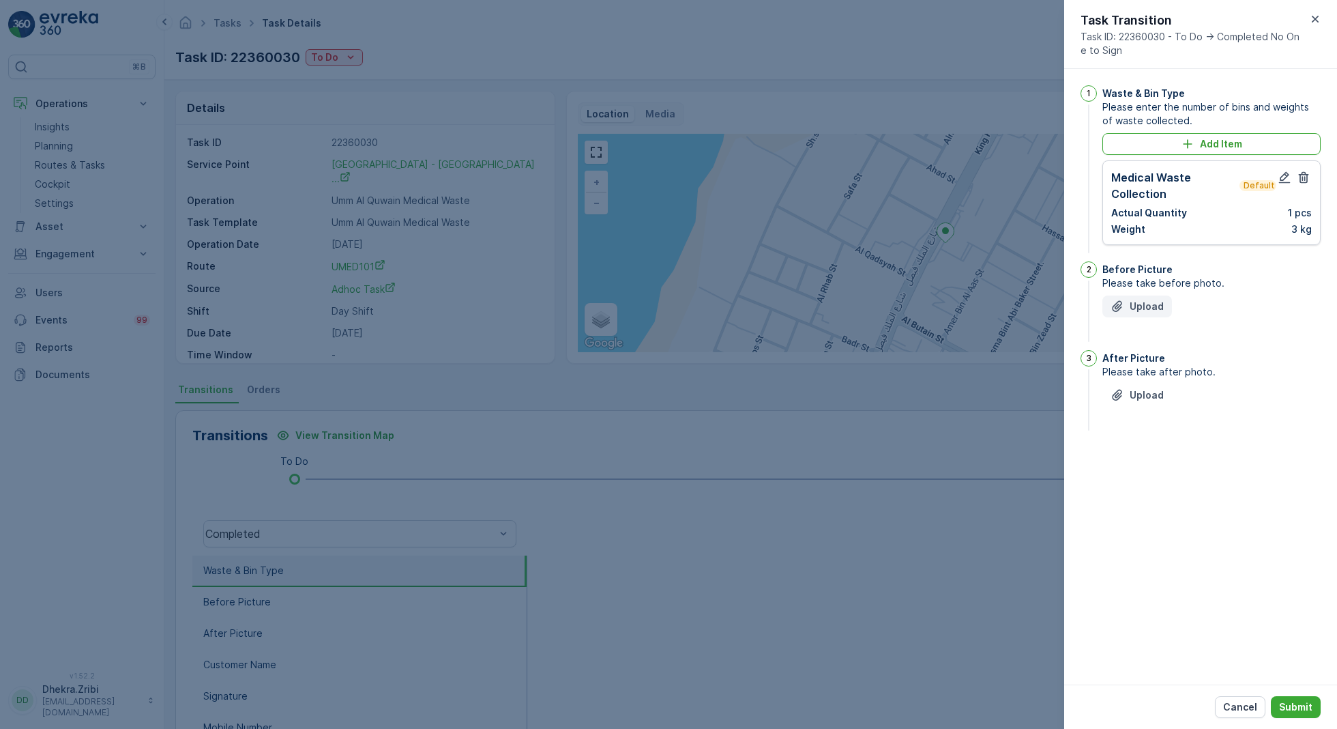
click at [1144, 308] on p "Upload" at bounding box center [1147, 307] width 34 height 14
click at [1133, 461] on p "Upload" at bounding box center [1147, 463] width 34 height 14
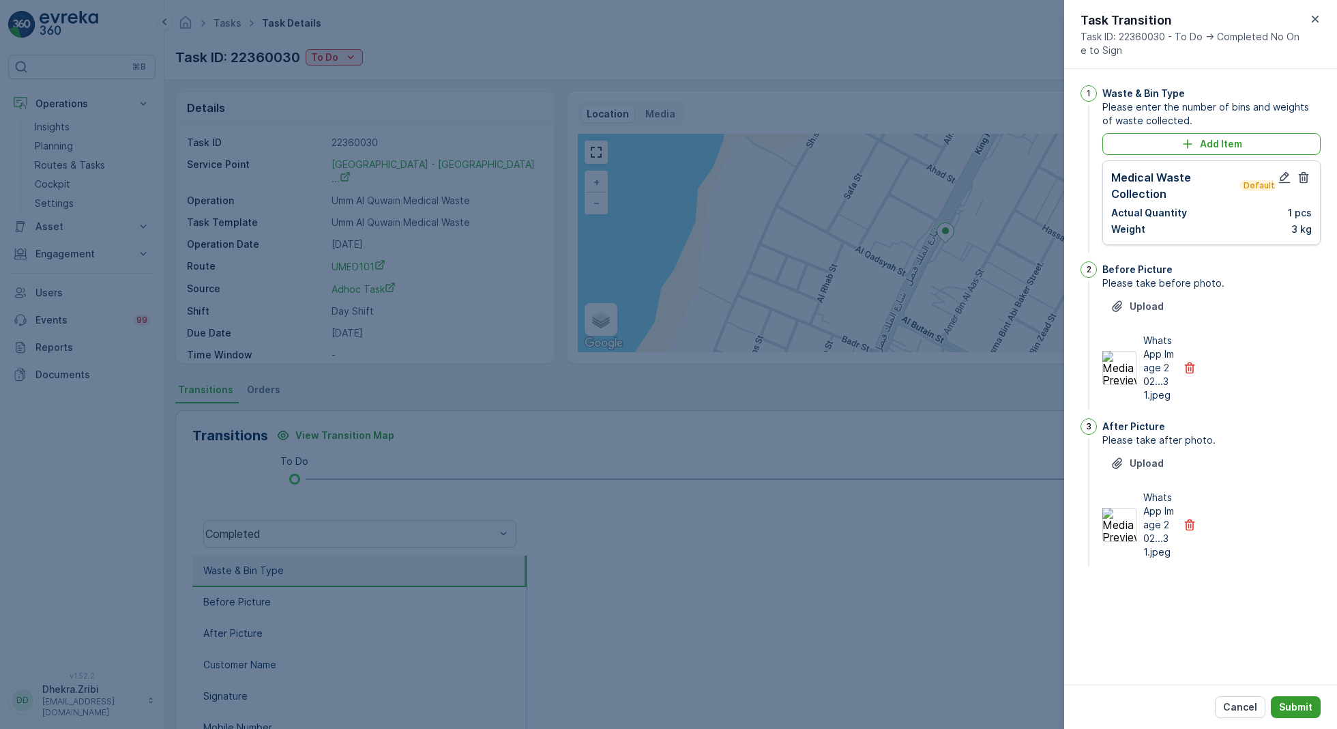
click at [1297, 702] on p "Submit" at bounding box center [1295, 707] width 33 height 14
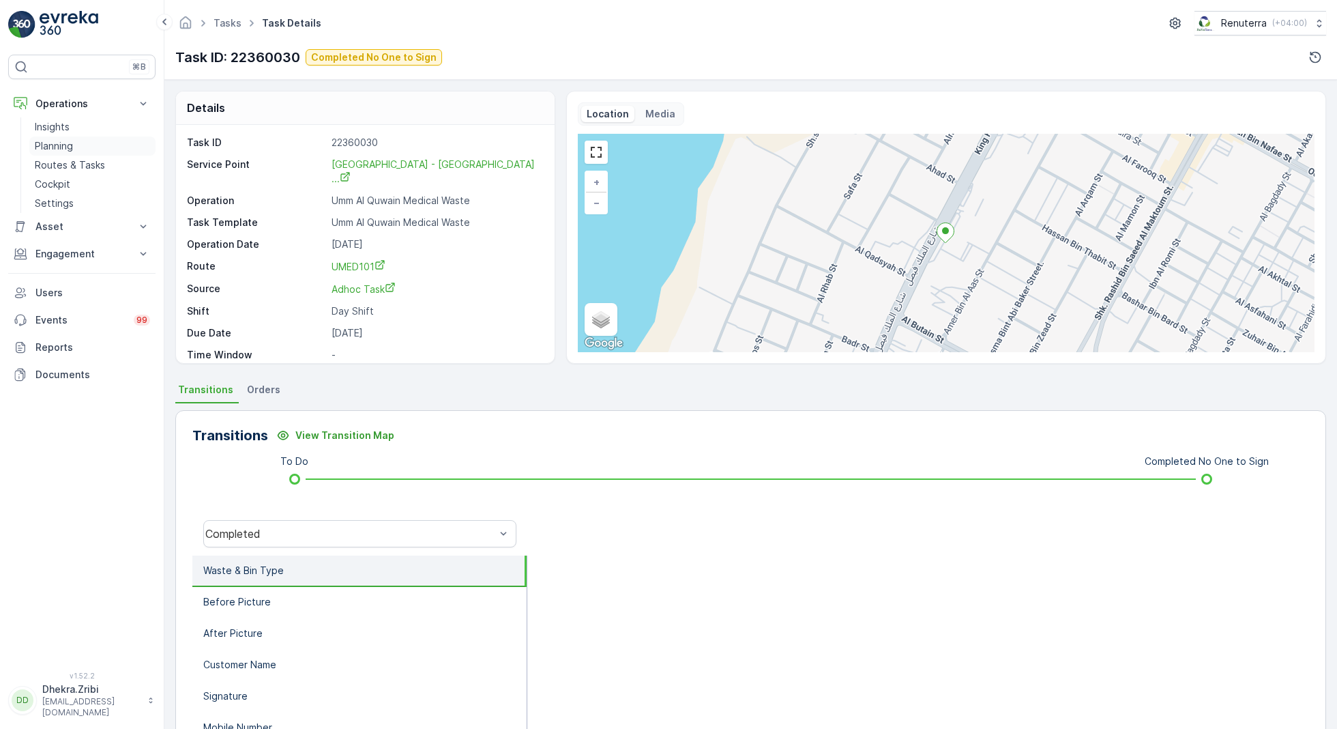
click at [55, 143] on p "Planning" at bounding box center [54, 146] width 38 height 14
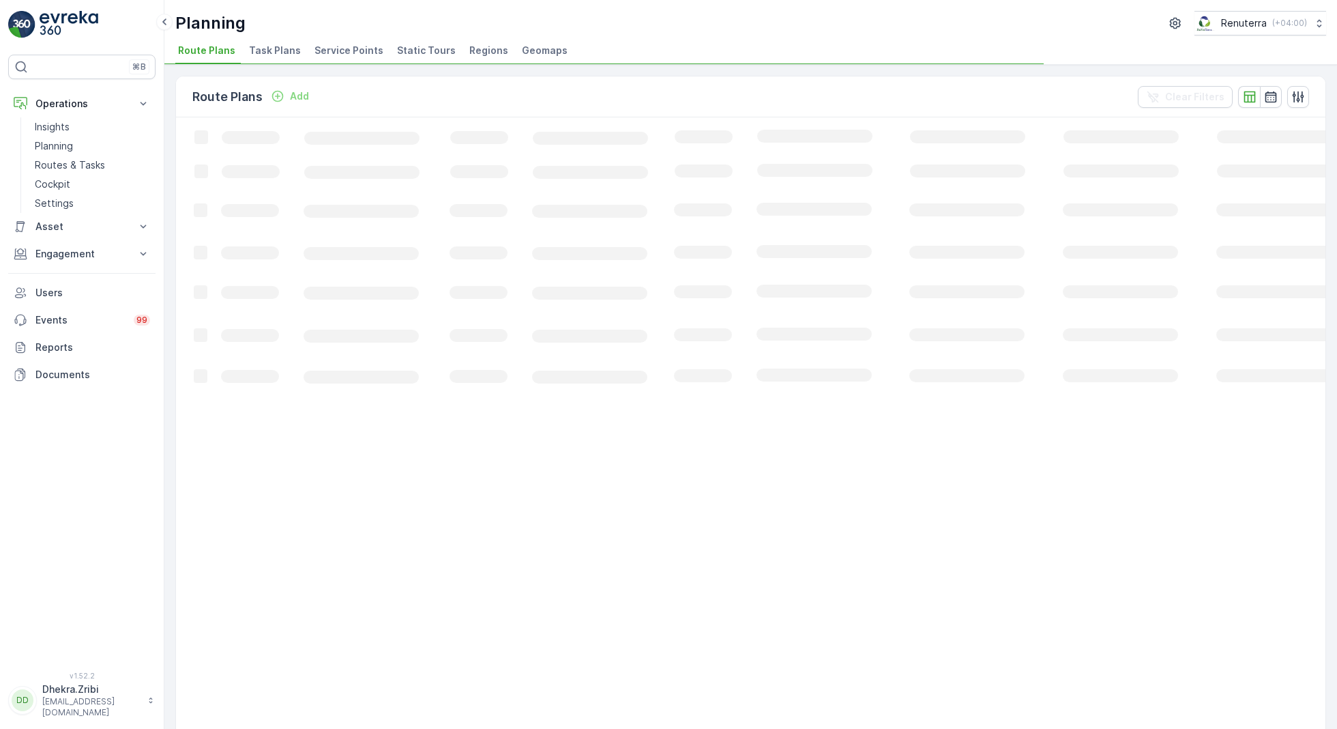
click at [340, 50] on span "Service Points" at bounding box center [349, 51] width 69 height 14
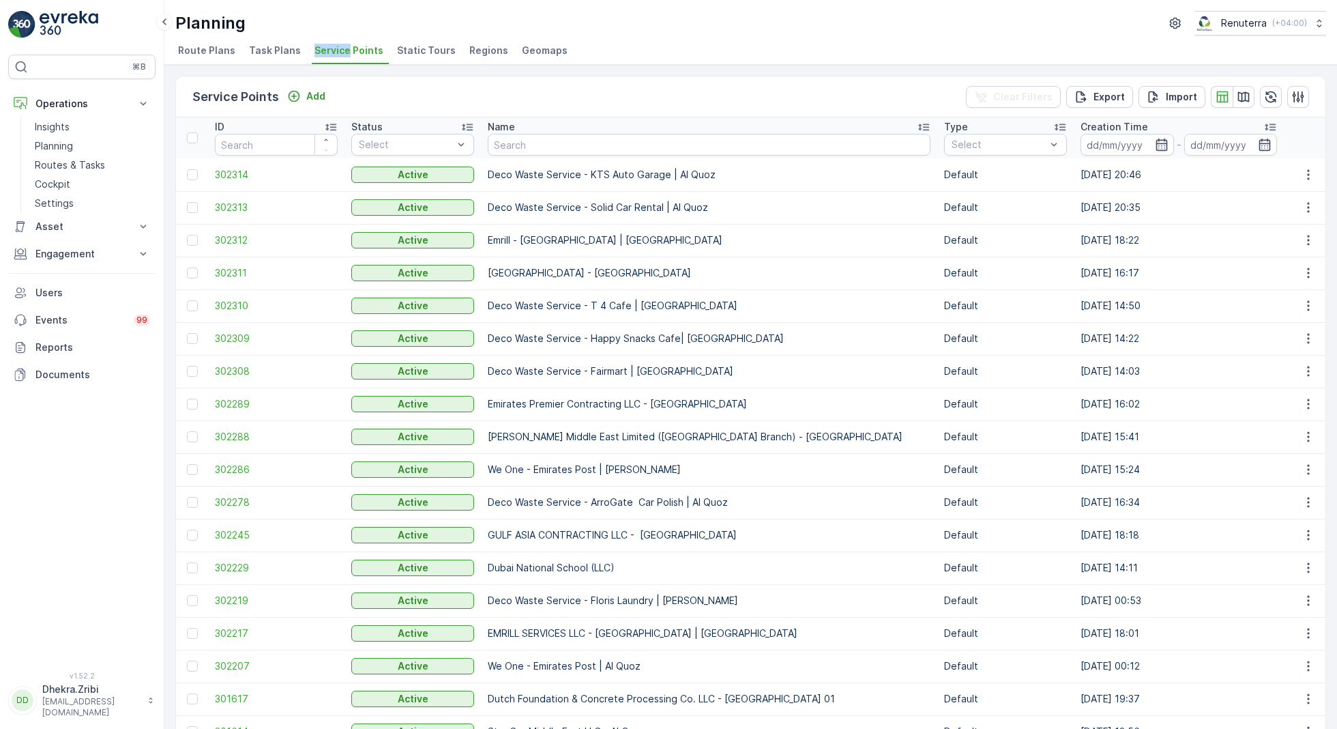
click at [607, 19] on div "Planning Renuterra ( +04:00 )" at bounding box center [750, 23] width 1151 height 25
click at [538, 149] on input "text" at bounding box center [709, 145] width 443 height 22
type input "xpark"
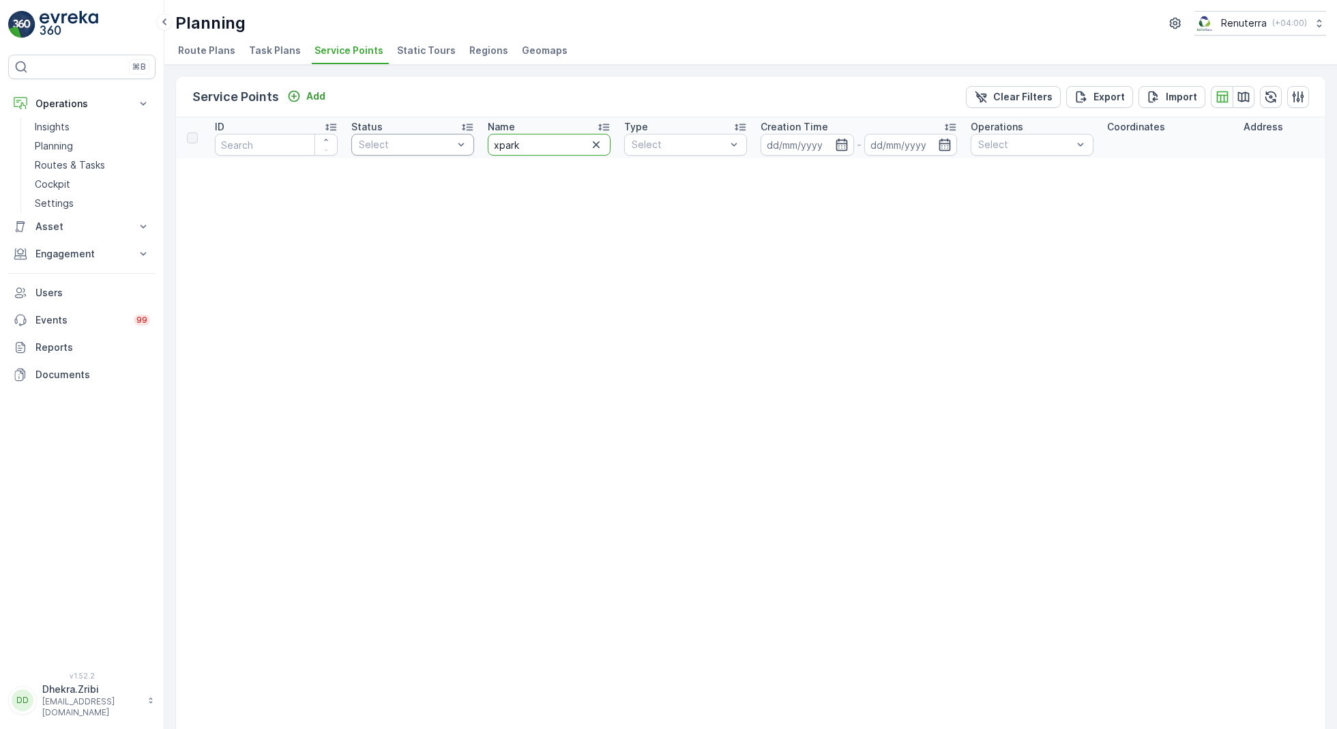
drag, startPoint x: 553, startPoint y: 136, endPoint x: 442, endPoint y: 136, distance: 110.5
drag, startPoint x: 527, startPoint y: 148, endPoint x: 426, endPoint y: 141, distance: 101.2
type input "emrill"
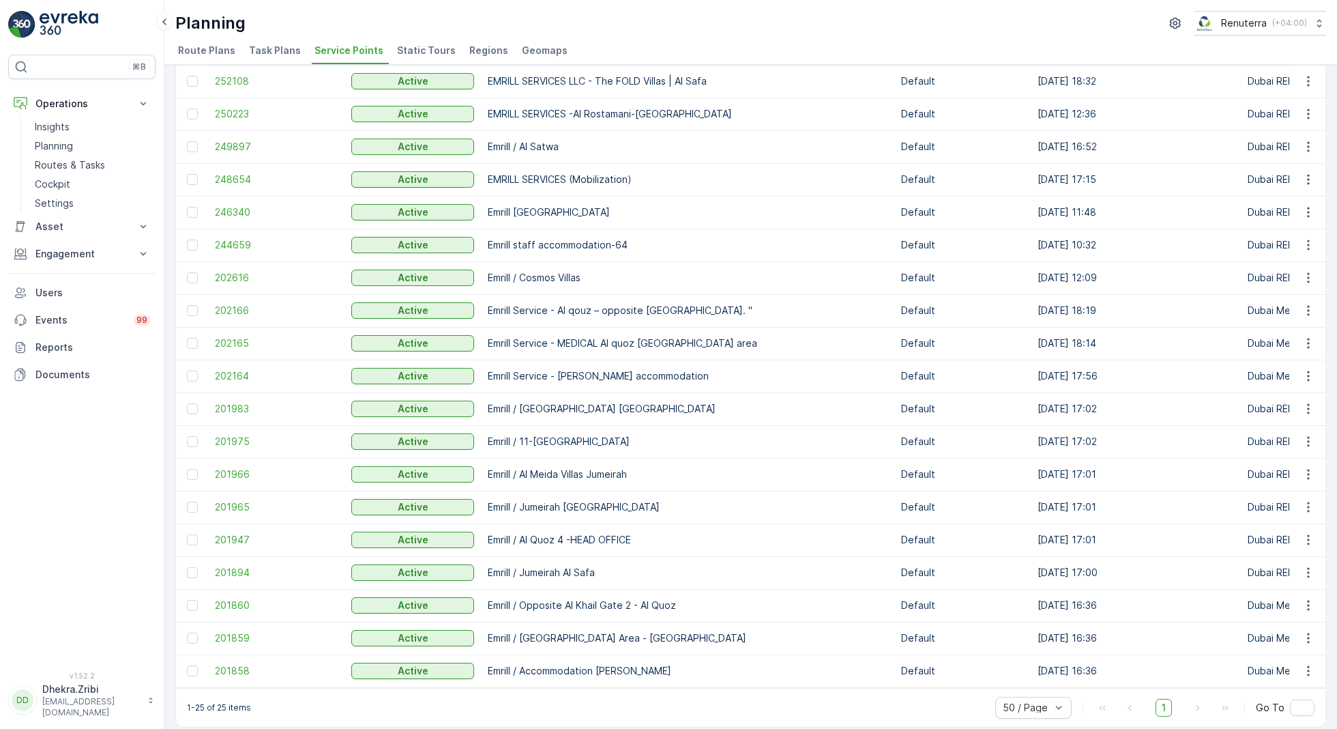
scroll to position [304, 0]
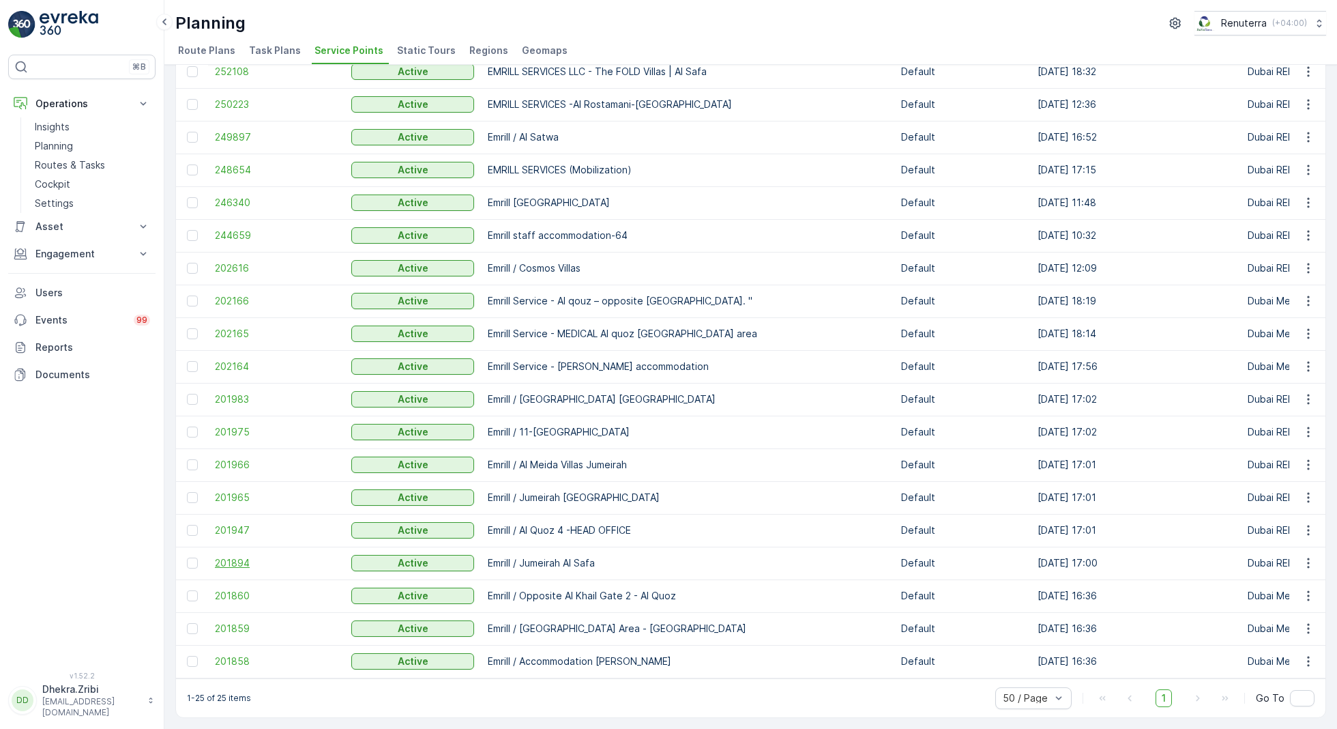
click at [235, 556] on span "201894" at bounding box center [276, 563] width 123 height 14
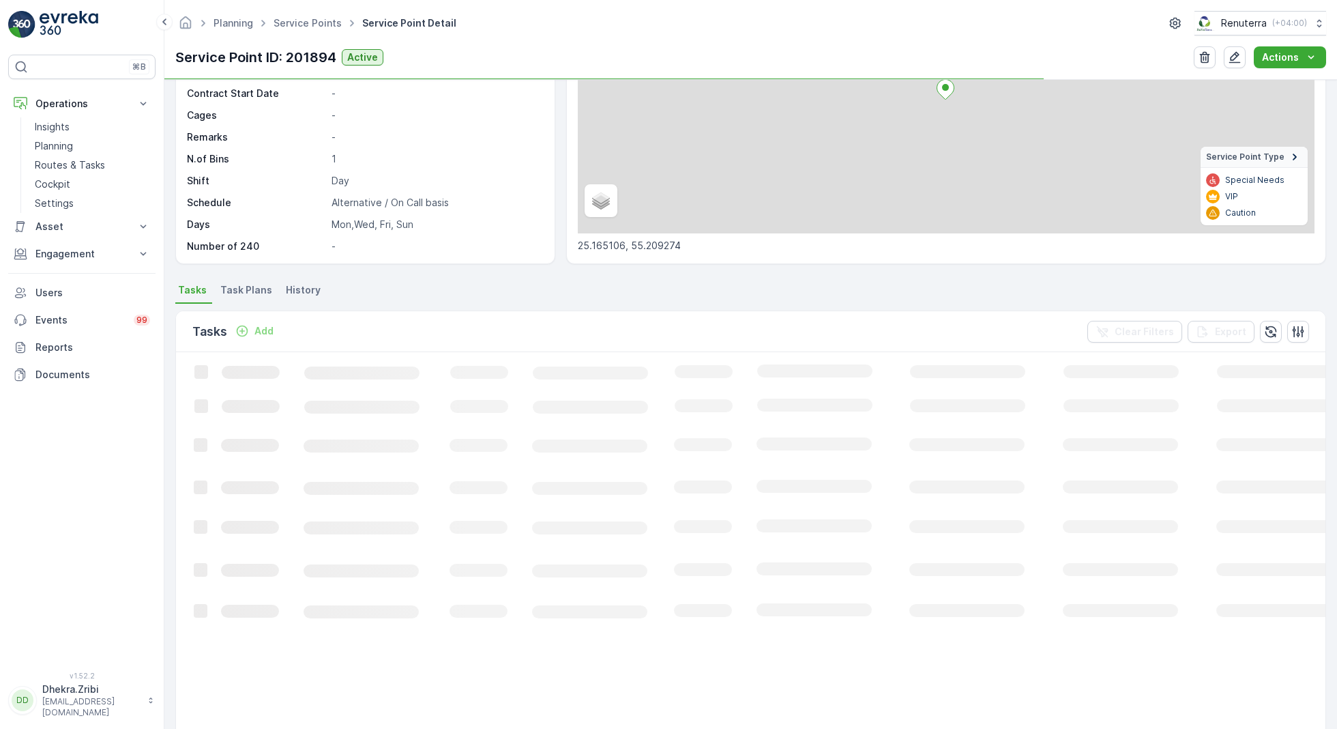
scroll to position [170, 0]
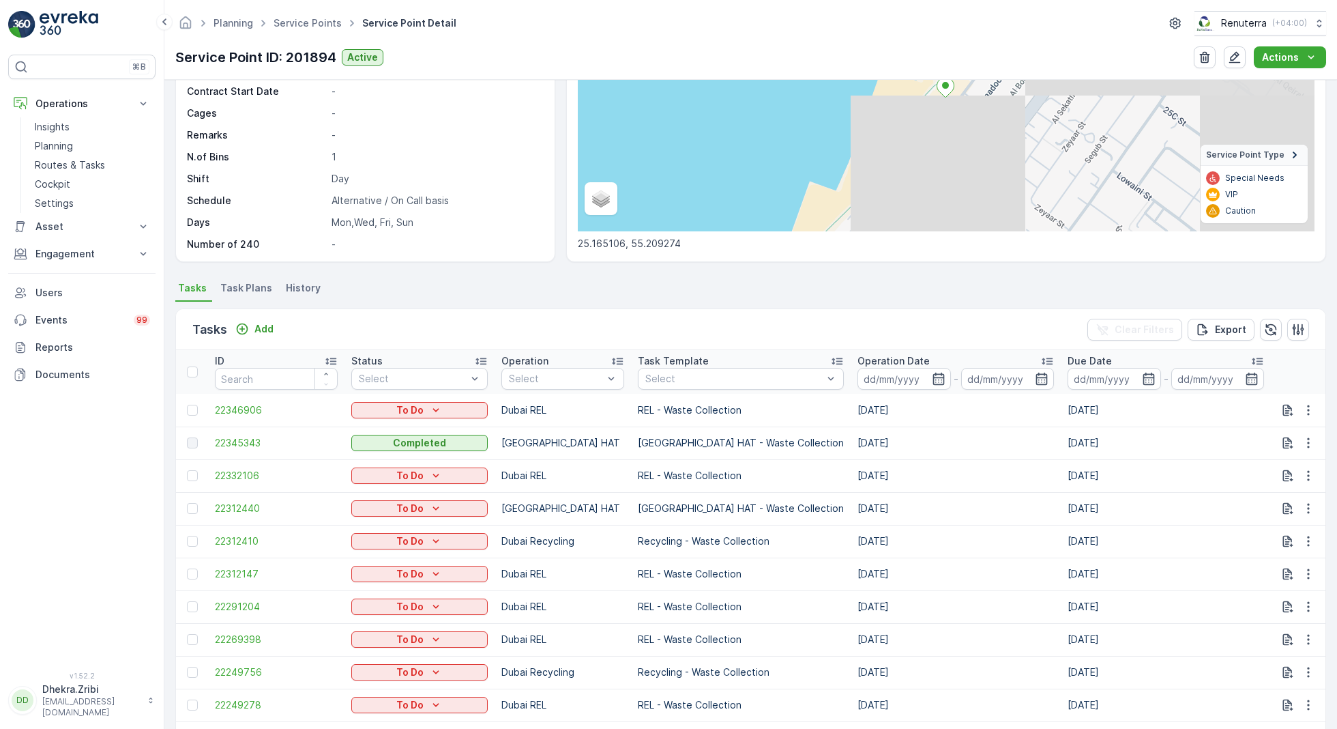
click at [240, 282] on span "Task Plans" at bounding box center [246, 288] width 52 height 14
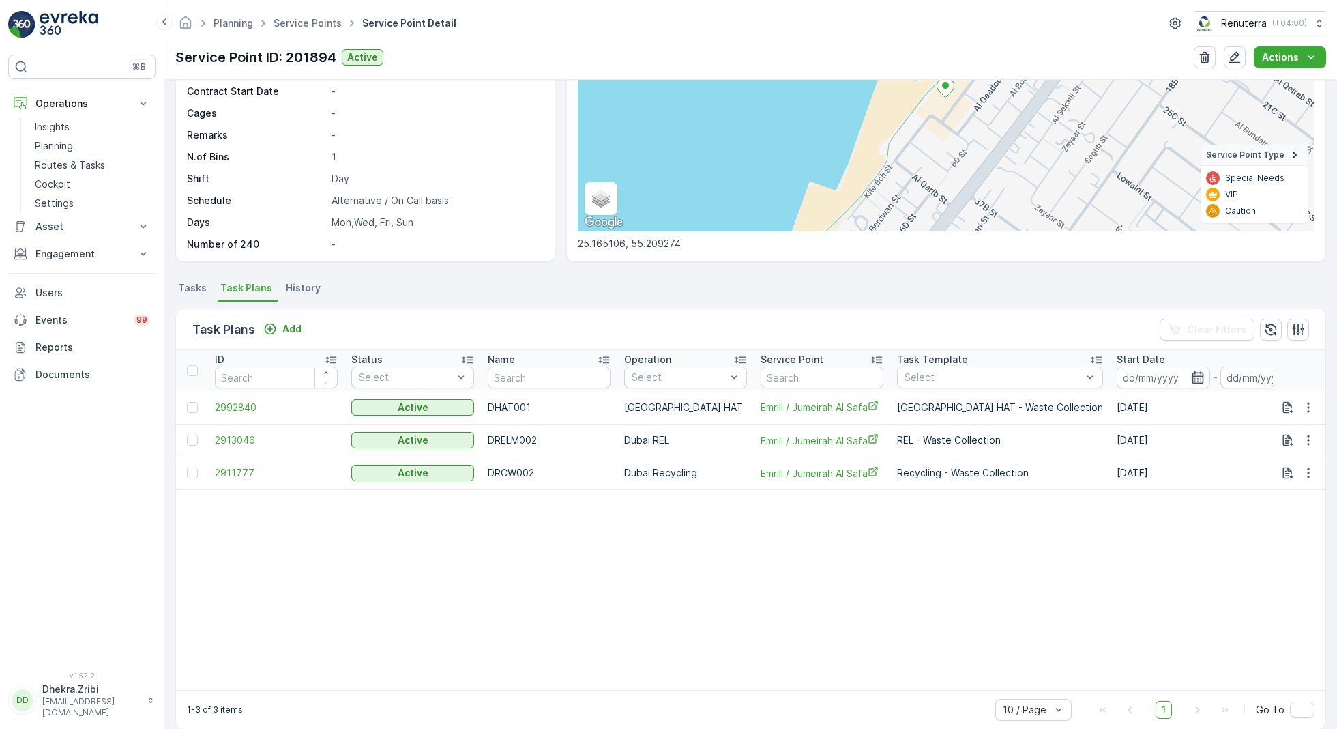
scroll to position [170, 0]
click at [229, 471] on span "2911777" at bounding box center [276, 473] width 123 height 14
